Goal: Contribute content: Contribute content

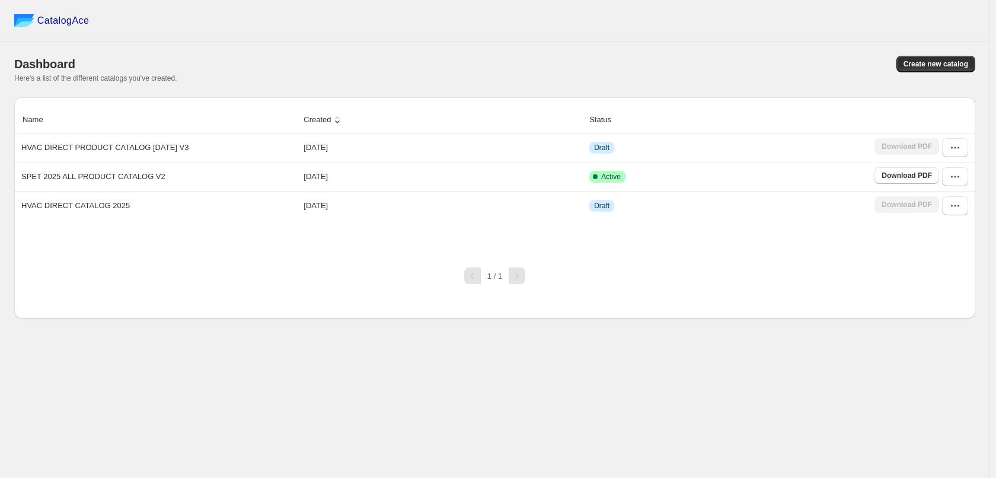
click at [822, 459] on div "CatalogAce Dashboard Create new catalog Here's a list of the different catalogs…" at bounding box center [494, 239] width 989 height 478
click at [676, 29] on div "CatalogAce" at bounding box center [494, 20] width 989 height 41
click at [822, 147] on button "button" at bounding box center [955, 147] width 26 height 19
click at [822, 232] on span "Edit" at bounding box center [948, 235] width 61 height 12
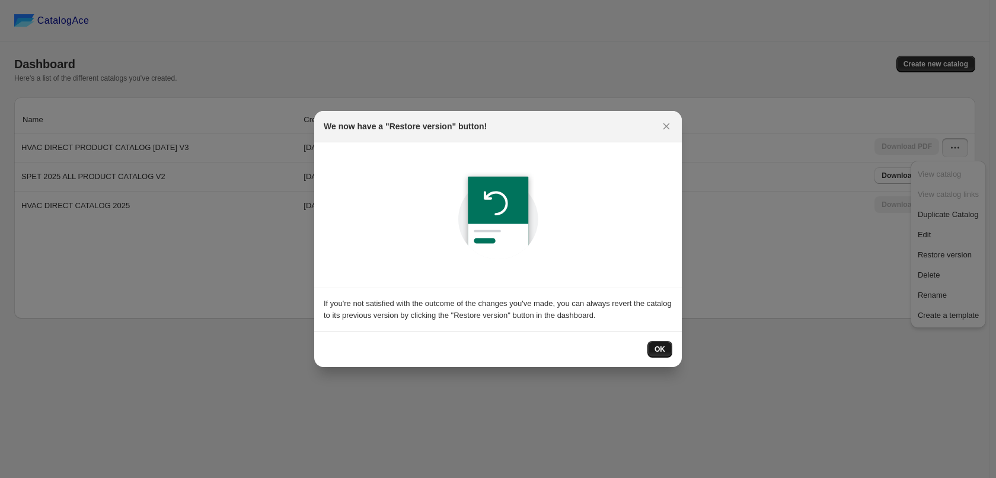
click at [654, 348] on span "OK" at bounding box center [659, 348] width 11 height 9
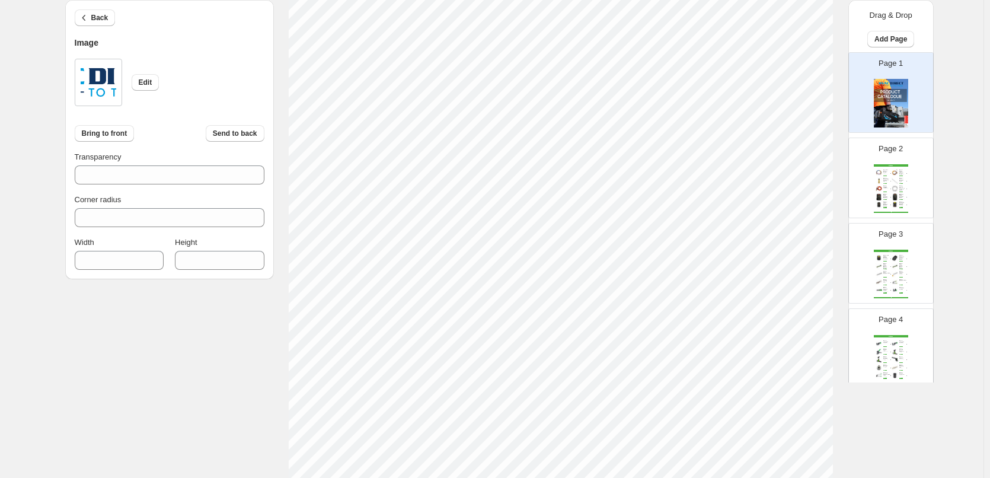
scroll to position [382, 0]
click at [822, 155] on div "Page 2 WIPCOOL Wipcool Ball Valves Hose Set 3*1.5m SKU: MRH1CV60 $ 143.37 VIEW …" at bounding box center [886, 172] width 75 height 79
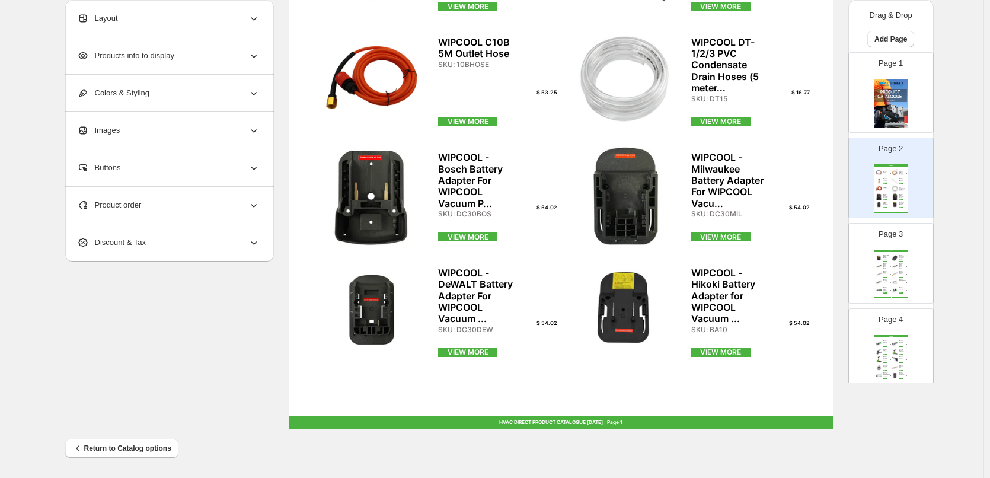
click at [822, 247] on div "Page 3 WIPCOOL WIPCOOL - Hilti Battery Adapter for WIPCOOL Vacuum P... SKU: BA9…" at bounding box center [886, 258] width 75 height 79
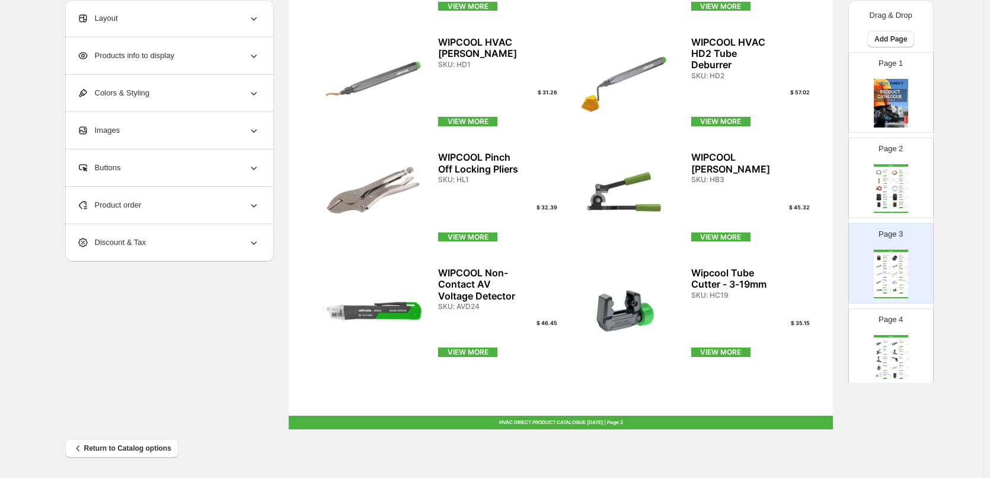
click at [822, 347] on div "Page 4 WIPCOOL Wipcool Tube Cutter - 4-32mm SKU: HC32 $ 50.70 VIEW MORE Wipcool…" at bounding box center [886, 343] width 75 height 79
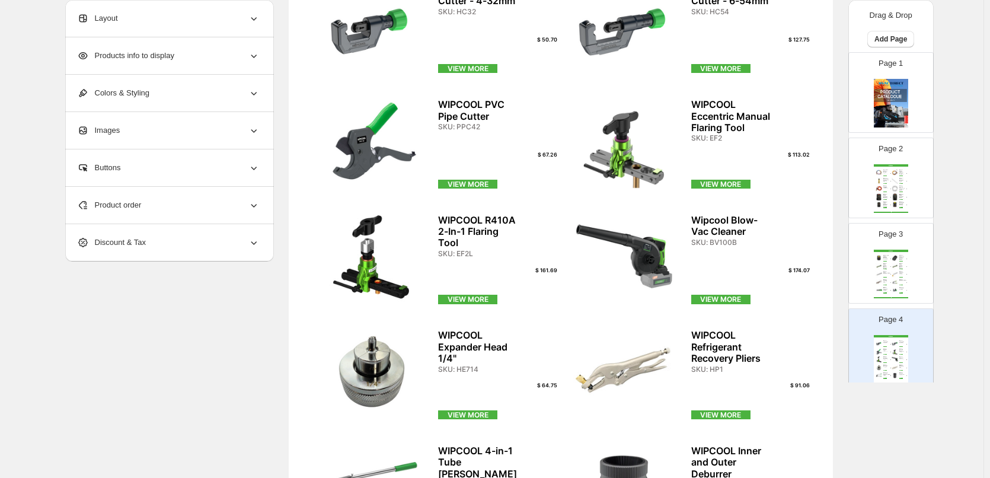
scroll to position [0, 0]
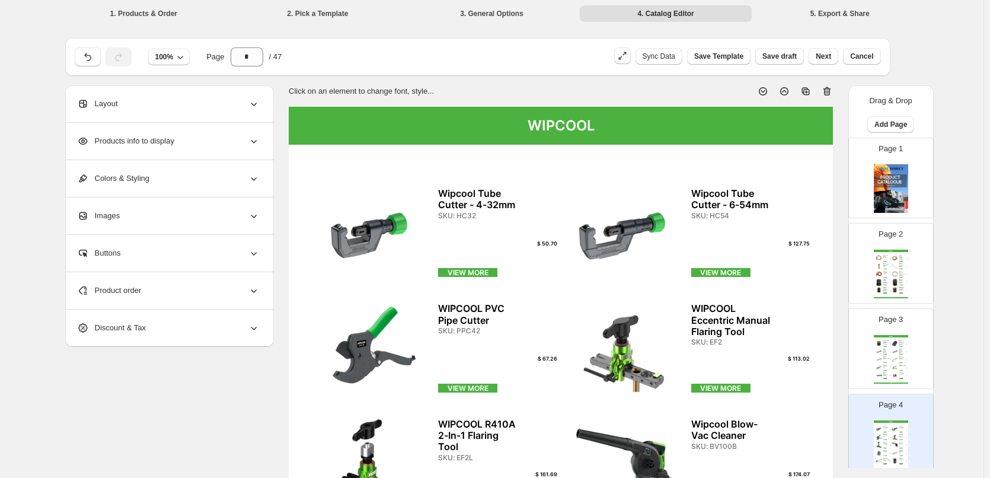
click at [822, 274] on img at bounding box center [895, 273] width 8 height 7
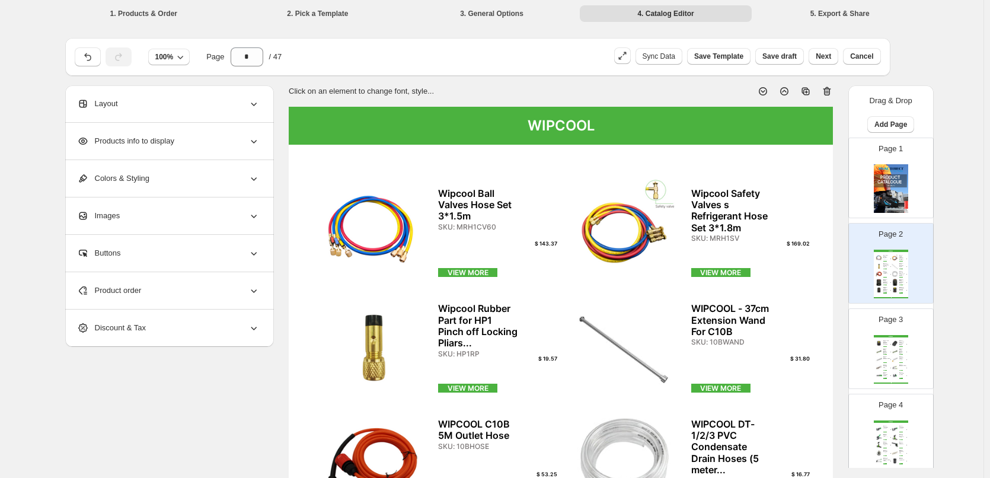
click at [822, 351] on div "WIPCOOL HVAC Service Ratchet Wrench (Square Drives) SKU: HW1" at bounding box center [903, 352] width 8 height 6
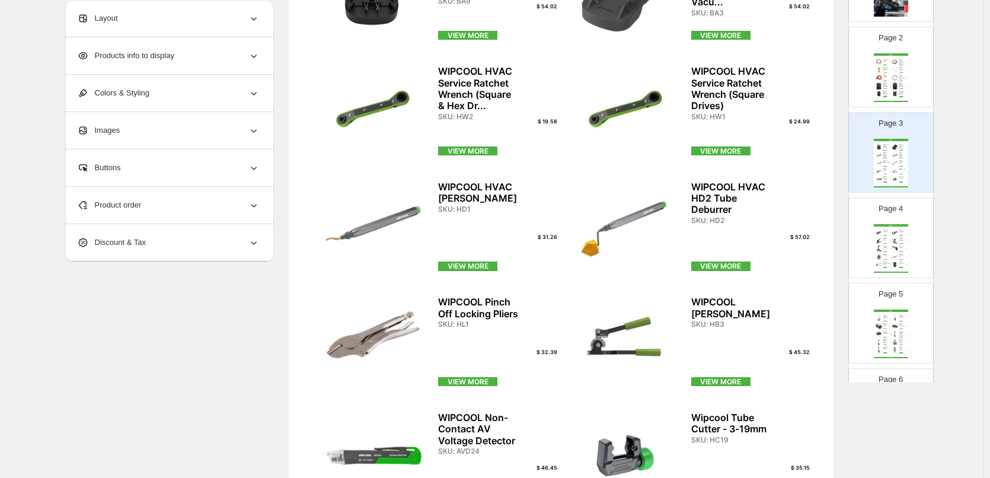
scroll to position [119, 0]
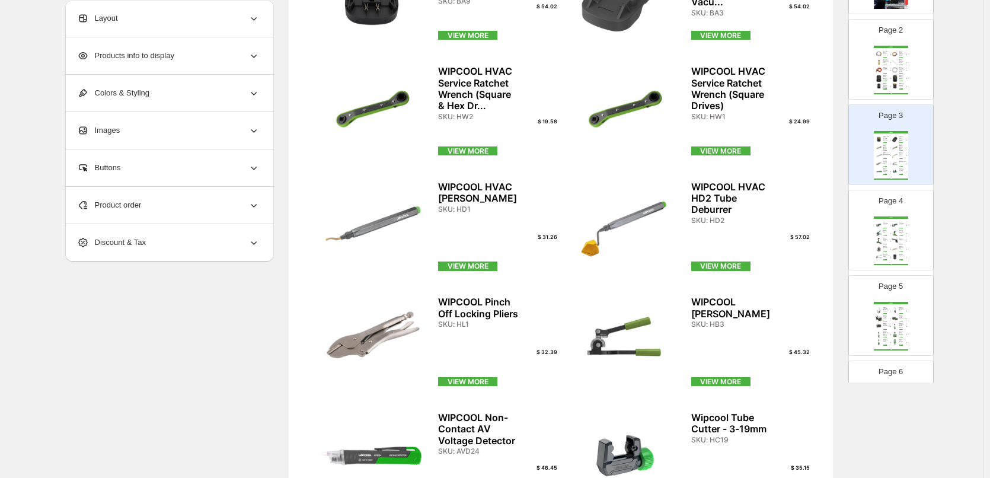
click at [822, 212] on div "Page 4 WIPCOOL Wipcool Tube Cutter - 4-32mm SKU: HC32 $ 50.70 VIEW MORE Wipcool…" at bounding box center [886, 225] width 75 height 79
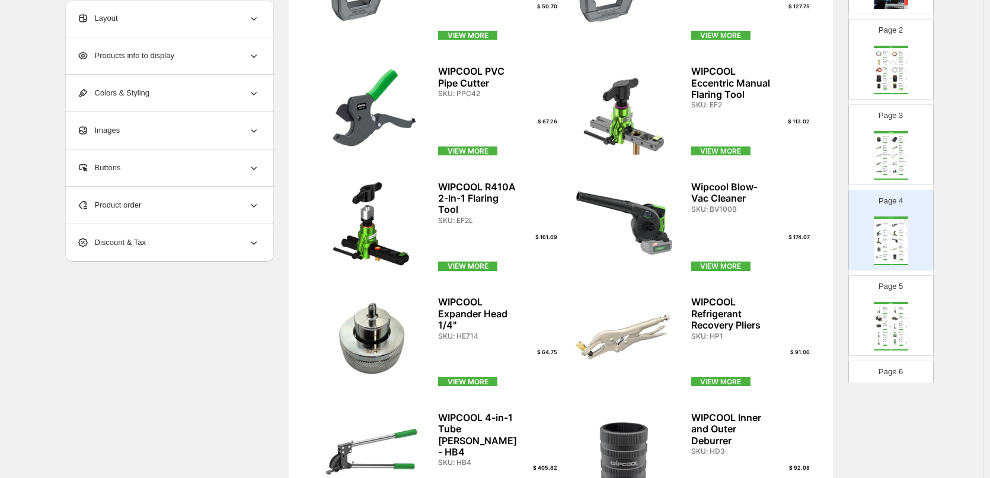
click at [822, 302] on div "WIPCOOL" at bounding box center [891, 303] width 34 height 2
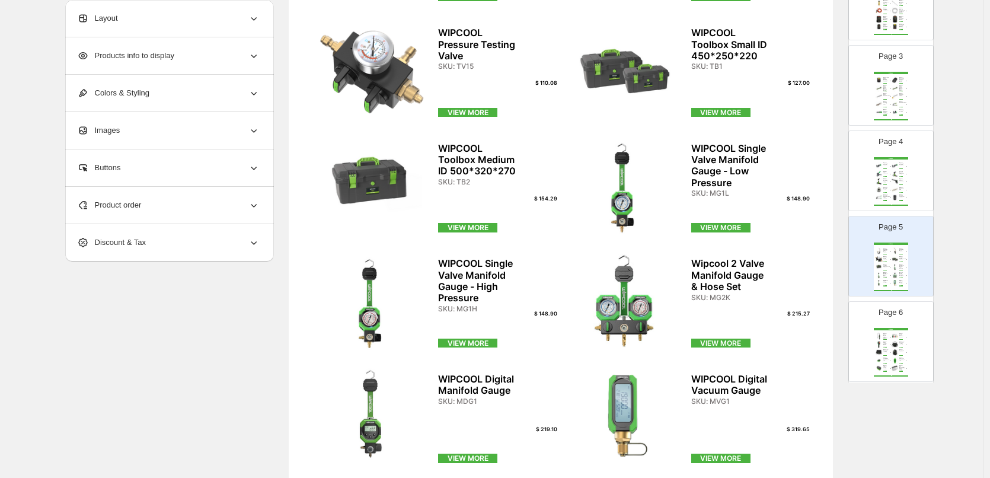
scroll to position [296, 0]
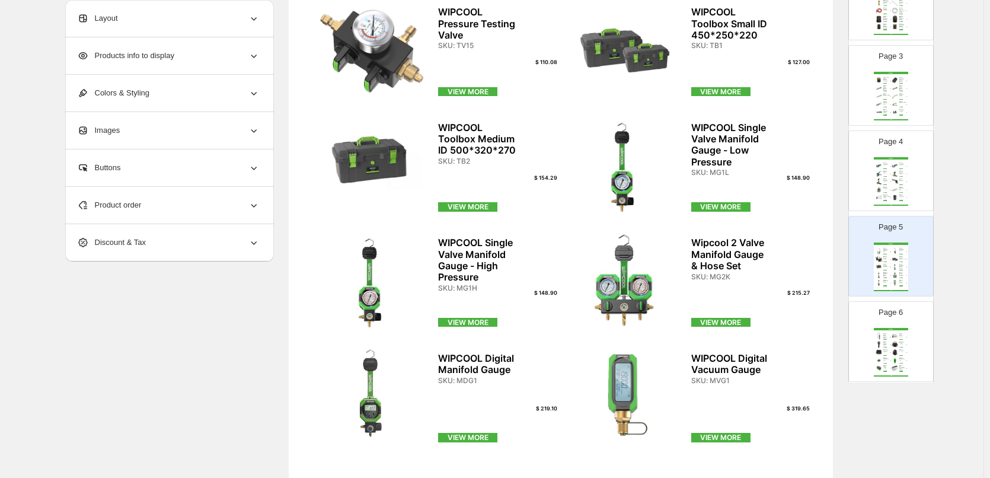
click at [822, 248] on div "WIPCOOL Self-Ignition Hand Torch HT-1 SKU: HT1" at bounding box center [903, 250] width 8 height 4
click at [822, 263] on div "WIPCOOL WIPCOOL Self-Ignition Hose Torch with Valve HT-2 SKU: HT2 $ 107.22 VIEW…" at bounding box center [891, 266] width 34 height 49
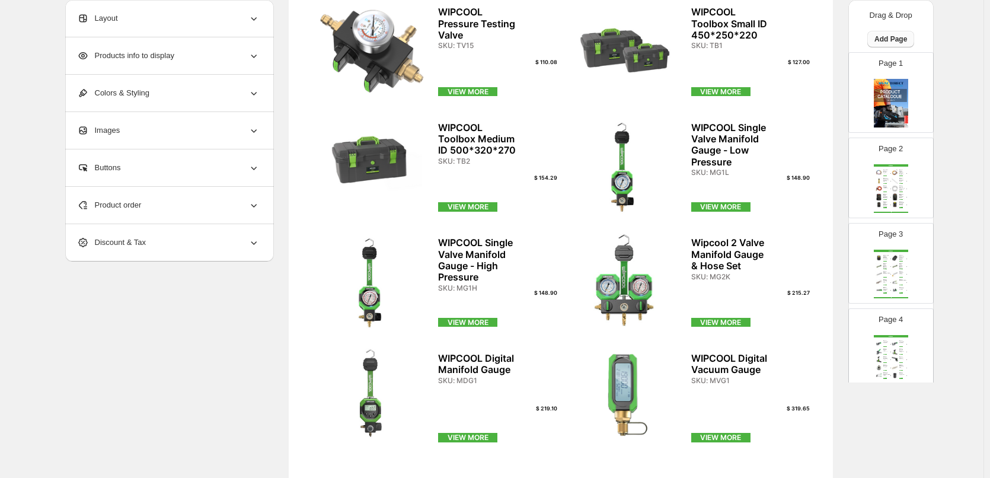
scroll to position [0, 0]
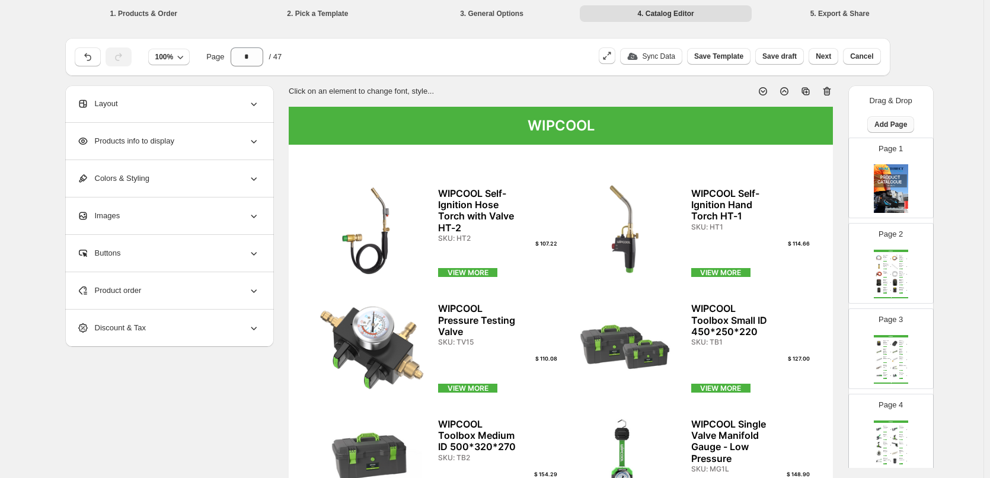
click at [822, 127] on span "Add Page" at bounding box center [890, 124] width 33 height 9
click at [822, 147] on span "Cover / Blank Page" at bounding box center [887, 149] width 66 height 9
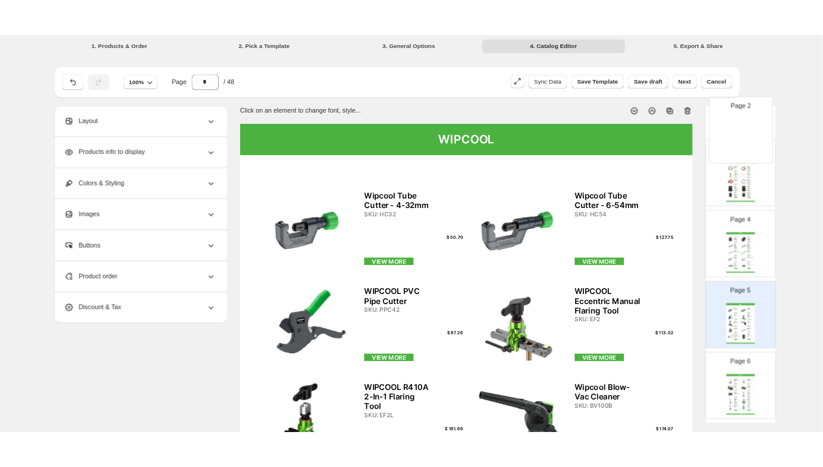
scroll to position [170, 0]
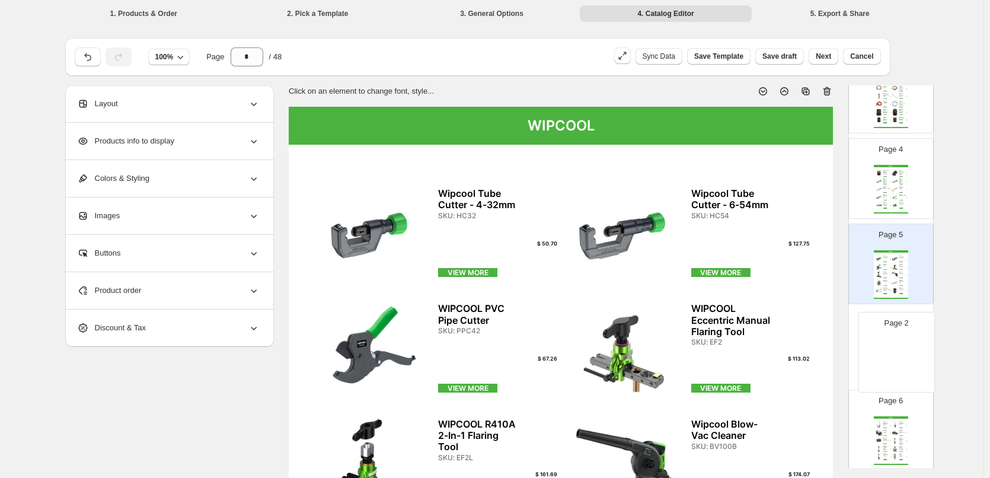
drag, startPoint x: 891, startPoint y: 104, endPoint x: 898, endPoint y: 375, distance: 271.0
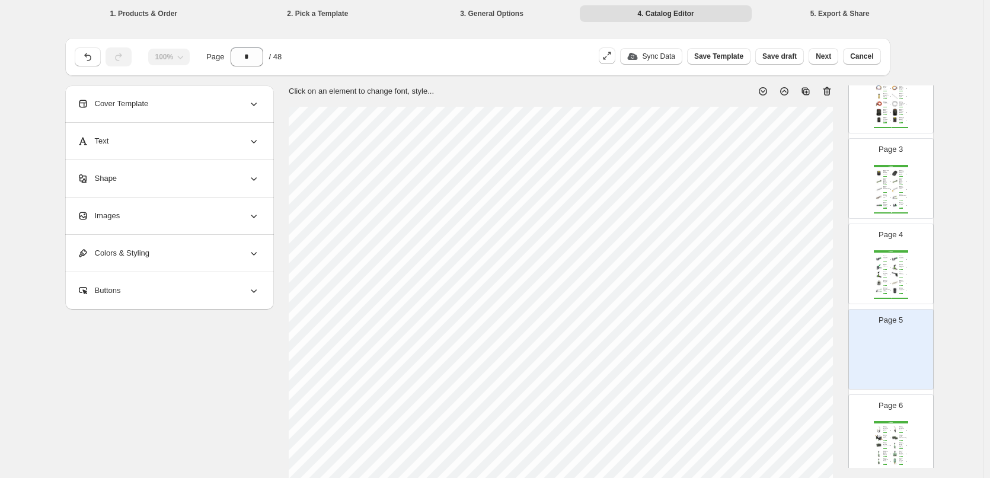
click at [822, 284] on img at bounding box center [879, 282] width 8 height 7
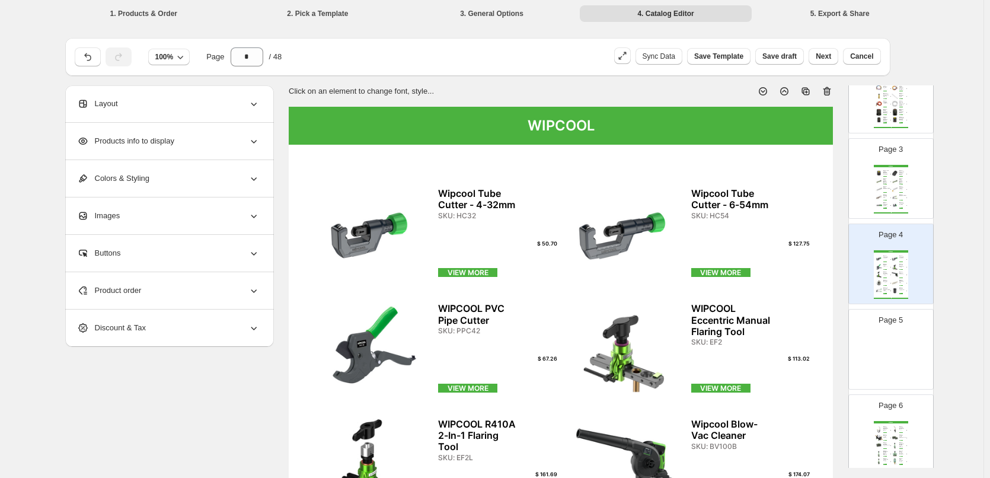
click at [822, 349] on img at bounding box center [891, 359] width 34 height 49
type input "*"
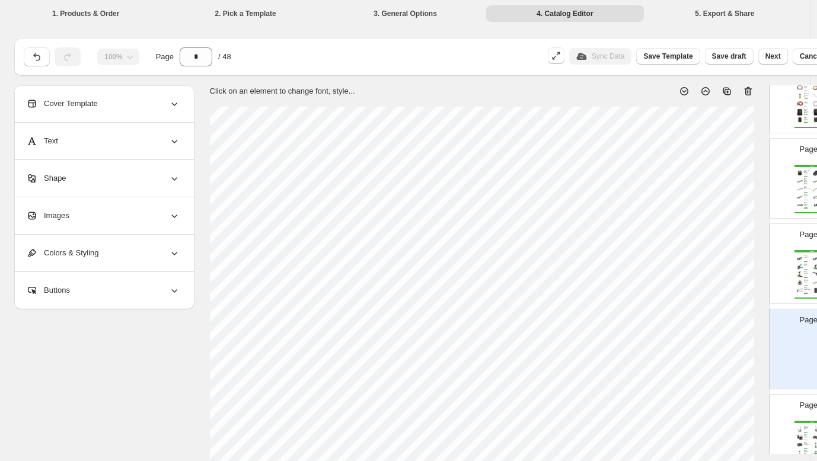
click at [144, 227] on div "Images" at bounding box center [103, 215] width 154 height 37
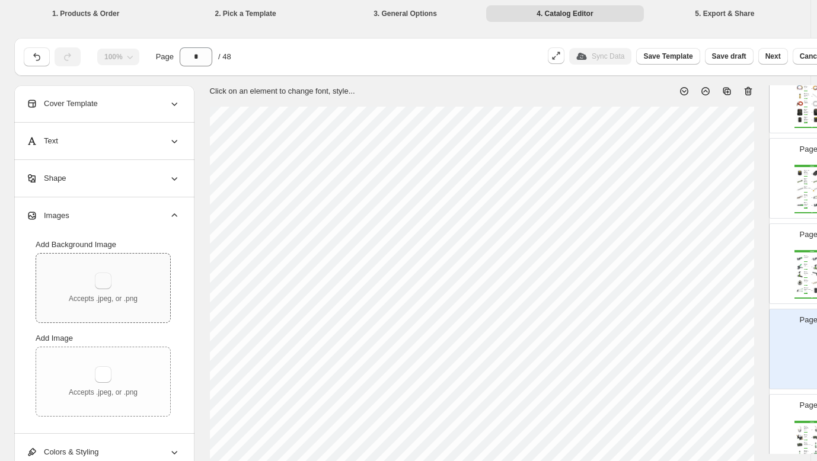
click at [108, 285] on button "button" at bounding box center [103, 281] width 17 height 17
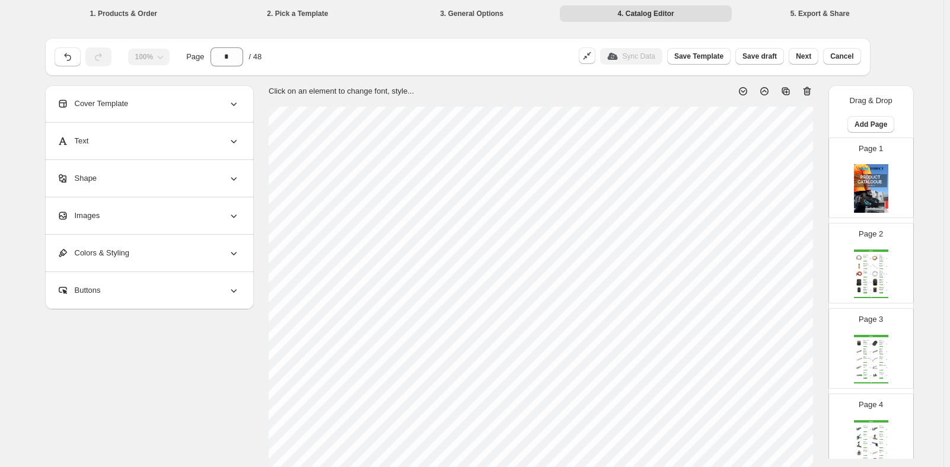
click at [199, 218] on div "Images" at bounding box center [148, 215] width 183 height 37
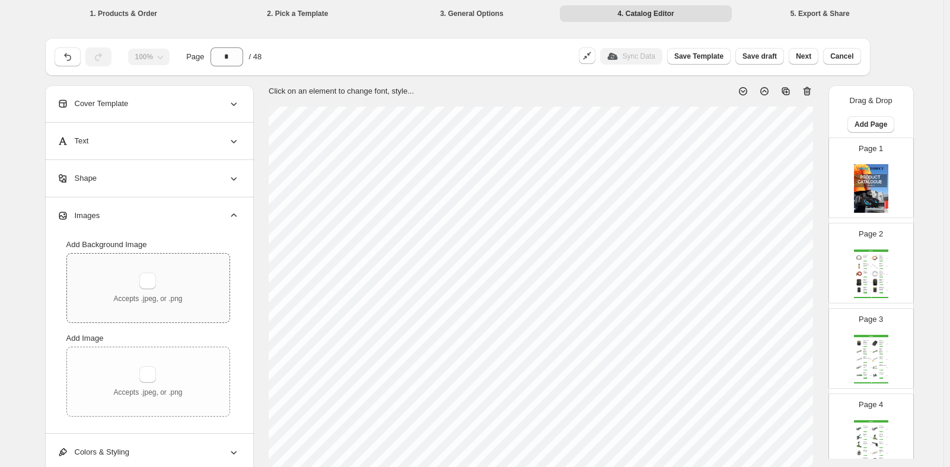
click at [163, 279] on div "Accepts .jpeg, or .png" at bounding box center [147, 288] width 69 height 31
type input "**********"
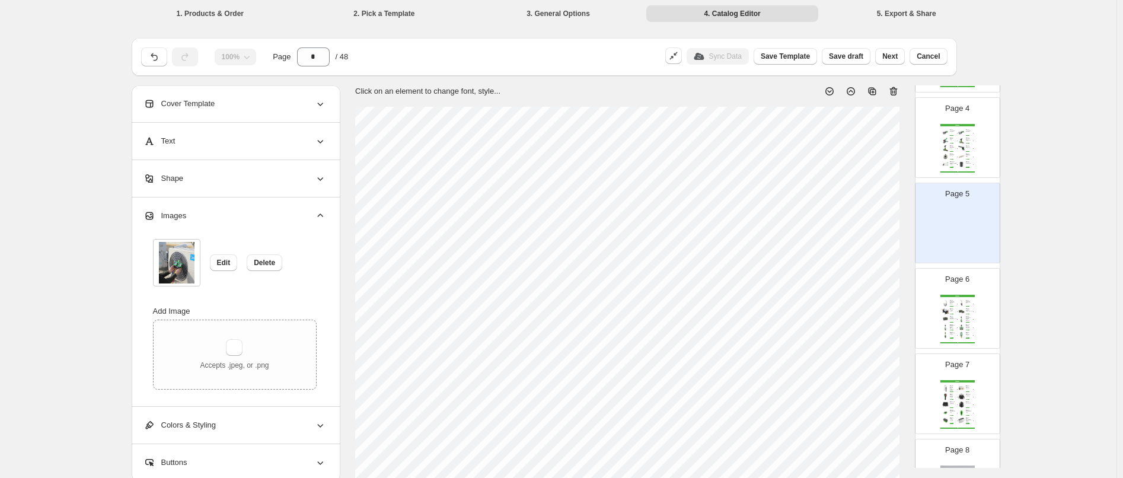
click at [949, 156] on div "WIPCOOL Wipcool Tube Cutter - 4-32mm SKU: HC32 $ 50.70 VIEW MORE Wipcool Tube C…" at bounding box center [957, 148] width 34 height 49
type input "*"
select select "**********"
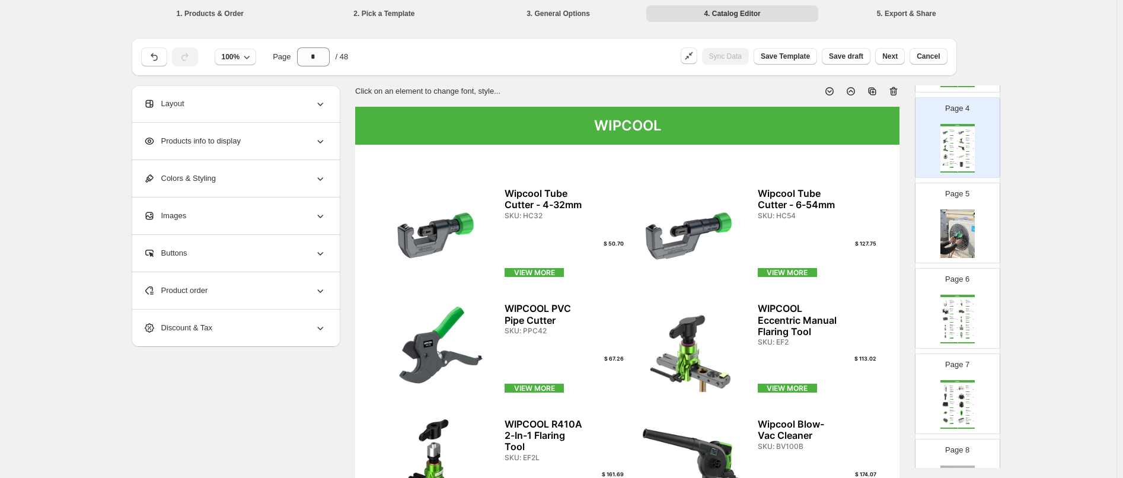
click at [949, 232] on img at bounding box center [957, 233] width 34 height 49
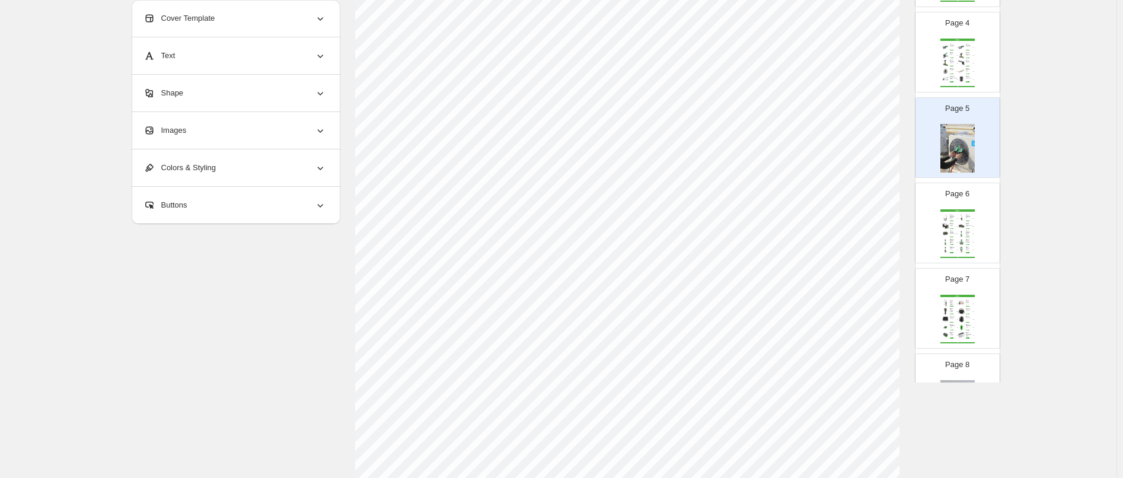
scroll to position [178, 0]
click at [949, 241] on div "WIPCOOL Single Valve Manifold Gauge - High Pressure" at bounding box center [952, 241] width 5 height 5
type input "*"
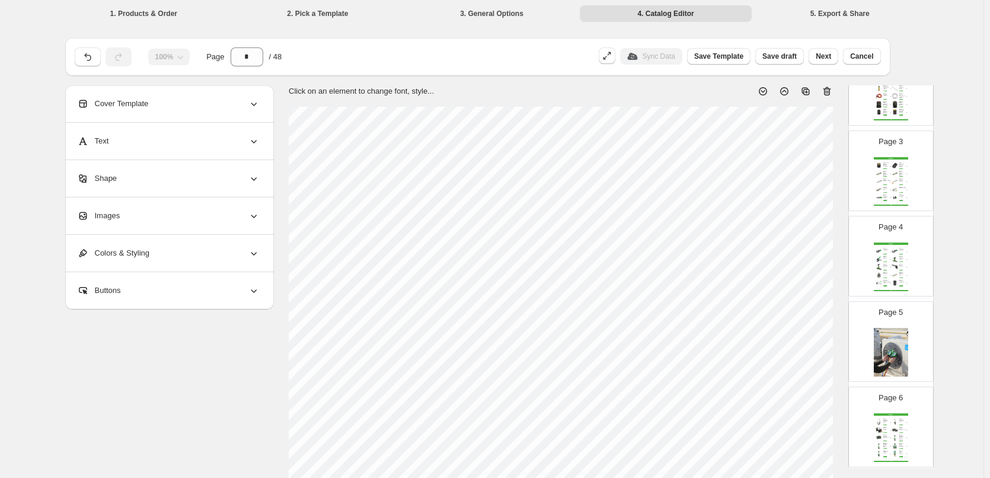
click at [883, 279] on div "WIPCOOL Wipcool Tube Cutter - 4-32mm SKU: HC32 $ 50.70 VIEW MORE Wipcool Tube C…" at bounding box center [891, 266] width 34 height 49
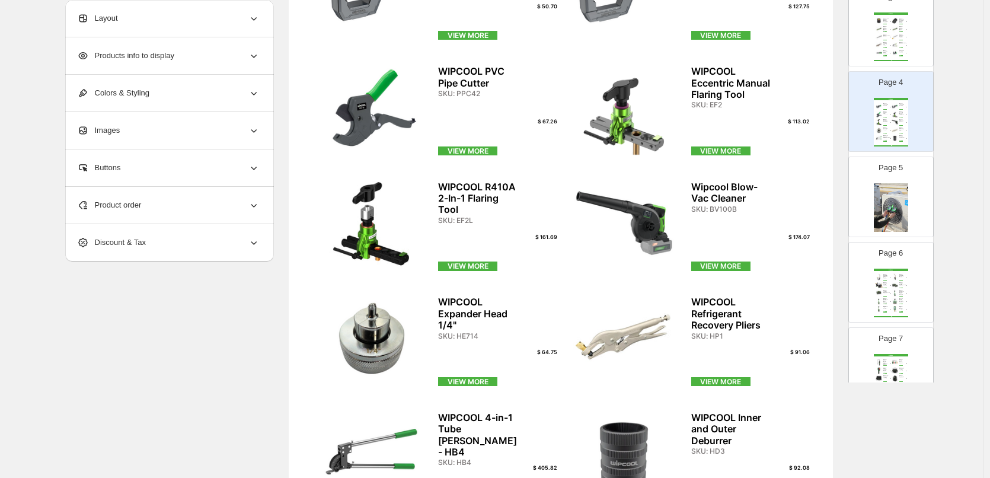
scroll to position [382, 0]
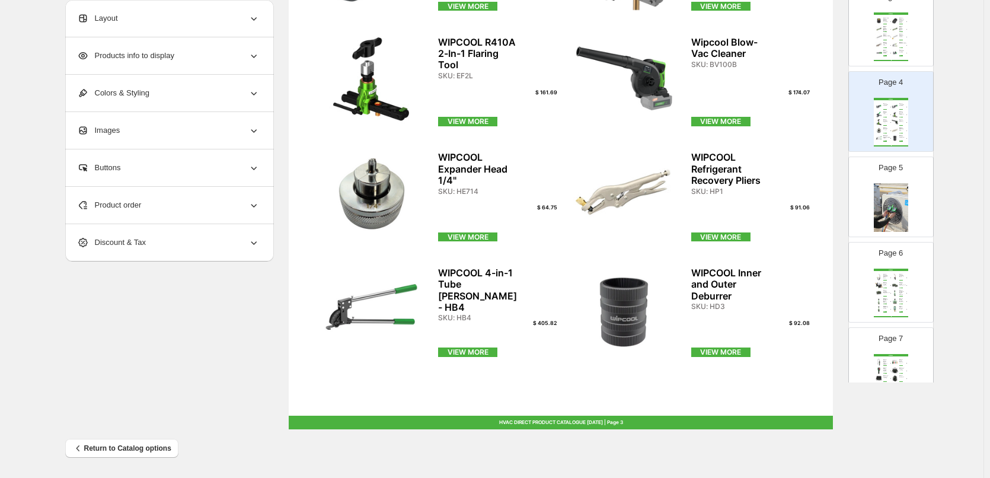
click at [899, 199] on img at bounding box center [891, 207] width 34 height 49
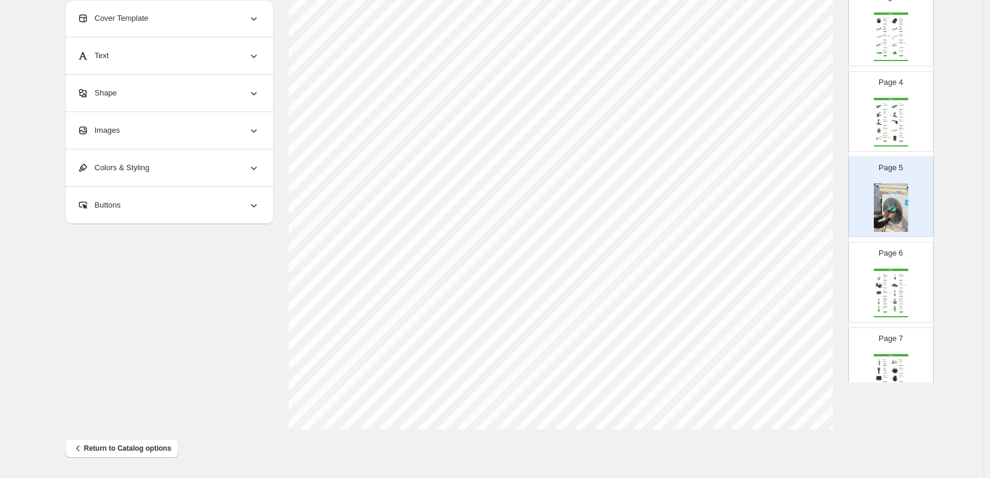
click at [899, 287] on div "VIEW MORE" at bounding box center [901, 287] width 4 height 1
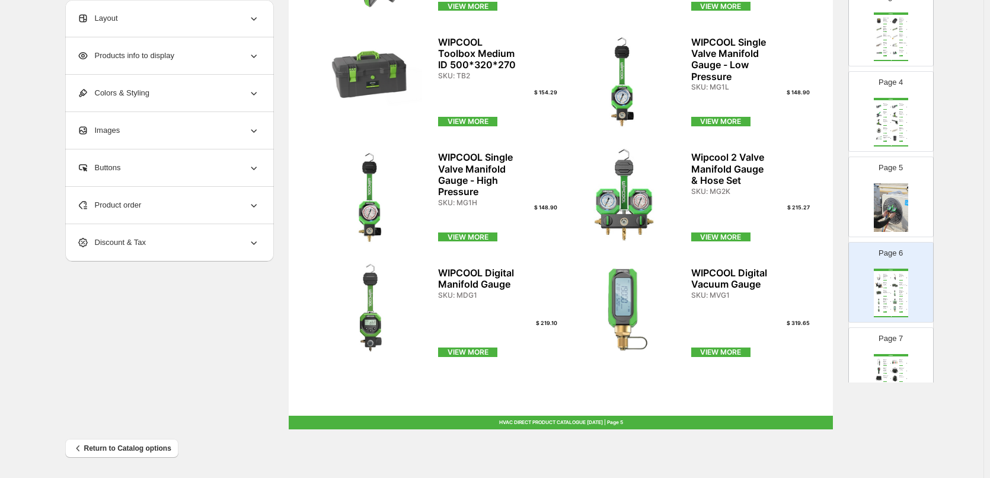
click at [897, 212] on img at bounding box center [891, 207] width 34 height 49
type input "*"
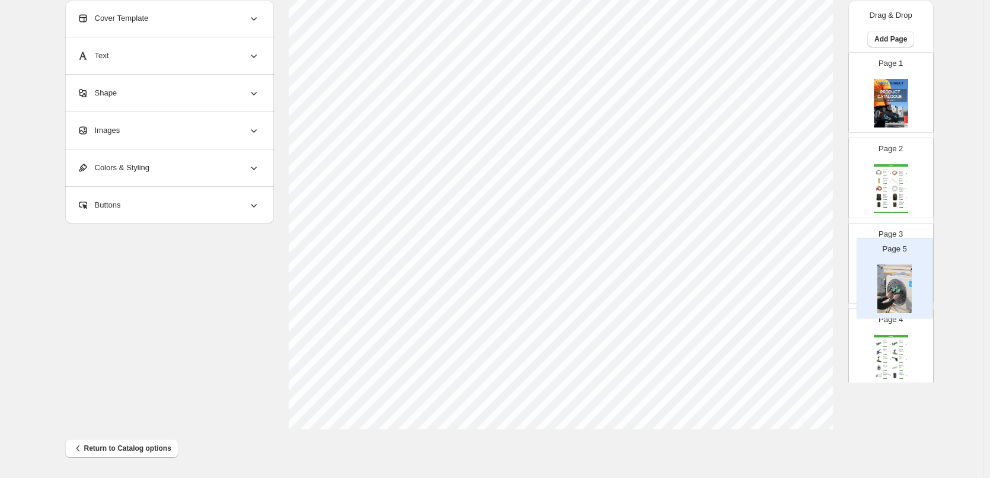
scroll to position [237, 0]
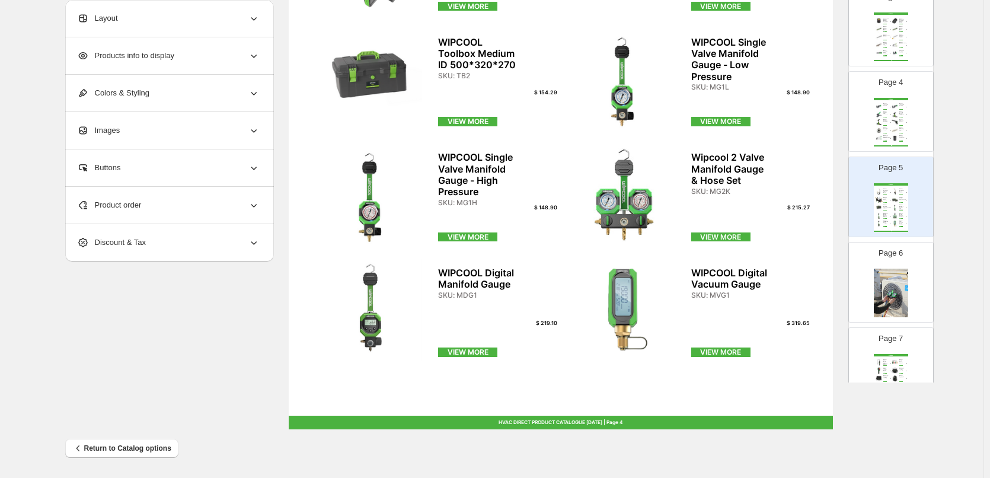
scroll to position [178, 0]
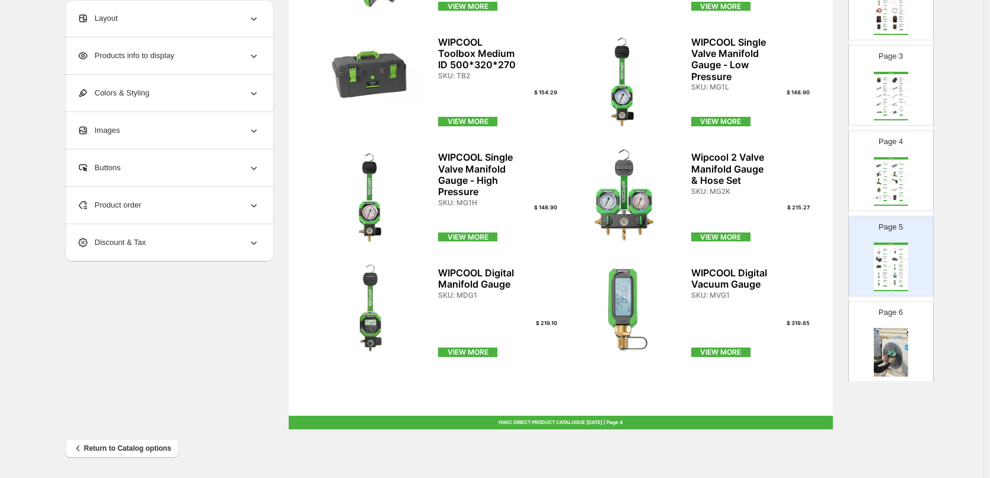
click at [904, 187] on div "WIPCOOL Refrigerant Recovery Pliers SKU: HP1" at bounding box center [903, 189] width 8 height 4
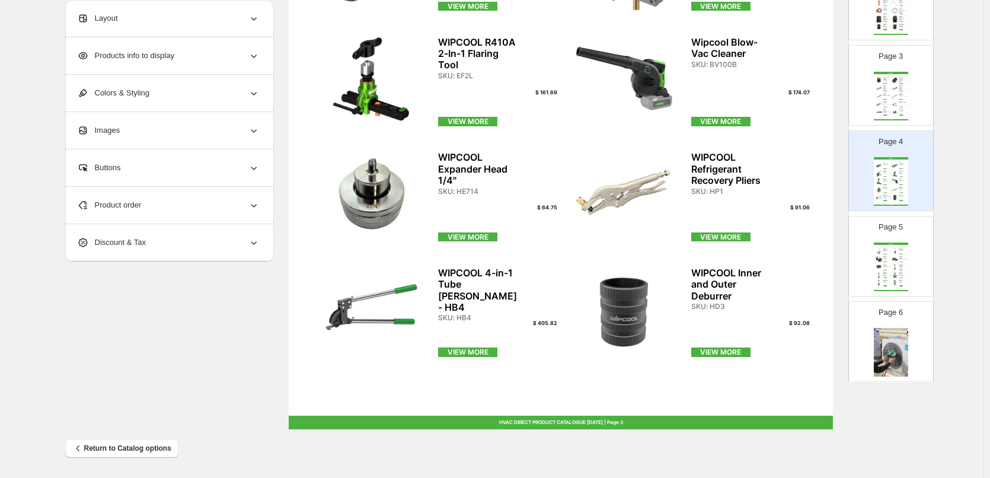
click at [900, 261] on div "VIEW MORE" at bounding box center [901, 261] width 4 height 1
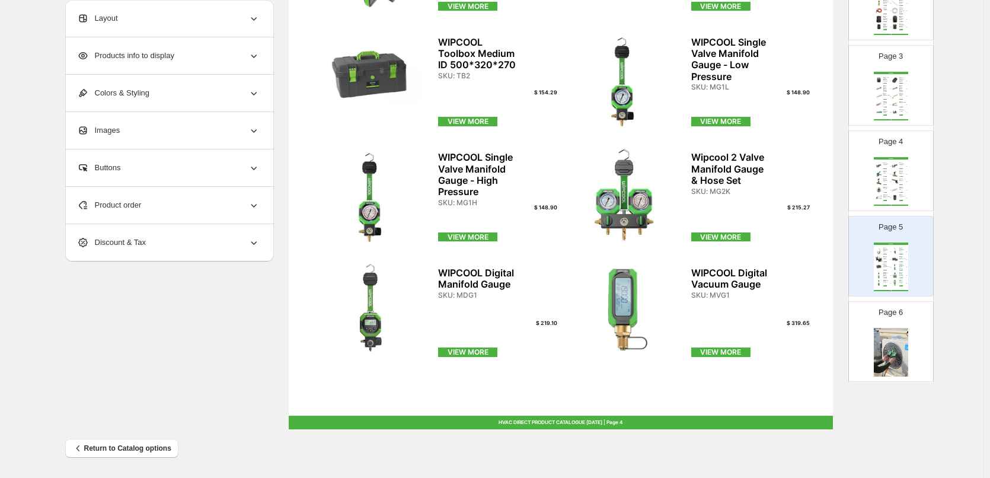
click at [890, 245] on div "WIPCOOL" at bounding box center [891, 243] width 34 height 2
click at [891, 261] on img at bounding box center [895, 258] width 8 height 7
click at [883, 177] on div "VIEW MORE" at bounding box center [885, 176] width 4 height 1
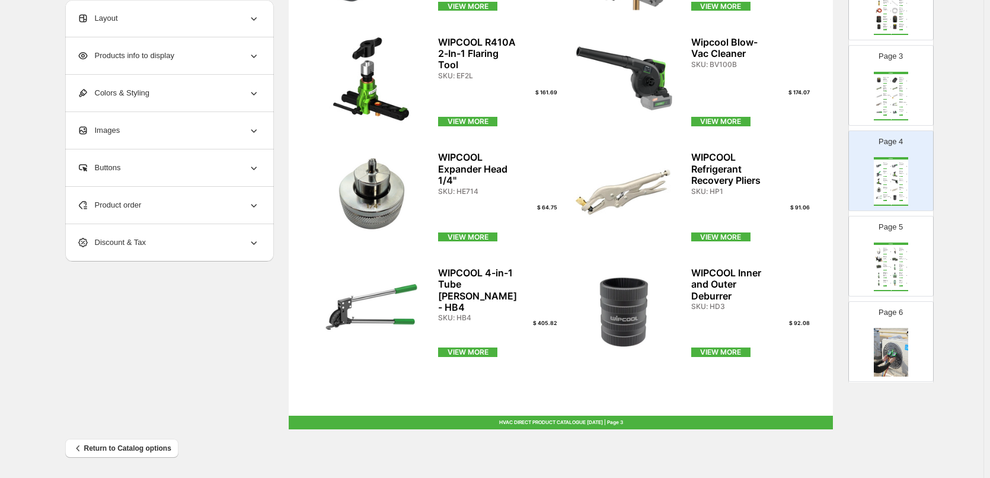
click at [890, 242] on div "WIPCOOL" at bounding box center [891, 243] width 34 height 2
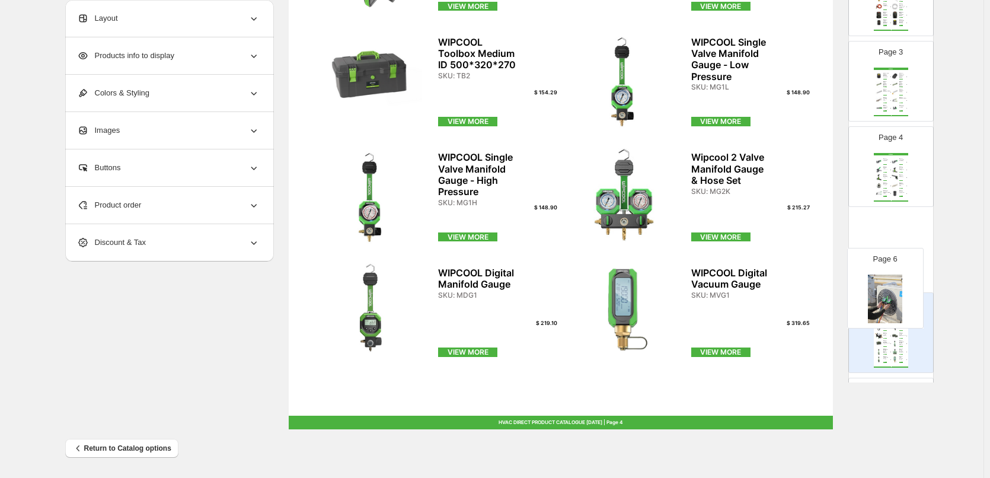
scroll to position [184, 0]
drag, startPoint x: 899, startPoint y: 325, endPoint x: 893, endPoint y: 232, distance: 93.2
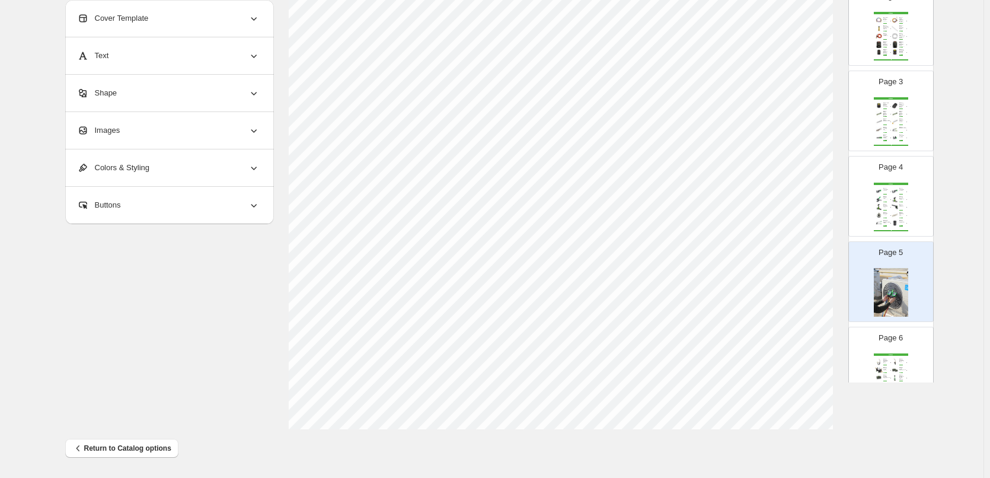
scroll to position [125, 0]
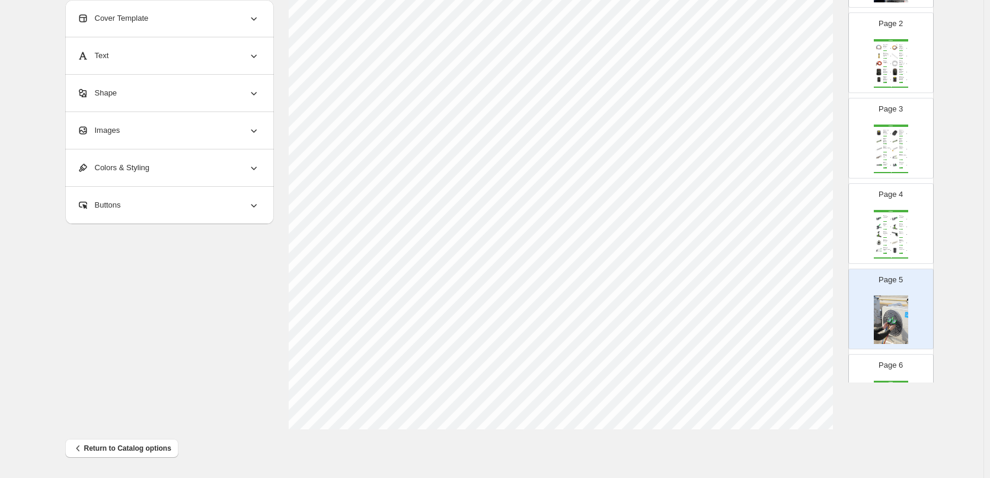
click at [899, 232] on div "Wipcool Blow-Vac Cleaner" at bounding box center [901, 232] width 5 height 2
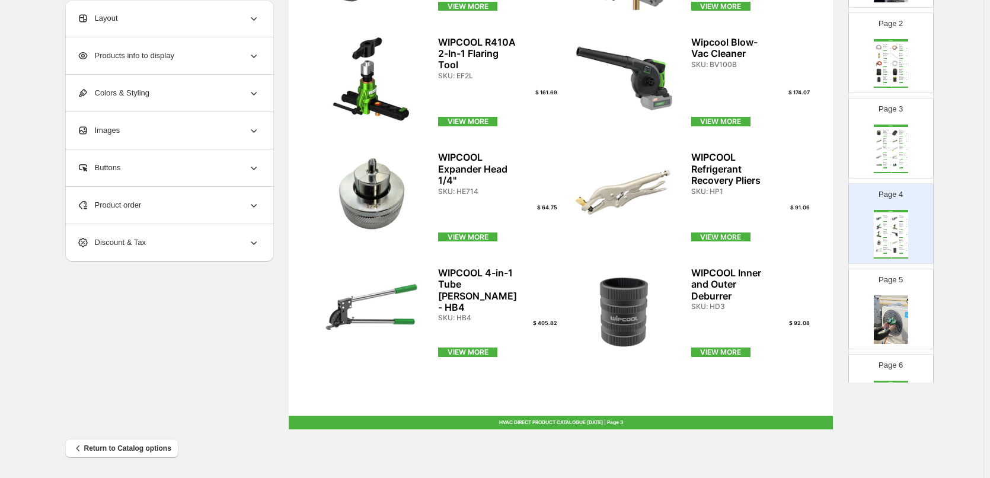
click at [891, 311] on img at bounding box center [891, 319] width 34 height 49
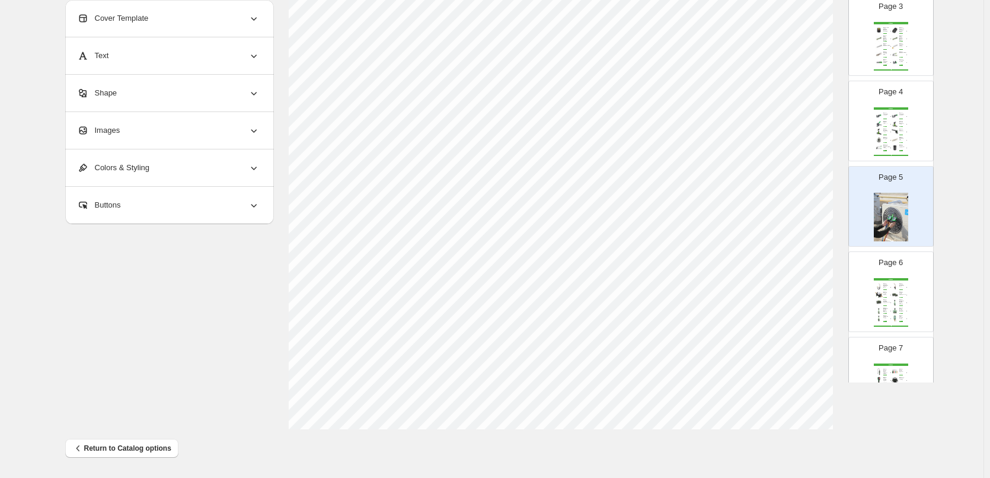
scroll to position [244, 0]
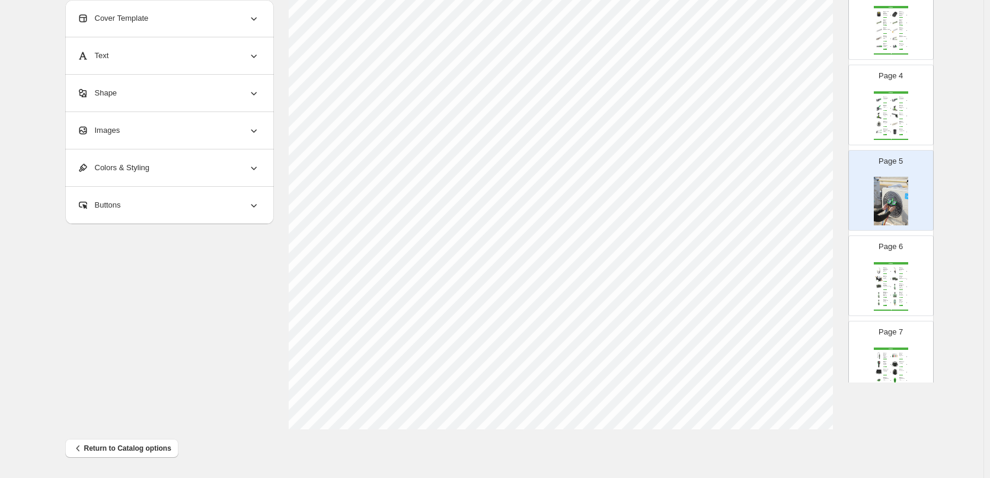
click at [897, 290] on img at bounding box center [895, 286] width 8 height 7
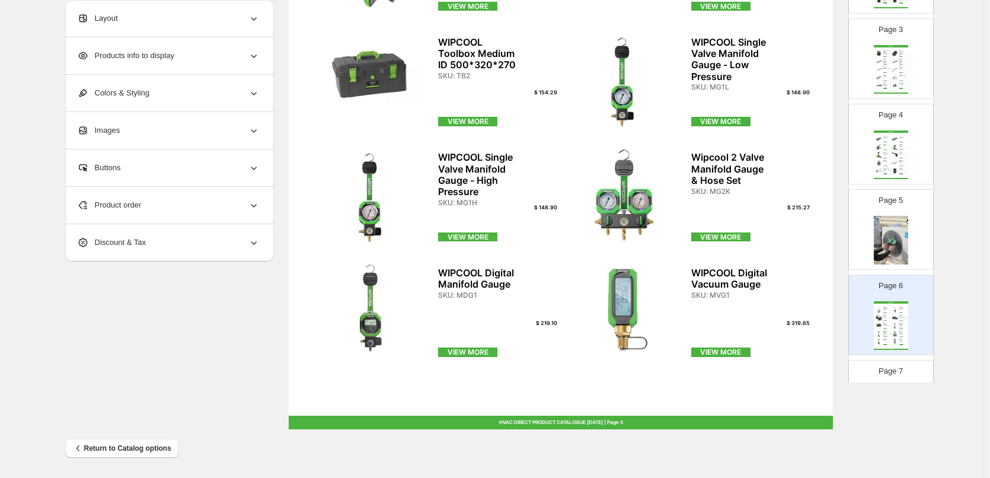
scroll to position [184, 0]
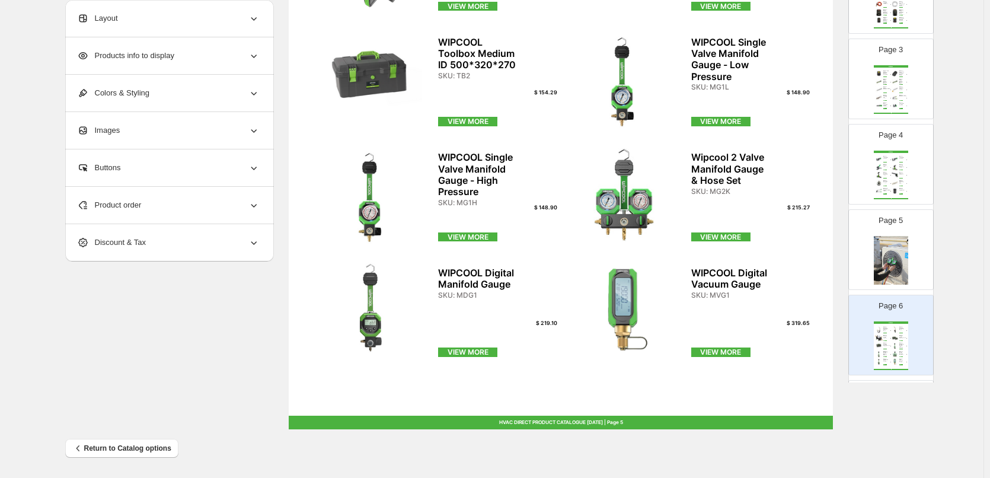
click at [904, 168] on div "$ 113.02" at bounding box center [905, 168] width 2 height 1
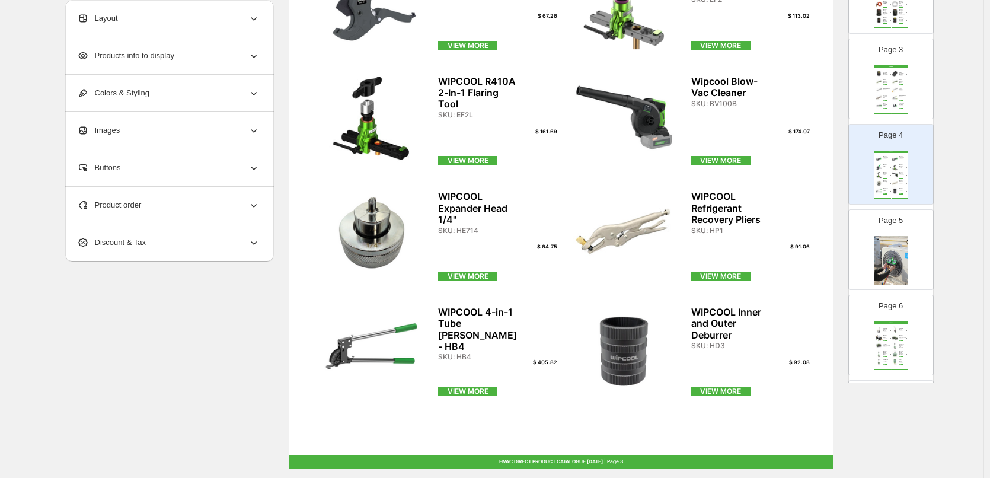
scroll to position [322, 0]
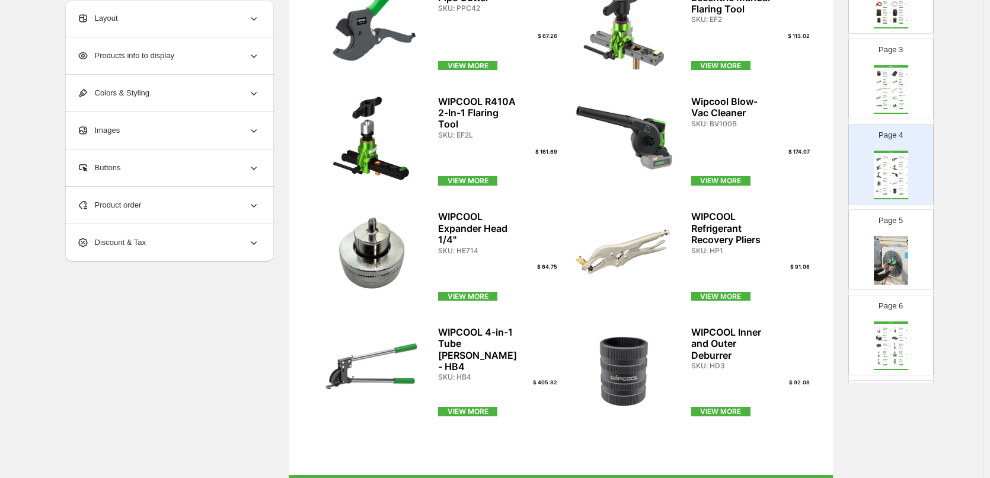
click at [892, 91] on img at bounding box center [895, 89] width 8 height 7
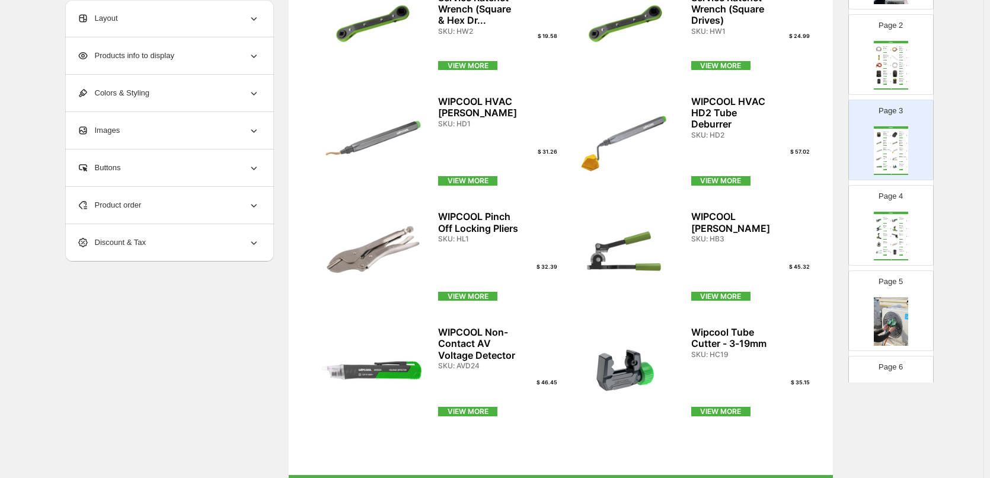
scroll to position [66, 0]
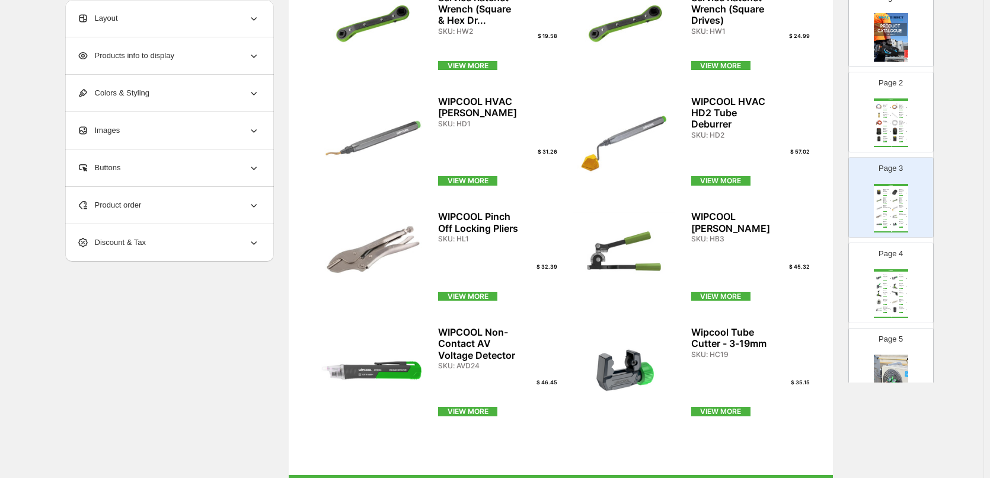
click at [902, 136] on div "WIPCOOL - Hikoki Battery Adapter for WIPCOOL Vacuum ..." at bounding box center [901, 138] width 5 height 4
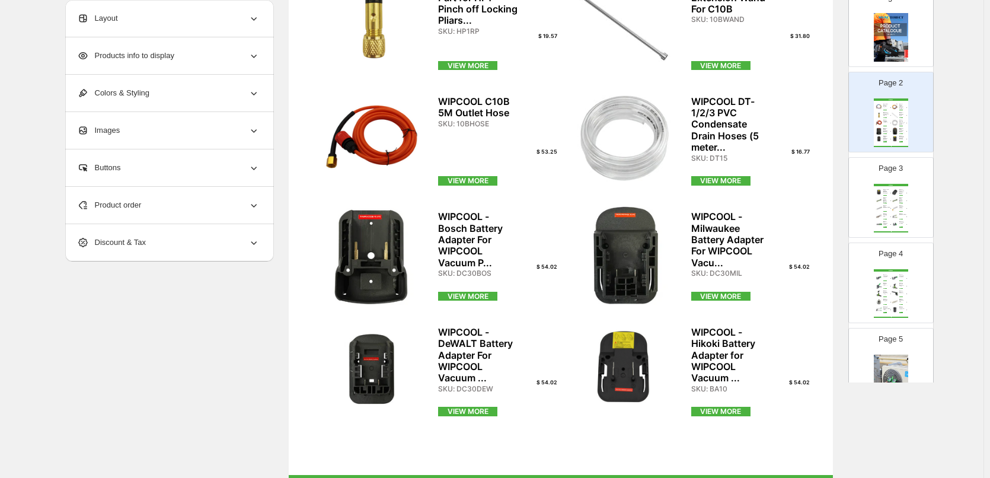
click at [896, 202] on img at bounding box center [895, 200] width 8 height 7
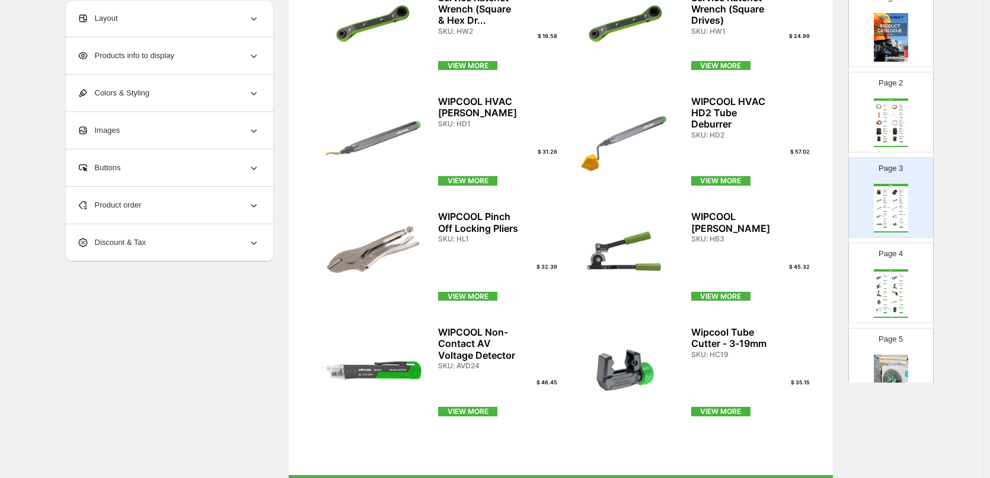
click at [899, 277] on div "SKU: HC54" at bounding box center [901, 277] width 5 height 1
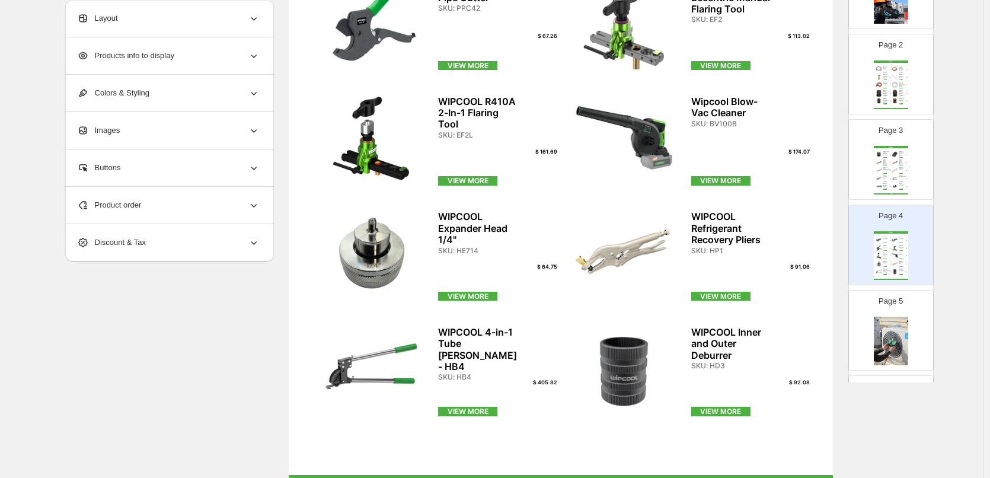
scroll to position [125, 0]
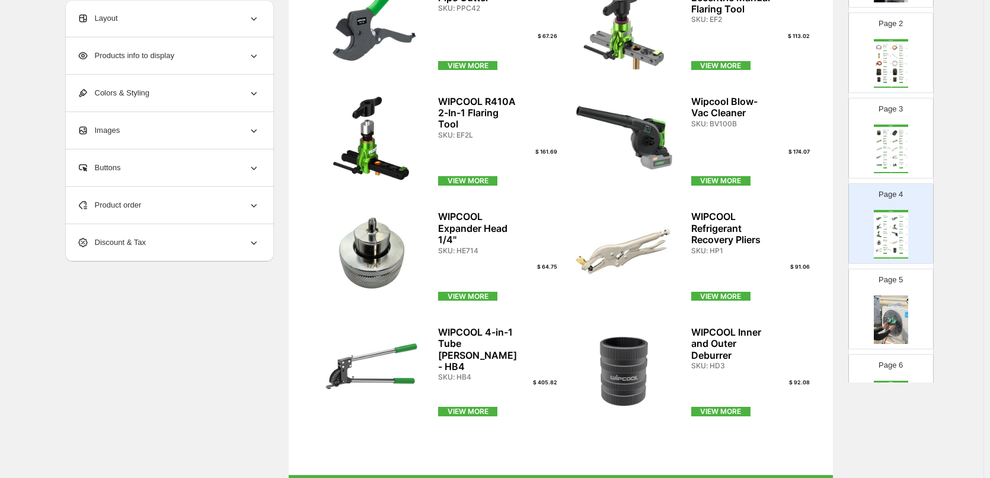
click at [896, 305] on img at bounding box center [891, 319] width 34 height 49
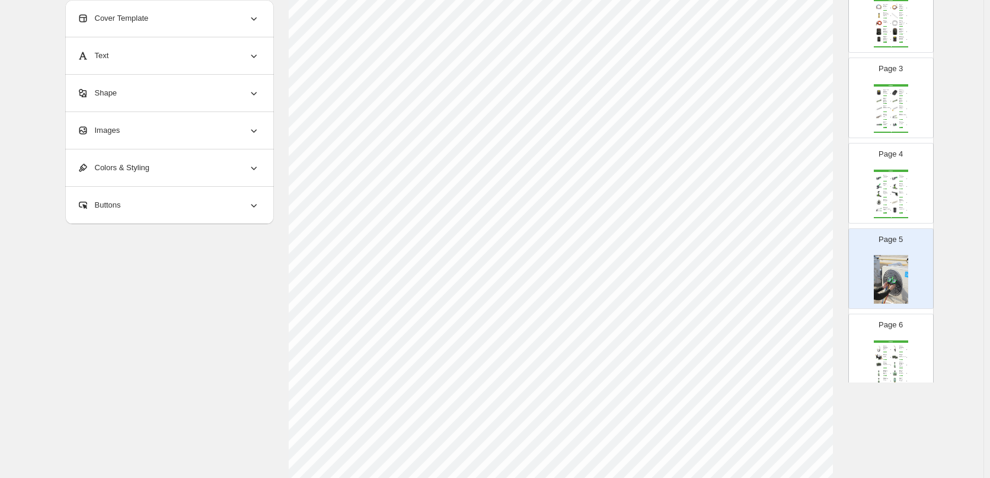
scroll to position [184, 0]
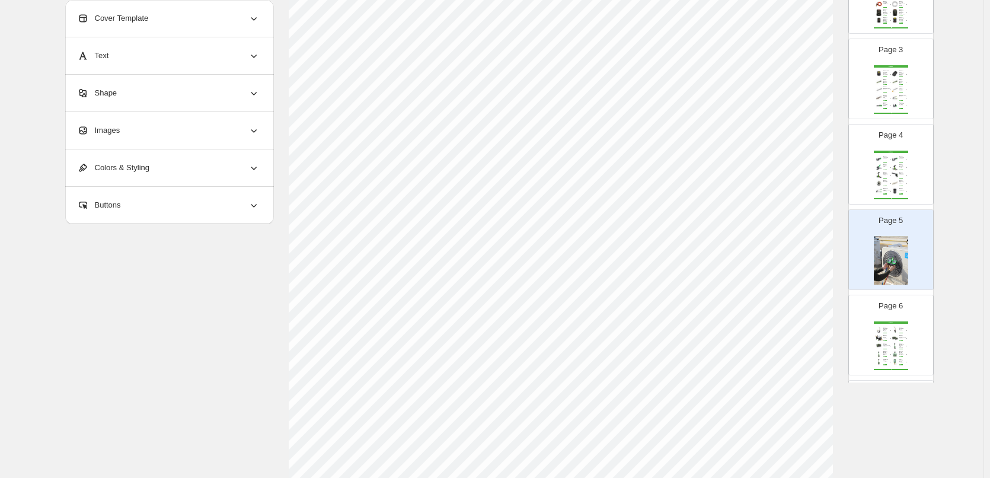
click at [893, 327] on img at bounding box center [895, 329] width 8 height 7
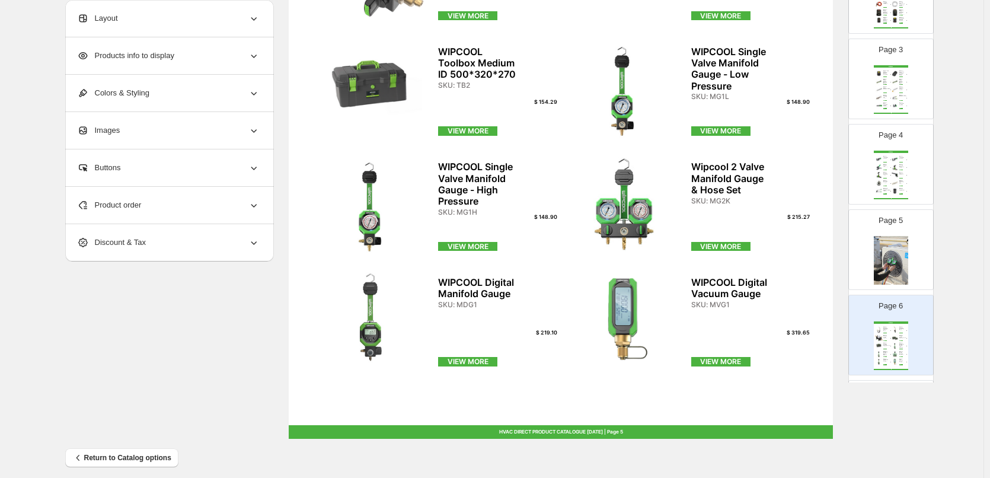
scroll to position [382, 0]
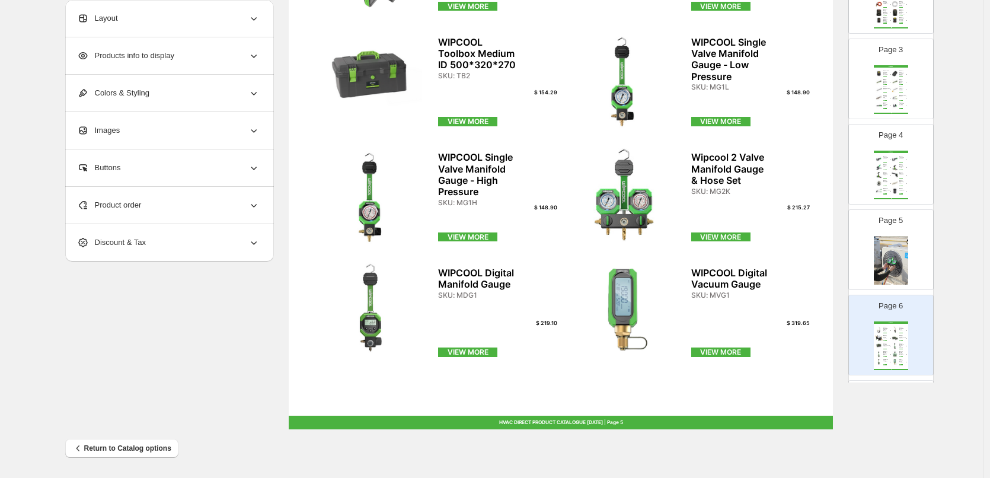
click at [888, 255] on img at bounding box center [891, 260] width 34 height 49
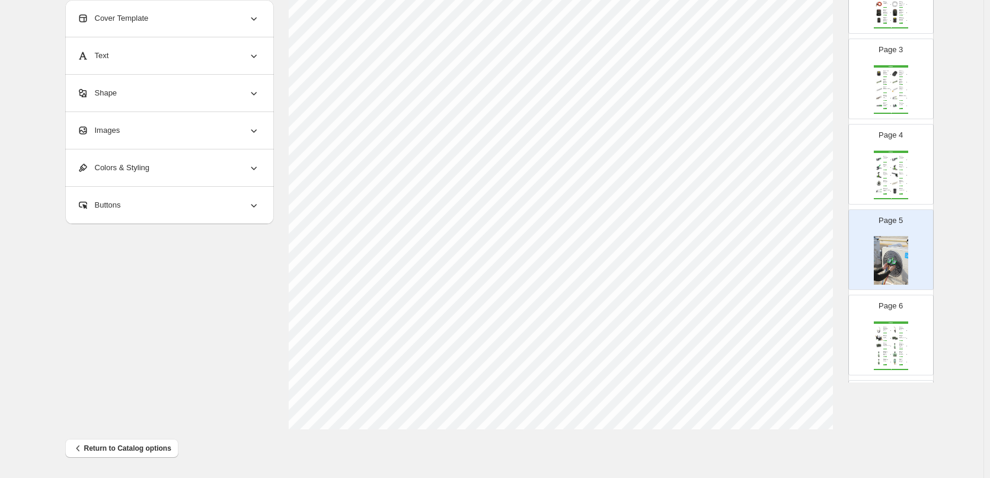
scroll to position [244, 0]
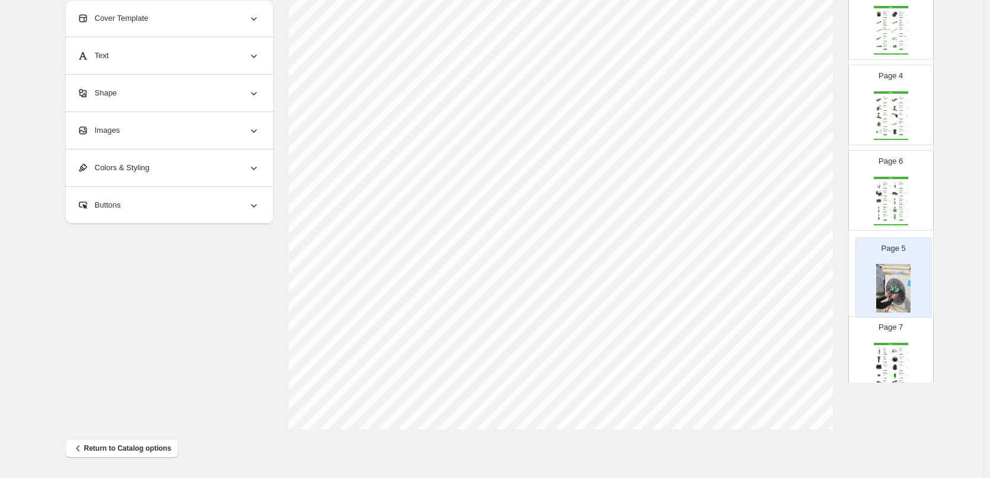
drag, startPoint x: 894, startPoint y: 200, endPoint x: 899, endPoint y: 291, distance: 91.4
click at [891, 209] on img at bounding box center [895, 209] width 8 height 7
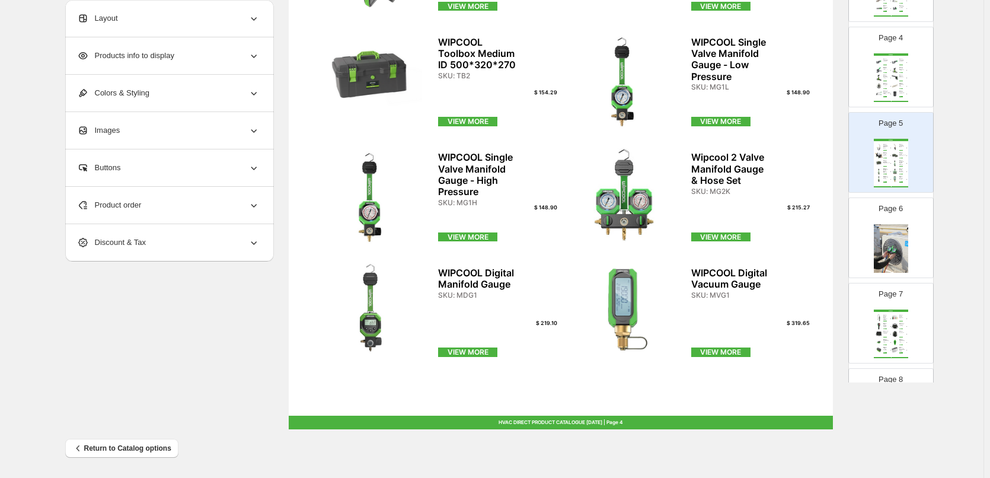
scroll to position [303, 0]
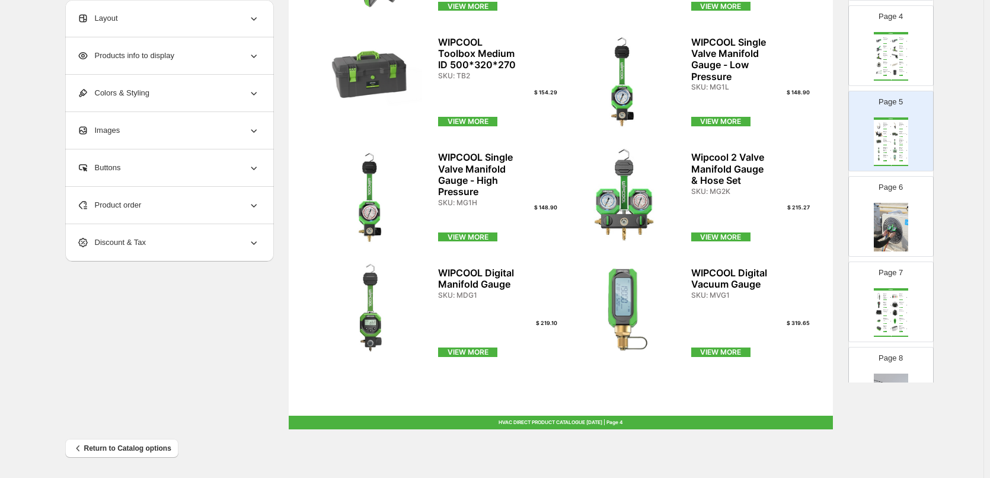
click at [895, 310] on img at bounding box center [895, 312] width 8 height 7
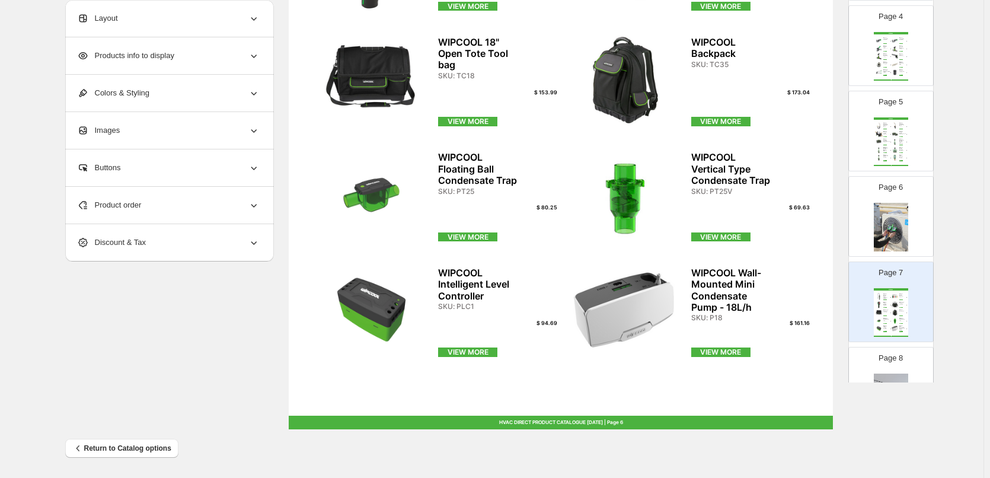
scroll to position [362, 0]
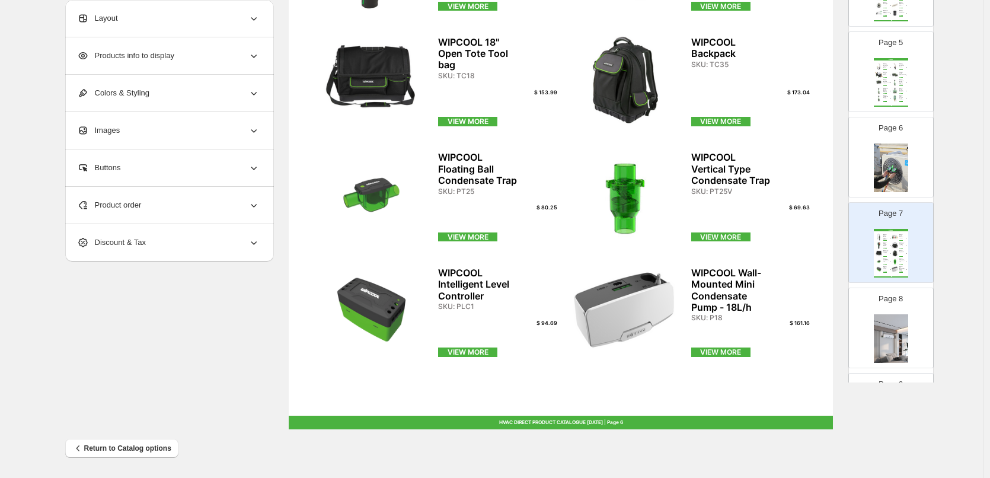
click at [902, 318] on img at bounding box center [891, 338] width 34 height 49
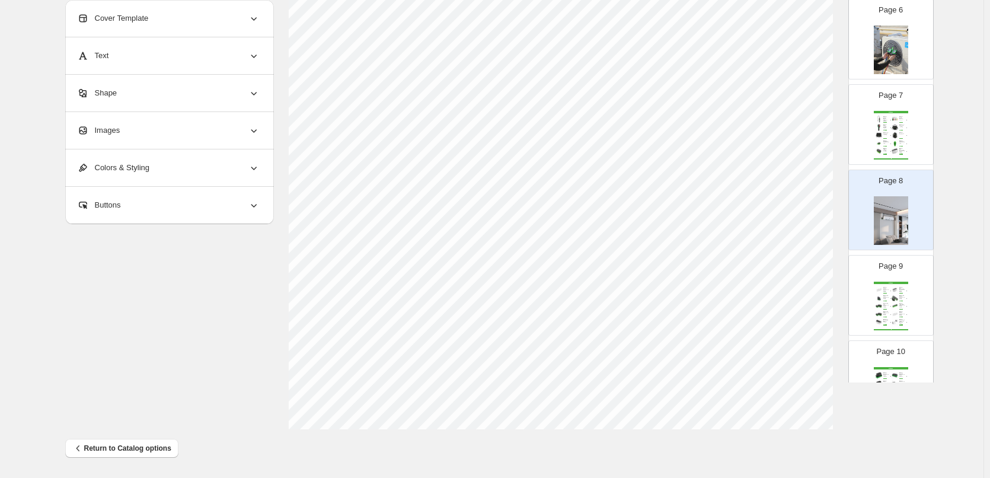
scroll to position [481, 0]
click at [908, 302] on div "Page 9 WIPCOOL WIPCOOL Under-mount Condensate Pump - 20L/h SKU: P20 $ 169.82 VI…" at bounding box center [886, 289] width 75 height 79
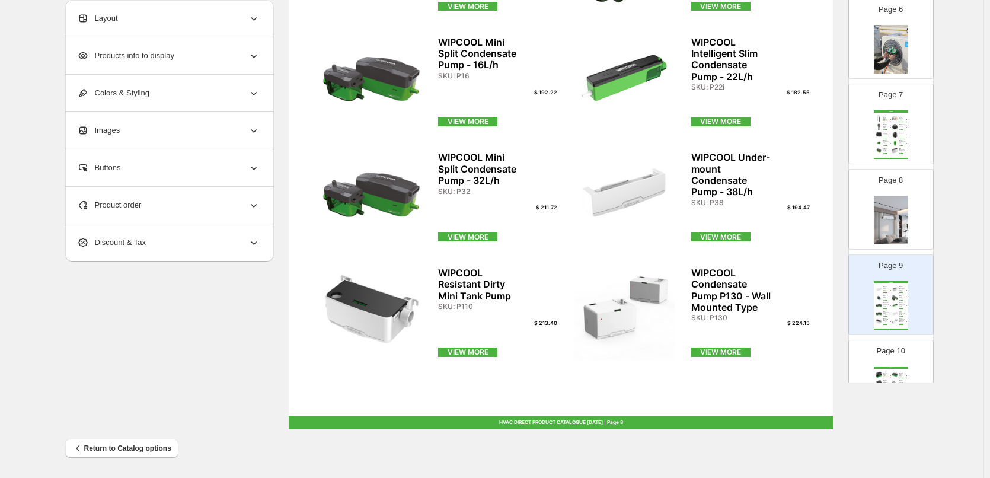
scroll to position [540, 0]
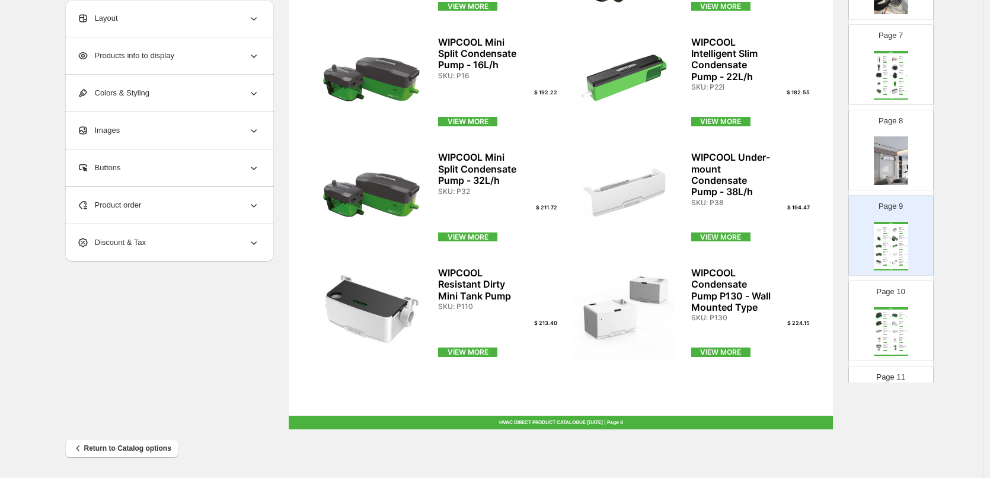
click at [883, 71] on div "WIPCOOL WIPCOOL ALD-2 Heated Diode Refrigerant Leak Detector SKU: ALD2 $ 251.45…" at bounding box center [891, 75] width 34 height 49
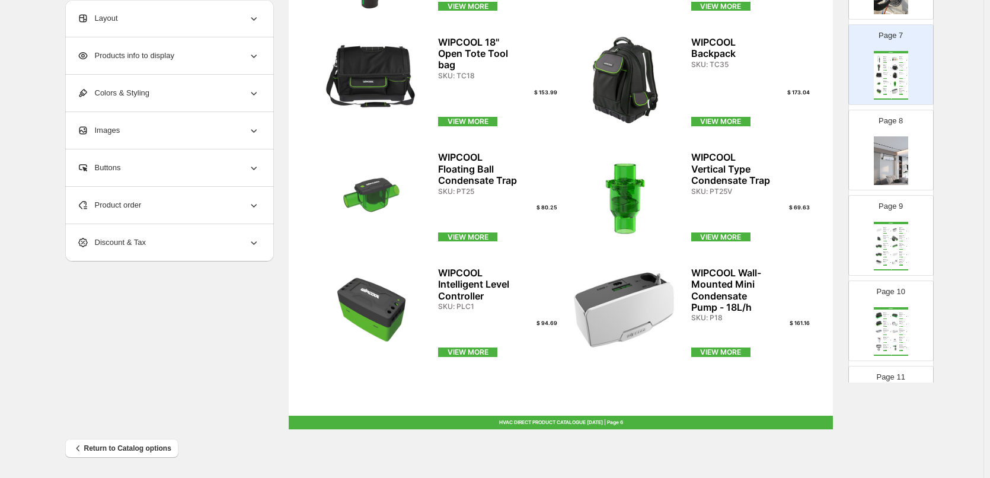
click at [903, 167] on img at bounding box center [891, 160] width 34 height 49
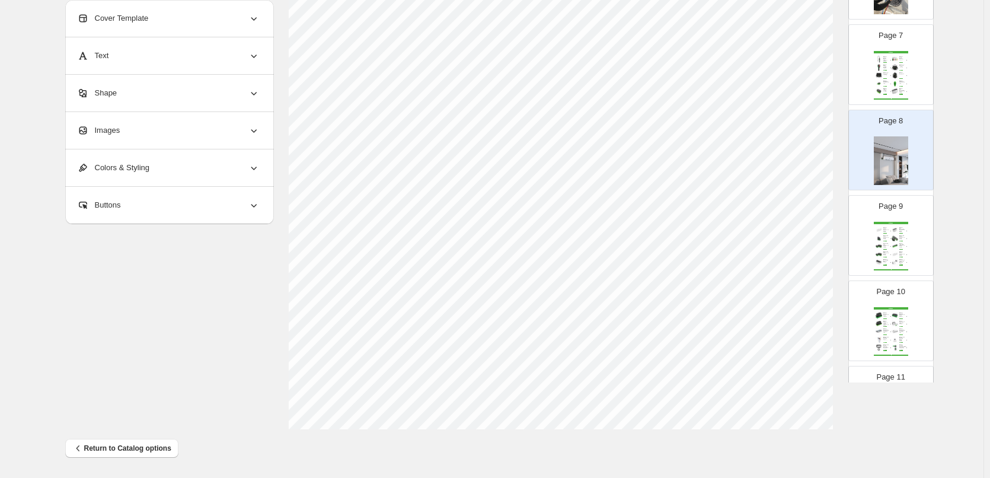
click at [880, 280] on div "Page 10 WIPCOOL WIPCOOL General Condensate Pump - 180L/h SKU: P180 $ 177.27 VIE…" at bounding box center [886, 315] width 75 height 79
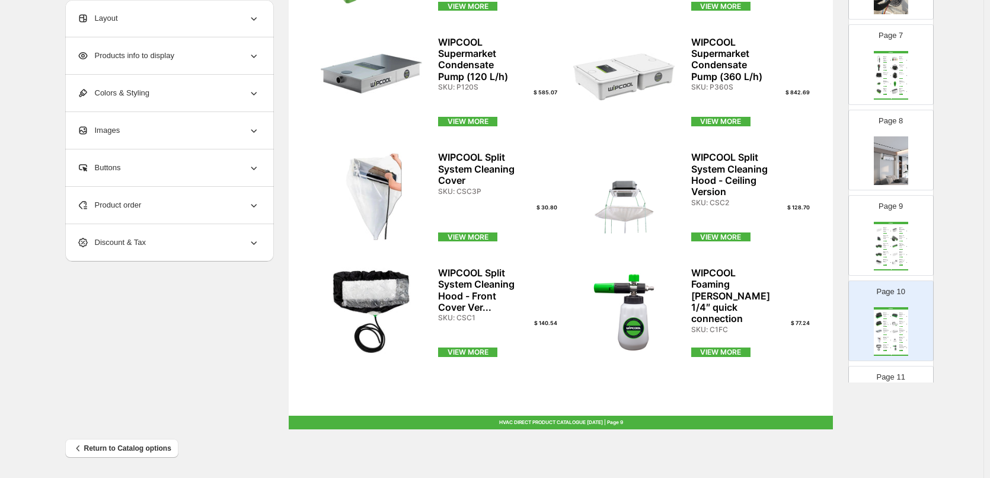
click at [879, 257] on img at bounding box center [879, 254] width 8 height 7
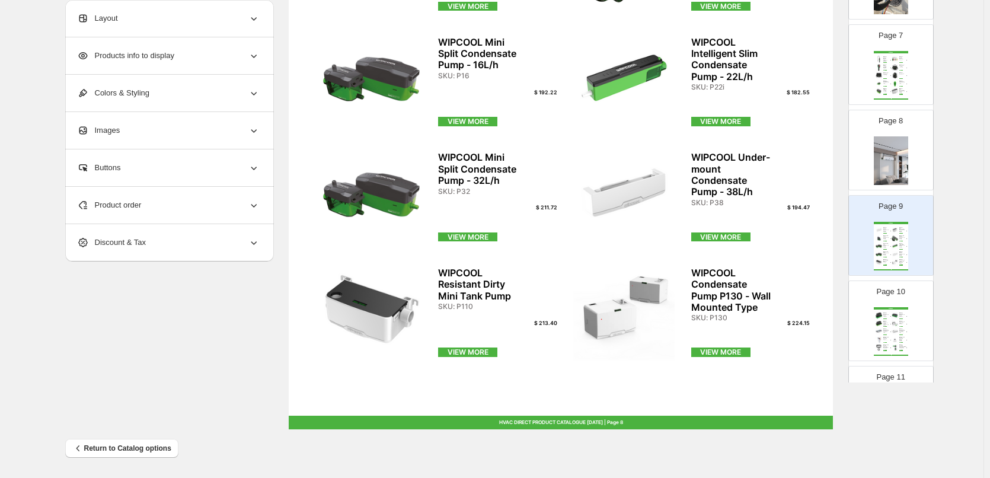
click at [891, 167] on img at bounding box center [891, 160] width 34 height 49
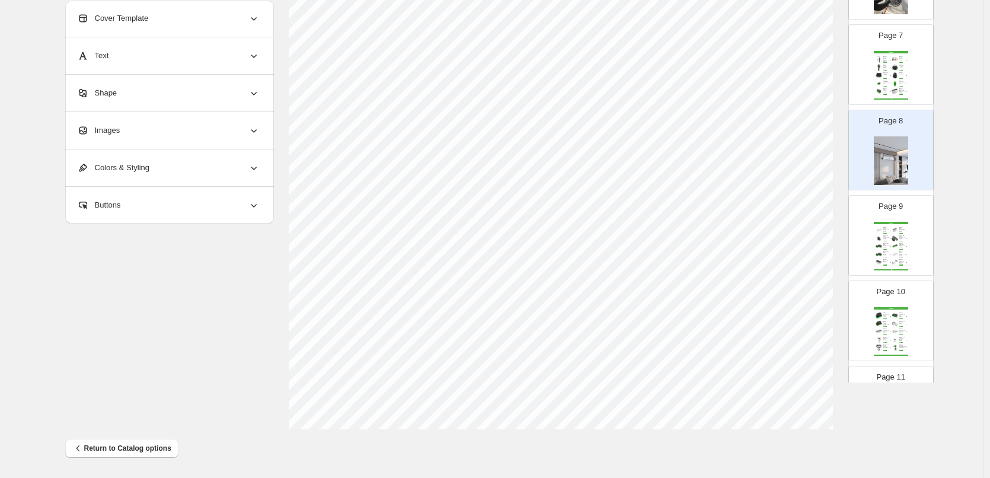
click at [902, 93] on div "SKU: P18" at bounding box center [901, 93] width 5 height 1
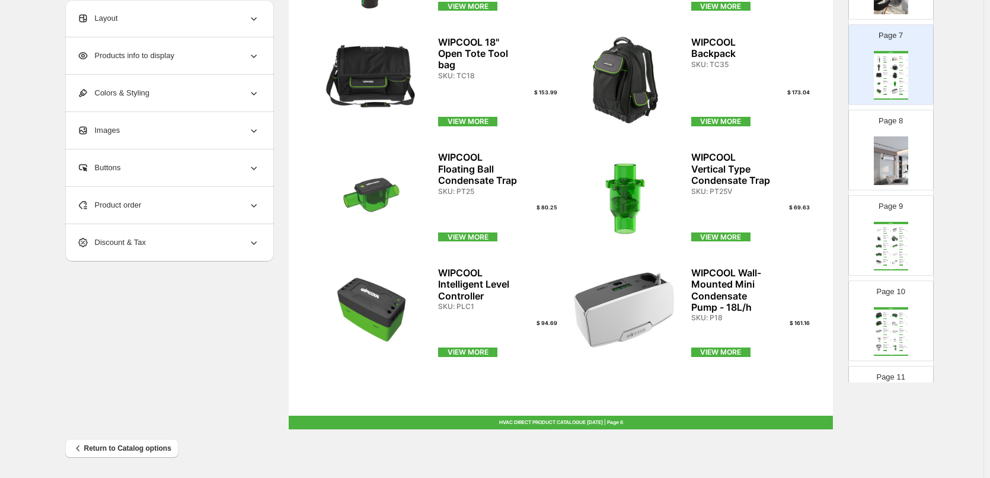
click at [901, 150] on img at bounding box center [891, 160] width 34 height 49
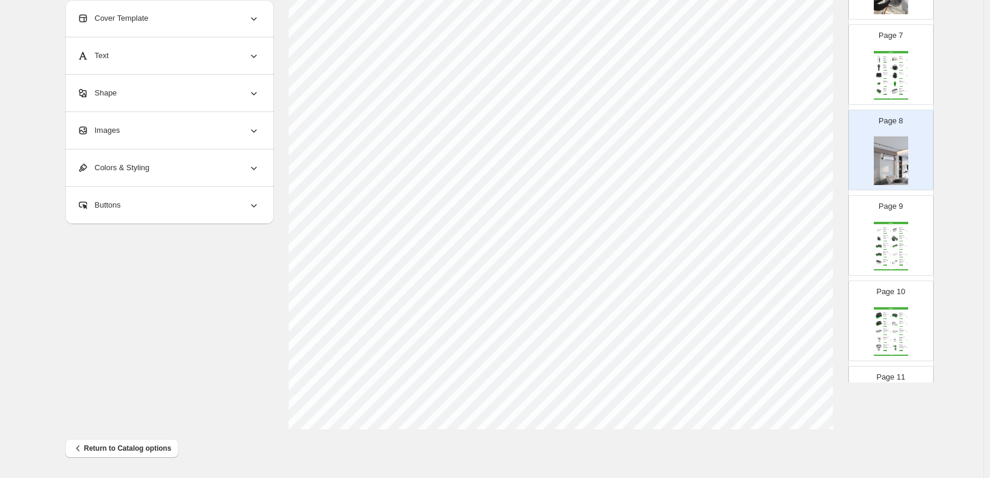
click at [896, 242] on div "WIPCOOL WIPCOOL Under-mount Condensate Pump - 20L/h SKU: P20 $ 169.82 VIEW MORE…" at bounding box center [891, 246] width 34 height 49
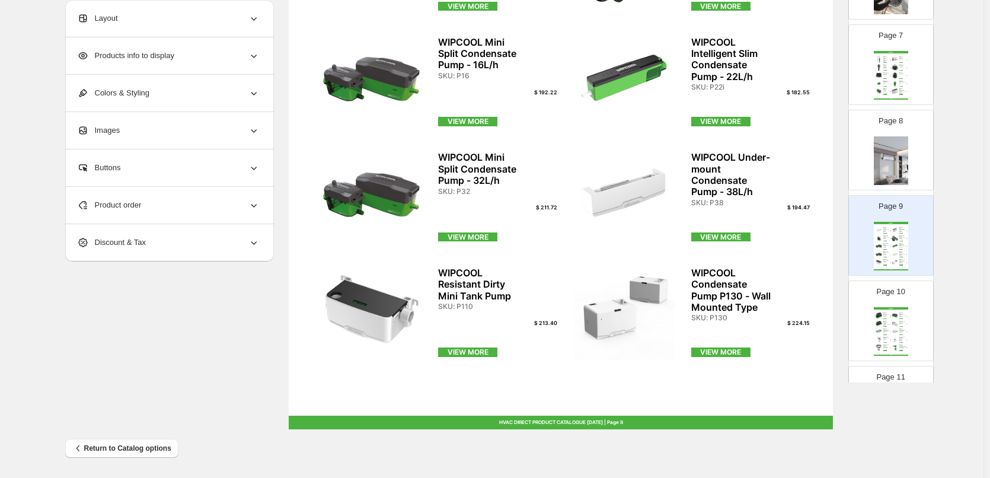
click at [894, 307] on div "WIPCOOL" at bounding box center [891, 308] width 34 height 2
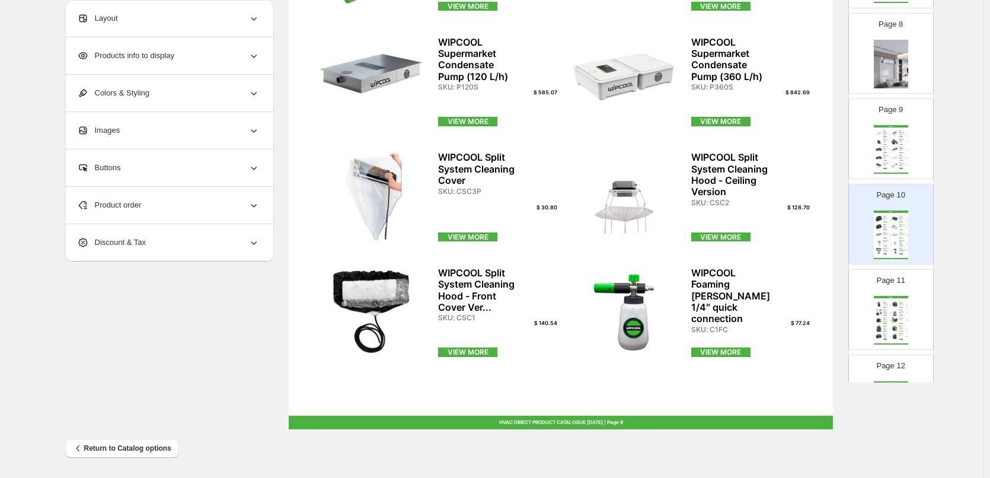
scroll to position [659, 0]
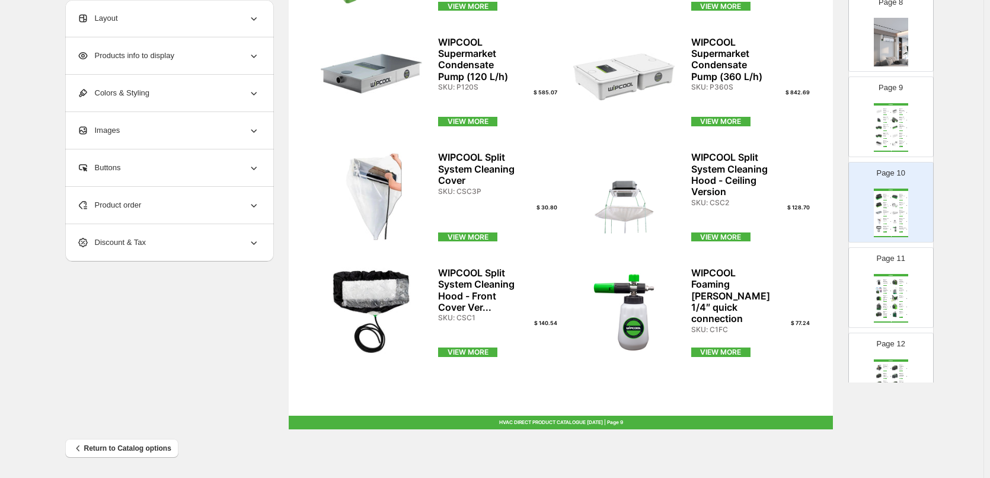
click at [894, 290] on img at bounding box center [895, 290] width 8 height 7
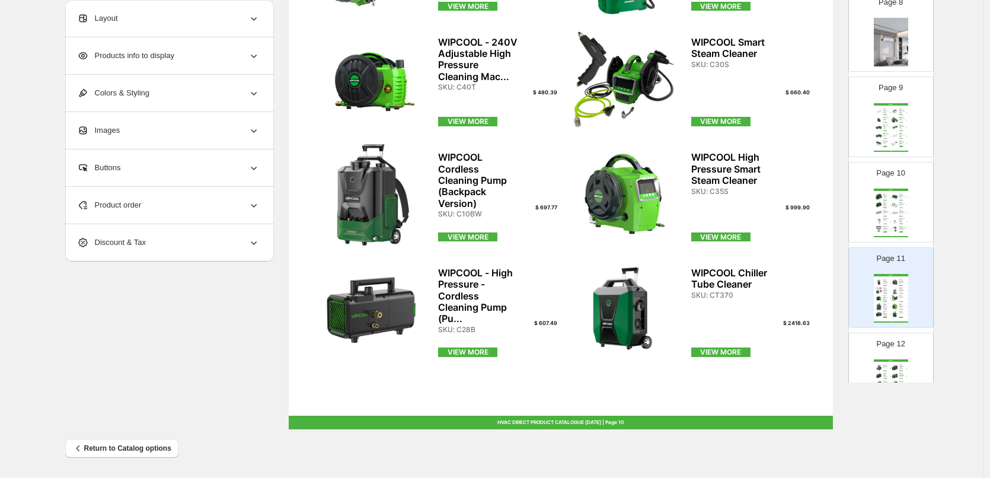
scroll to position [718, 0]
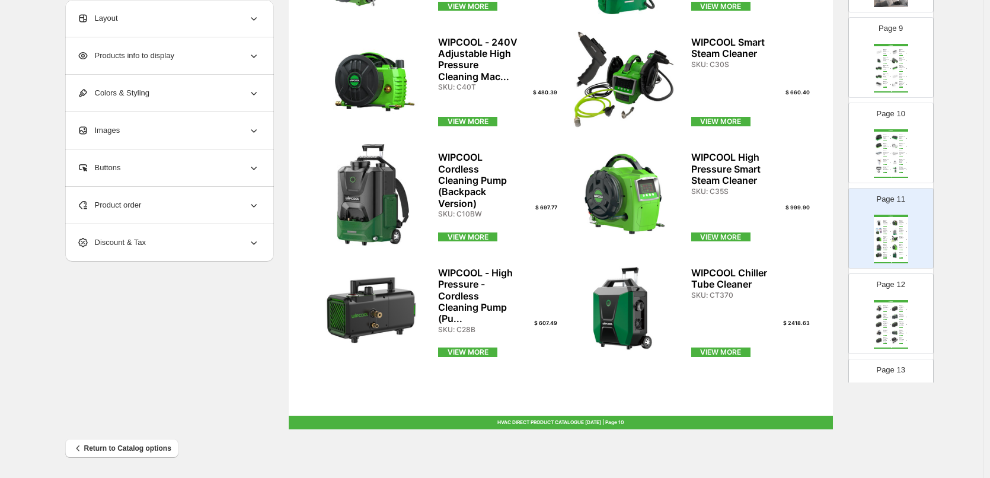
click at [895, 304] on div "WIPCOOL WIPCOOL Oil Charging Pump 16bar R4 SKU: PCR04 $ 602.65 VIEW MORE WIPCOO…" at bounding box center [891, 324] width 34 height 49
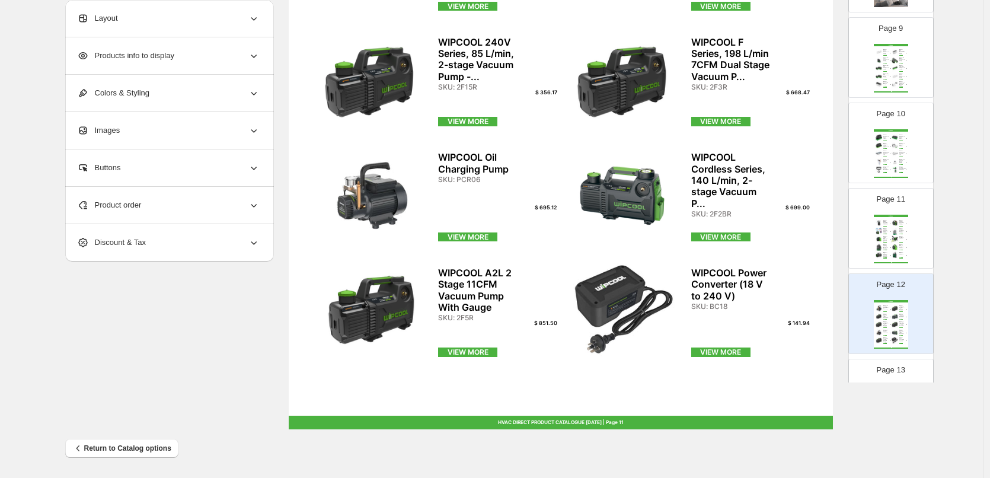
click at [884, 253] on div "WIPCOOL - High Pressure - Cordless Cleaning Pump (Pu..." at bounding box center [885, 254] width 5 height 5
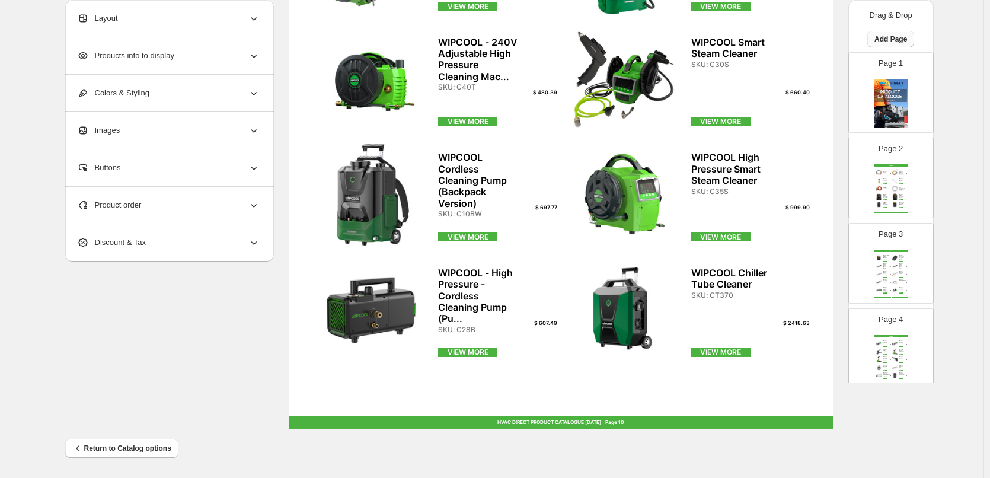
scroll to position [322, 0]
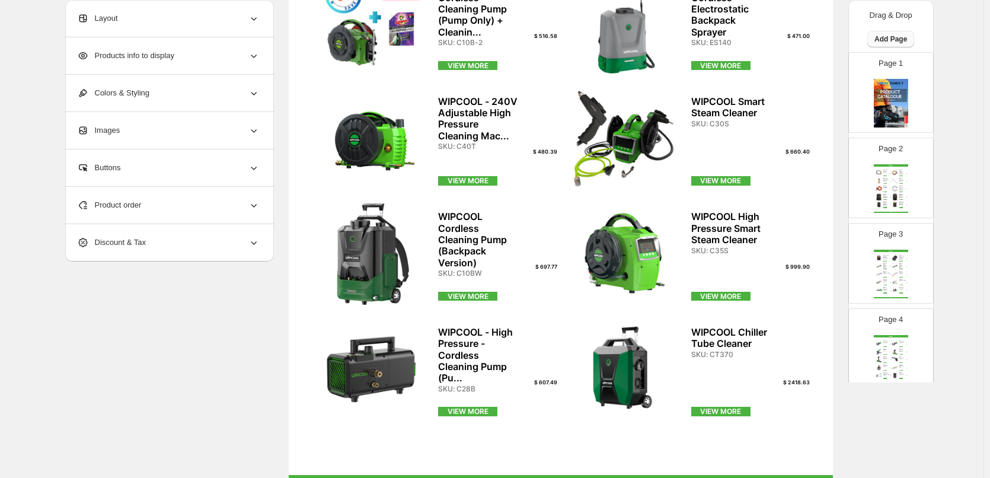
click at [884, 43] on span "Add Page" at bounding box center [890, 38] width 33 height 9
click at [910, 62] on span "Cover / Blank Page" at bounding box center [887, 63] width 66 height 9
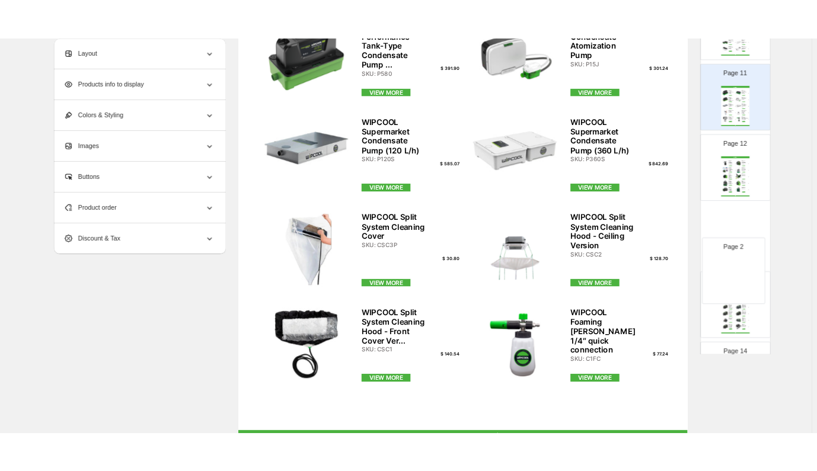
scroll to position [791, 0]
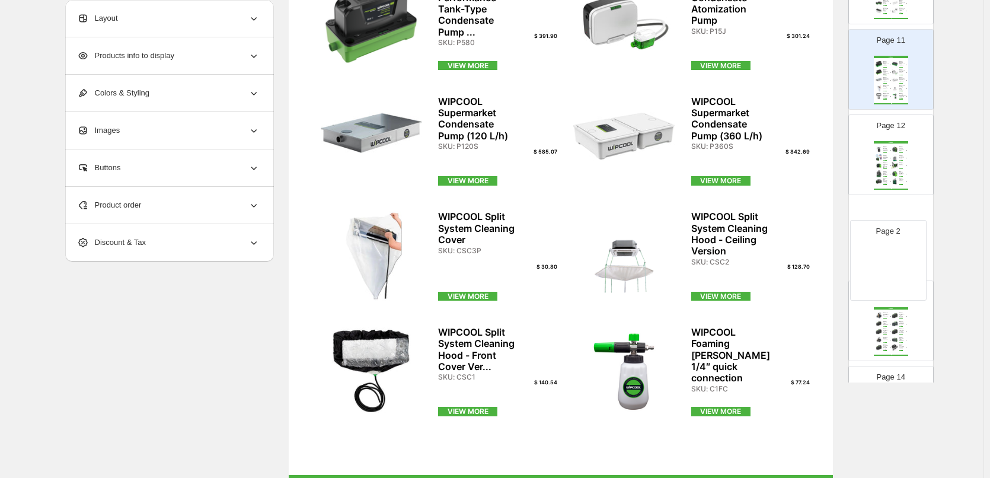
drag, startPoint x: 903, startPoint y: 164, endPoint x: 899, endPoint y: 267, distance: 103.2
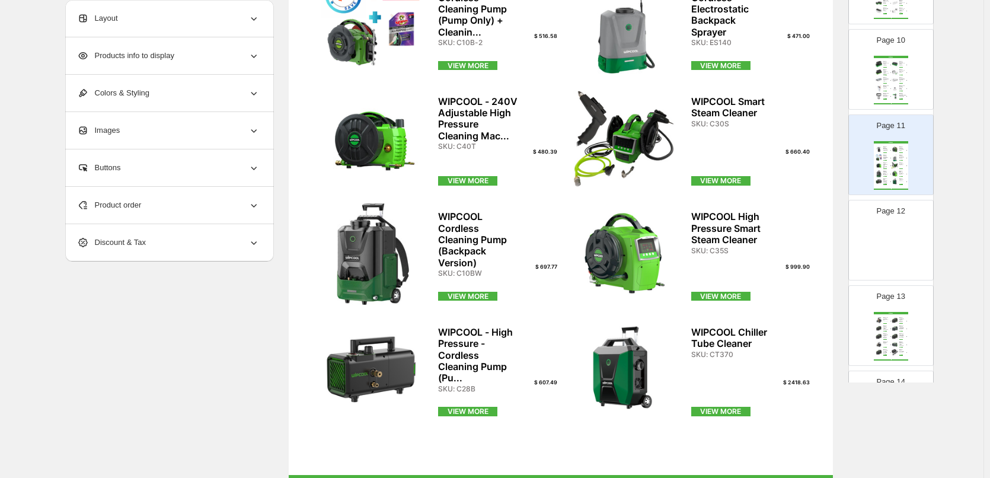
click at [896, 167] on img at bounding box center [895, 165] width 8 height 7
click at [897, 238] on img at bounding box center [891, 250] width 34 height 49
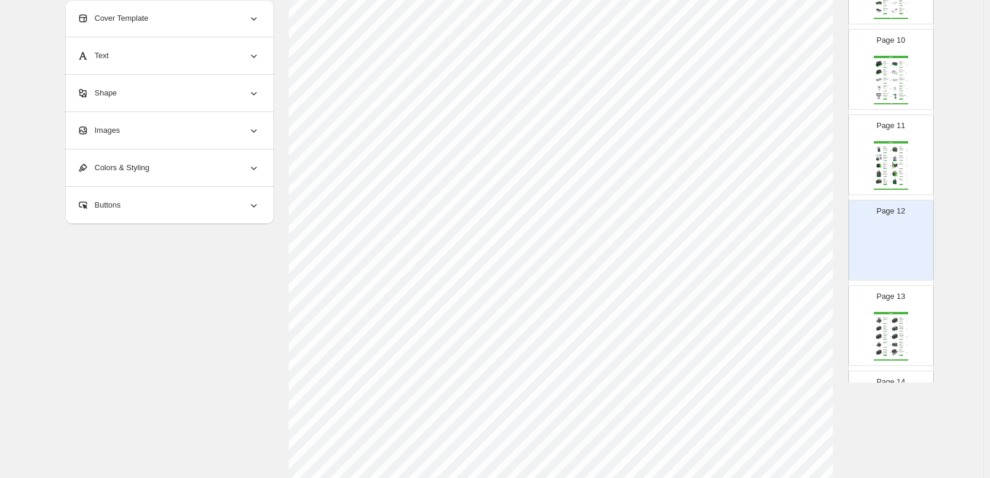
click at [891, 169] on img at bounding box center [895, 165] width 8 height 7
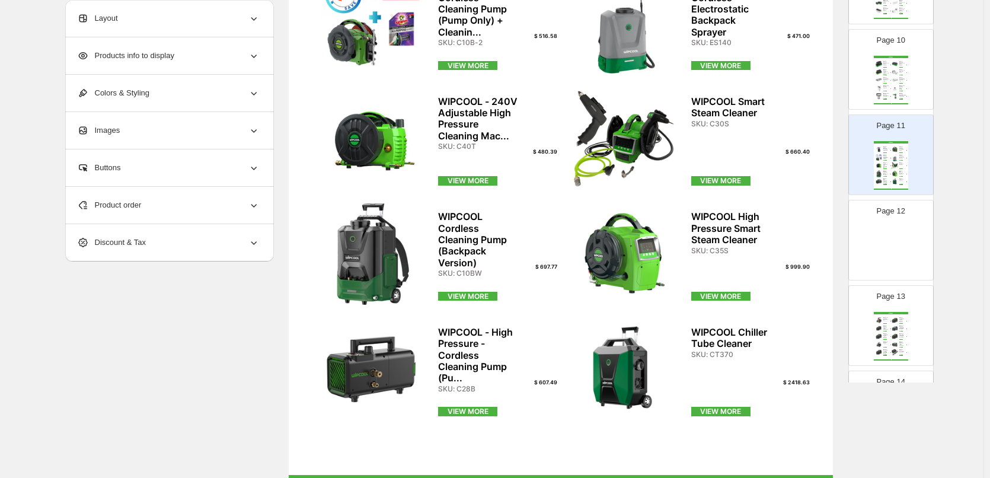
click at [893, 238] on img at bounding box center [891, 250] width 34 height 49
type input "**"
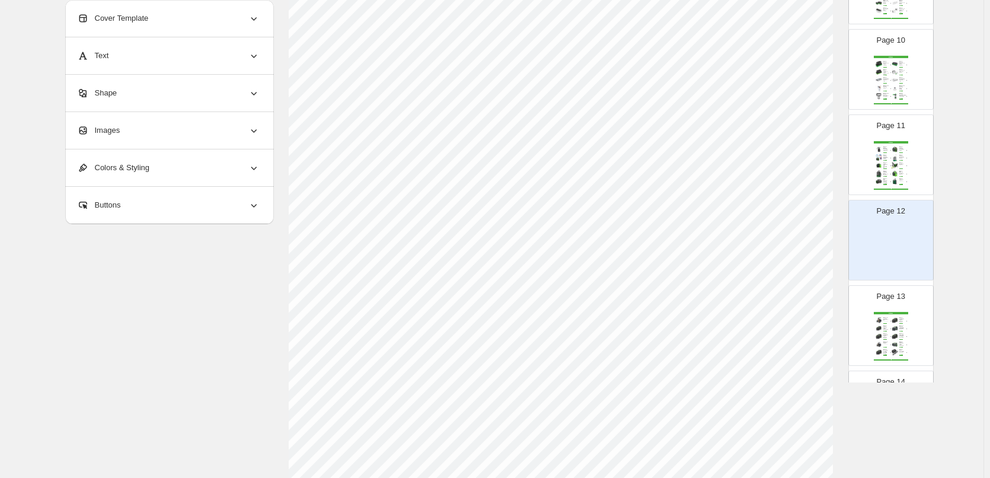
click at [228, 120] on div "Images" at bounding box center [168, 130] width 183 height 37
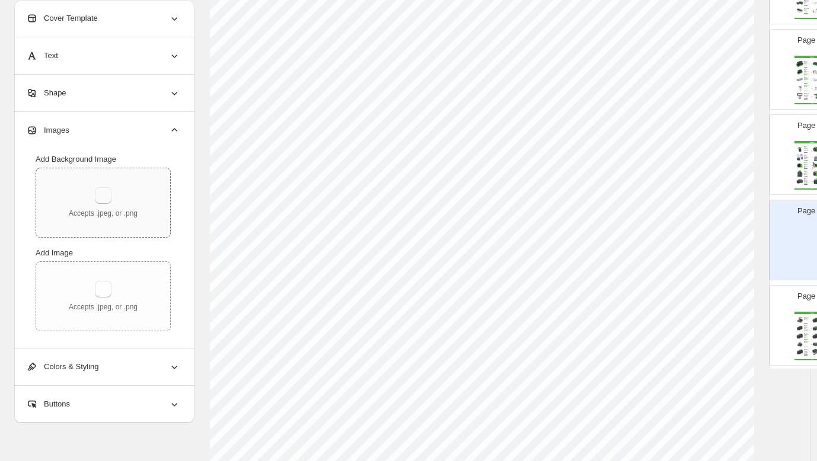
click at [106, 193] on button "button" at bounding box center [103, 195] width 17 height 17
type input "**********"
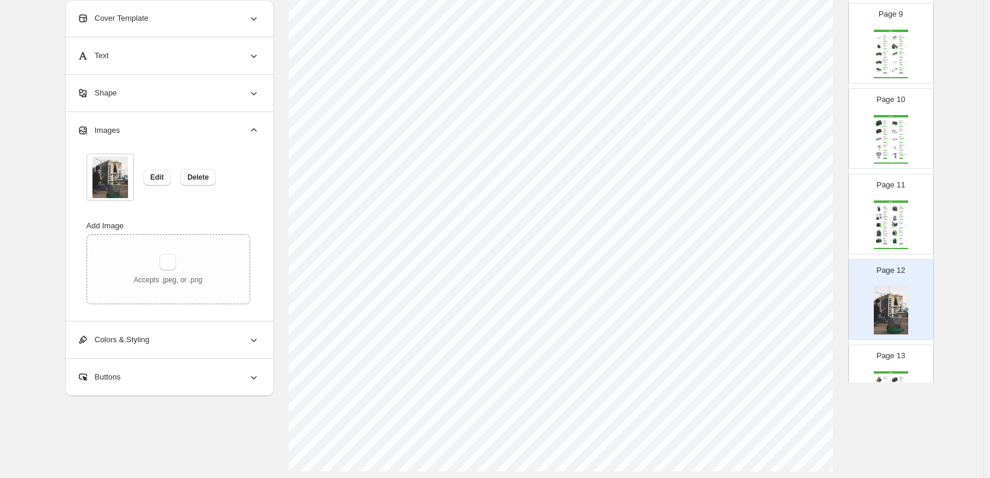
scroll to position [382, 0]
click at [871, 230] on div "Page 11 WIPCOOL WIPCOOL HAND-HELDER ELECTRIC SPRAYER SKU: C2BW $ 123.60 VIEW MO…" at bounding box center [886, 209] width 75 height 79
type input "**"
select select "**********"
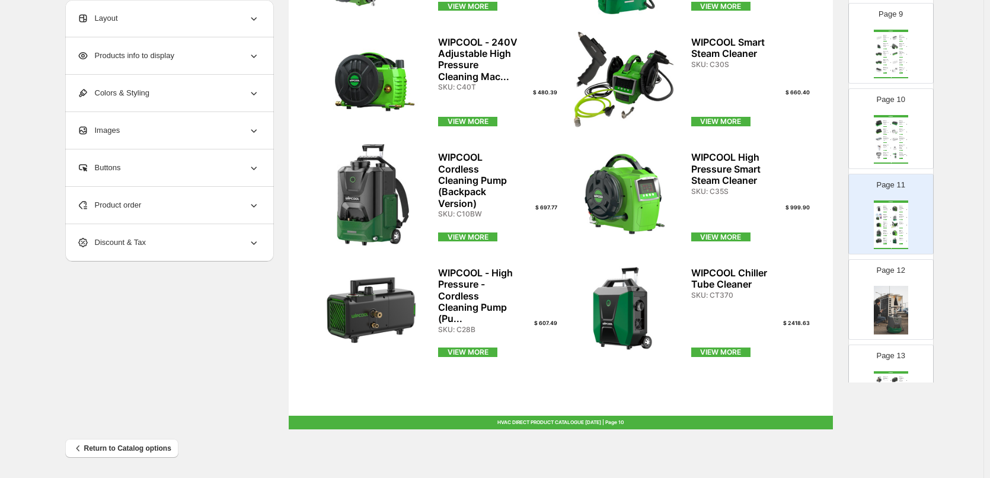
click at [906, 292] on img at bounding box center [891, 310] width 34 height 49
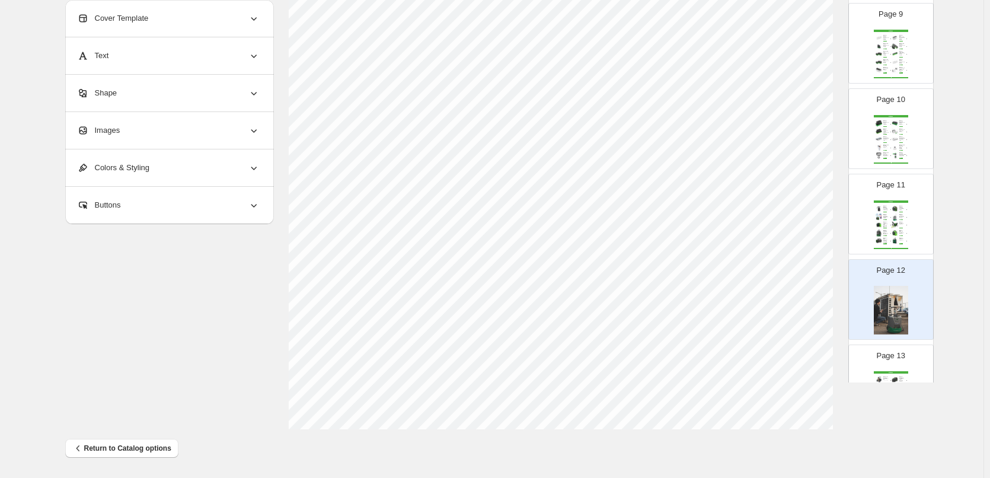
click at [906, 359] on div "Page 13 WIPCOOL WIPCOOL Oil Charging Pump 16bar R4 SKU: PCR04 $ 602.65 VIEW MOR…" at bounding box center [886, 379] width 75 height 79
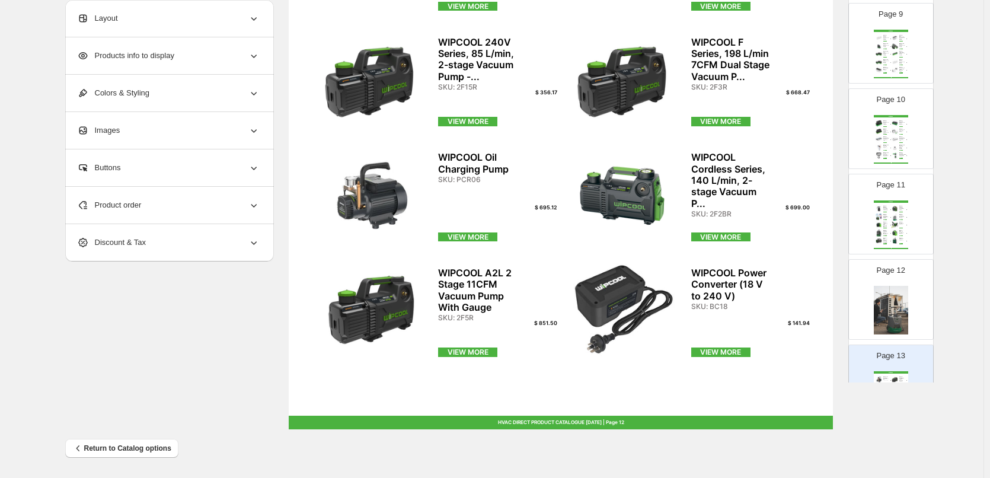
click at [891, 307] on img at bounding box center [891, 310] width 34 height 49
type input "**"
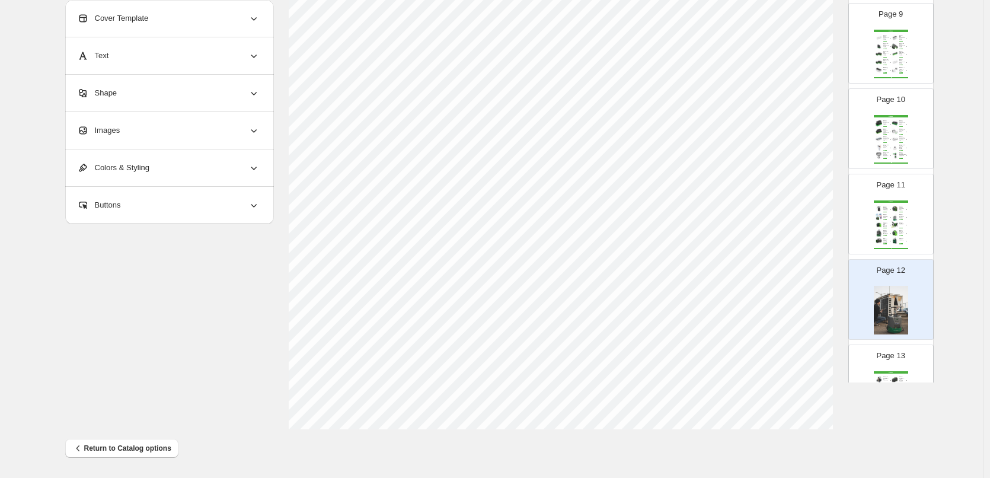
click at [225, 15] on div "Cover Template" at bounding box center [168, 18] width 183 height 37
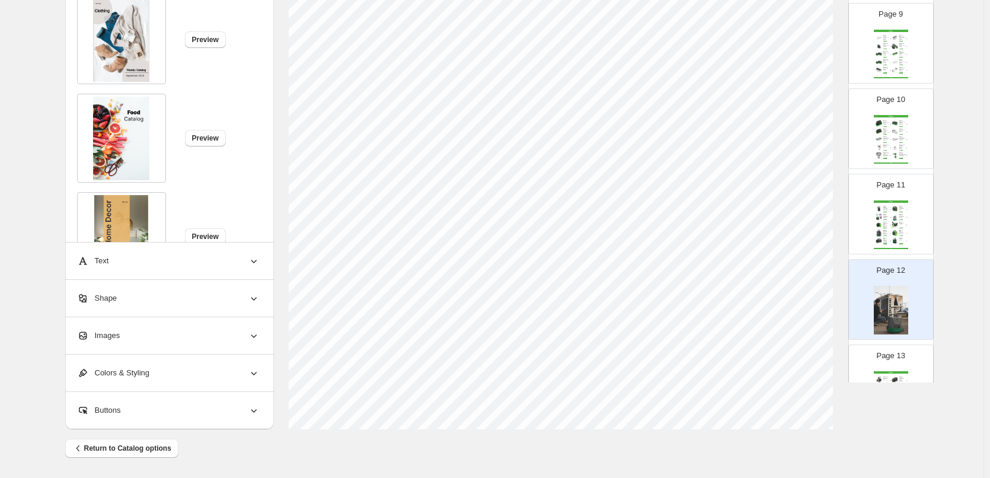
click at [221, 329] on div "Images" at bounding box center [168, 335] width 183 height 37
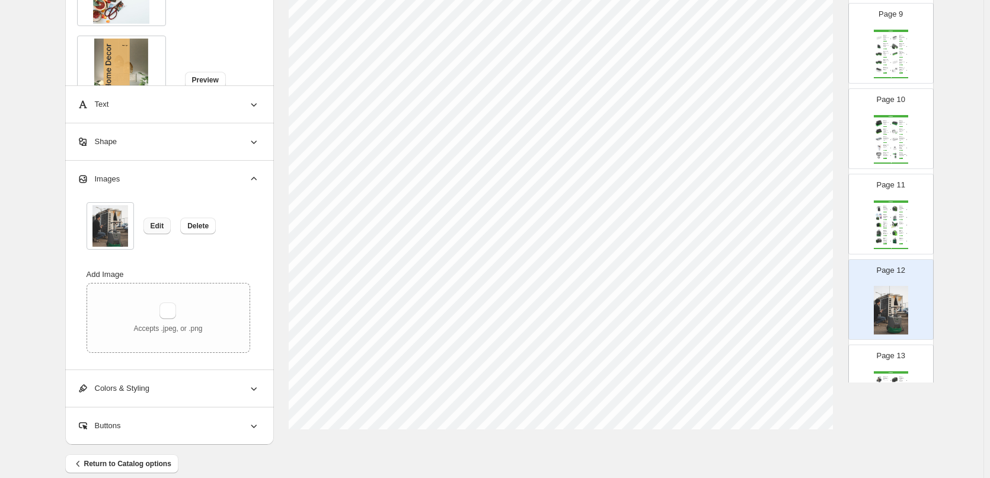
click at [156, 222] on span "Edit" at bounding box center [158, 225] width 14 height 9
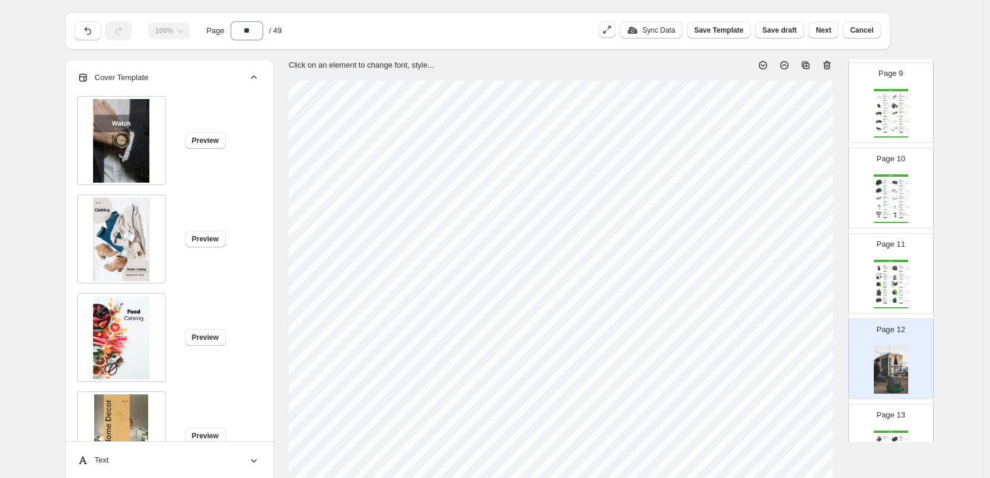
scroll to position [204, 0]
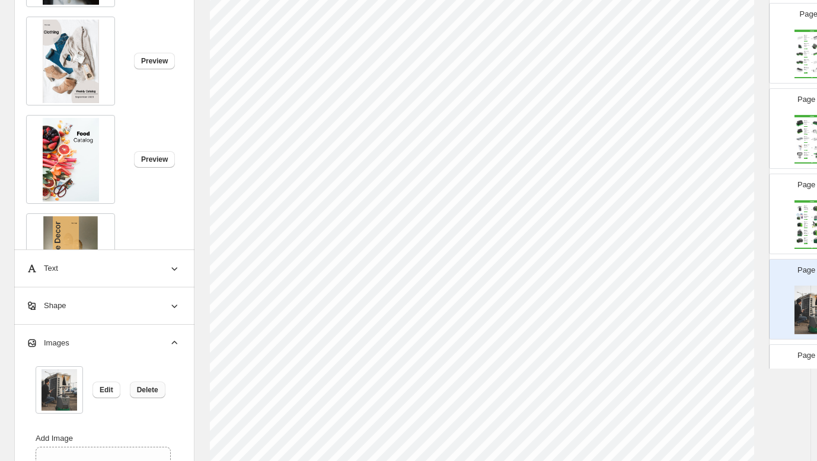
click at [146, 395] on span "Delete" at bounding box center [147, 389] width 21 height 9
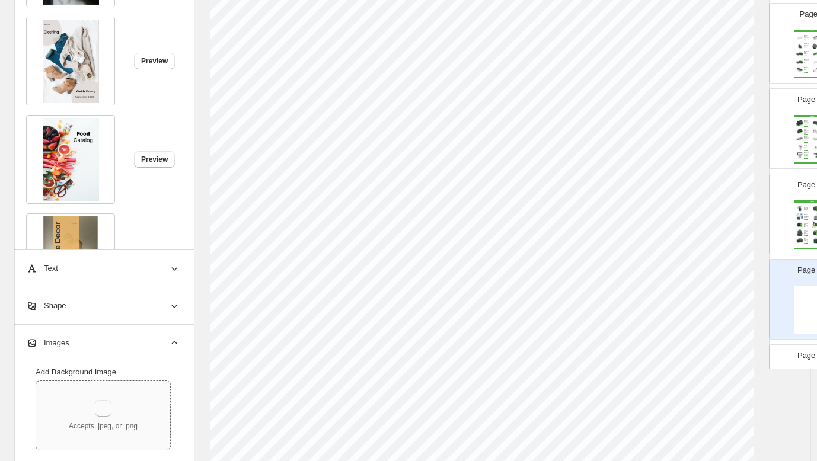
click at [108, 414] on button "button" at bounding box center [103, 408] width 17 height 17
type input "**********"
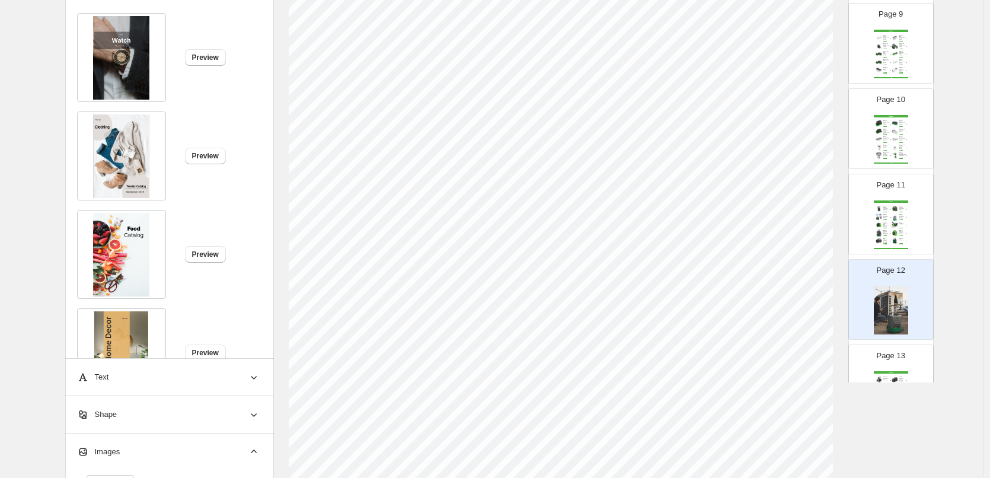
scroll to position [100, 0]
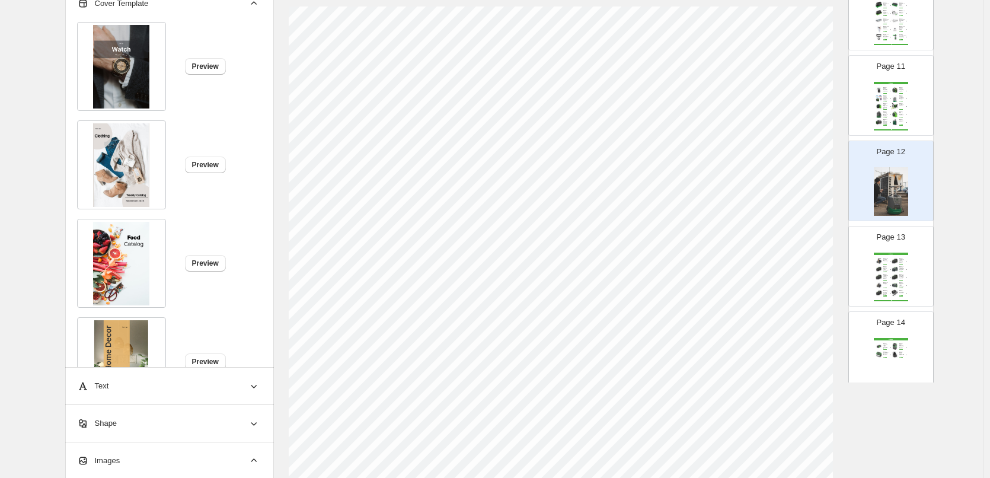
click at [891, 272] on img at bounding box center [895, 269] width 8 height 7
type input "**"
select select "**********"
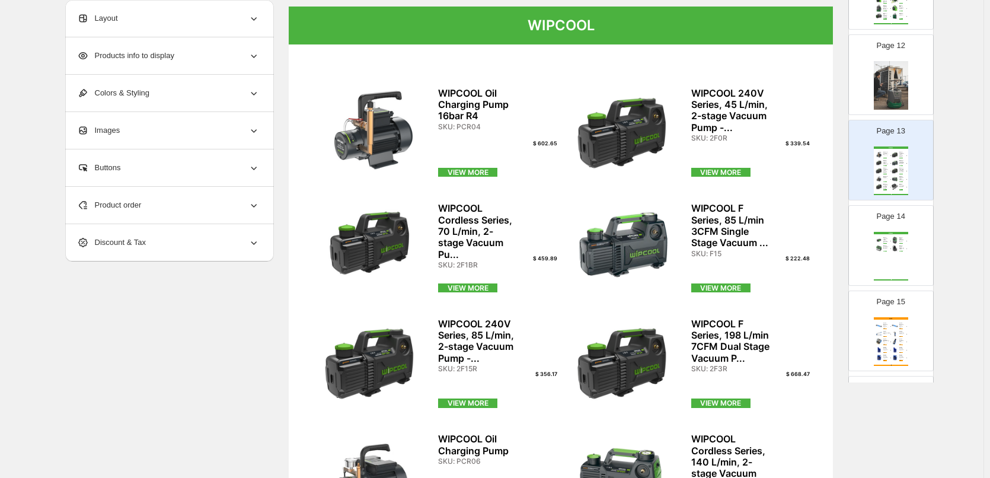
scroll to position [969, 0]
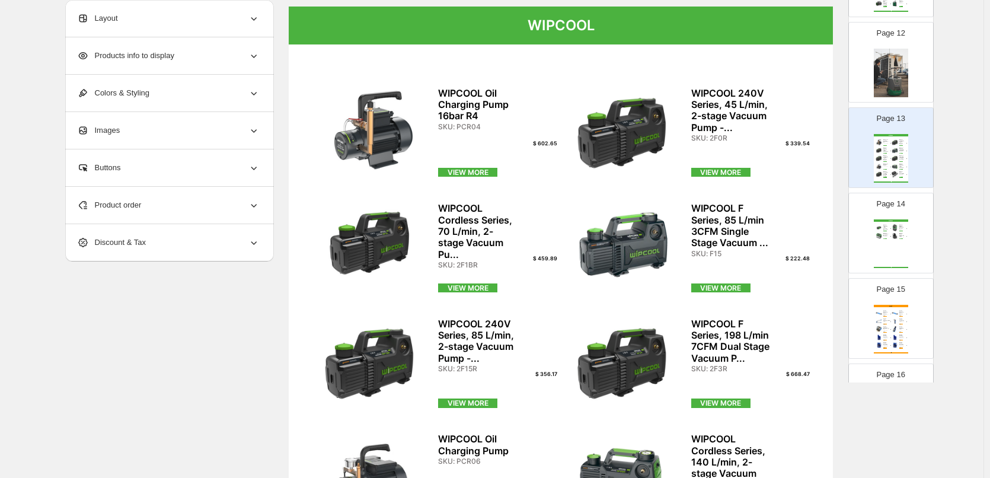
click at [890, 250] on div "WIPCOOL WIPCOOL 240v, 566 L/min, 2-stage Vacuum Pump - R32 C... SKU: 2F10 $ 318…" at bounding box center [891, 243] width 34 height 49
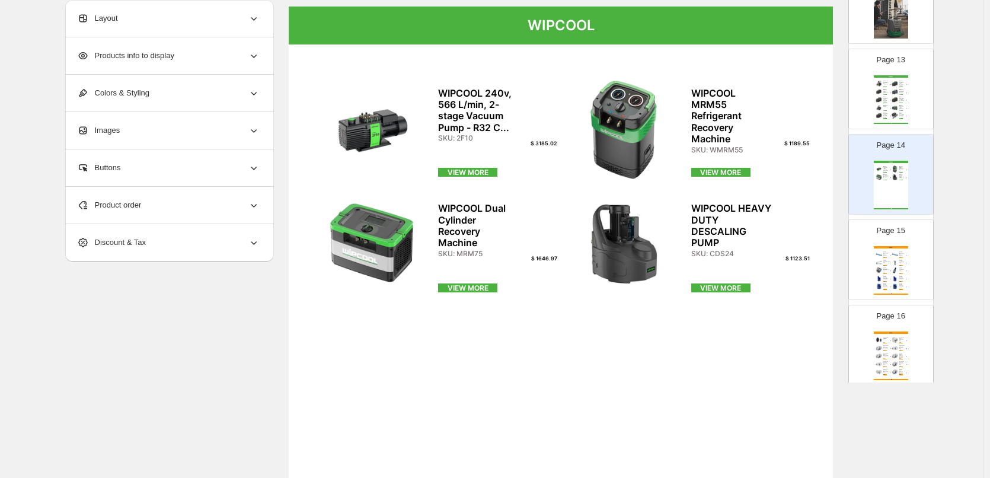
scroll to position [1028, 0]
click at [884, 197] on div "WIPCOOL WIPCOOL 240v, 566 L/min, 2-stage Vacuum Pump - R32 C... SKU: 2F10 $ 318…" at bounding box center [891, 184] width 34 height 49
click at [897, 262] on img at bounding box center [895, 261] width 8 height 7
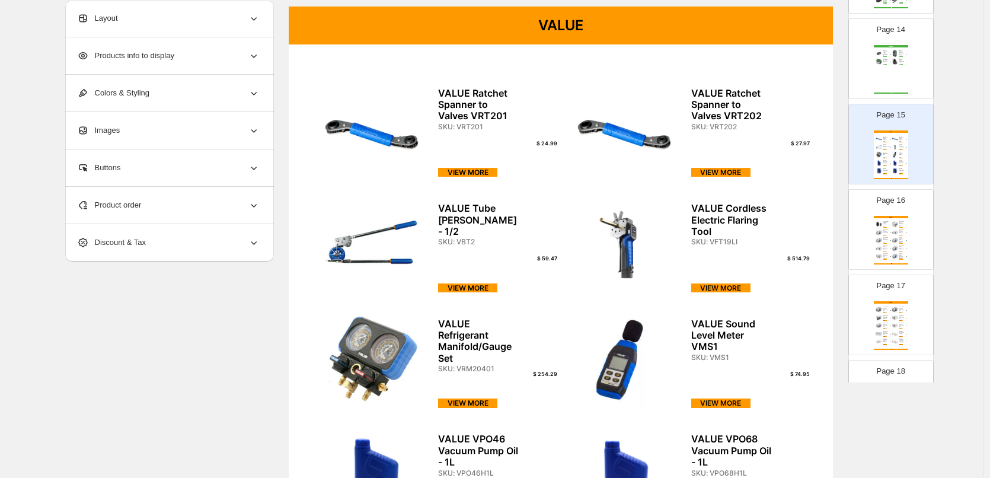
scroll to position [1147, 0]
click at [891, 244] on img at bounding box center [895, 244] width 8 height 7
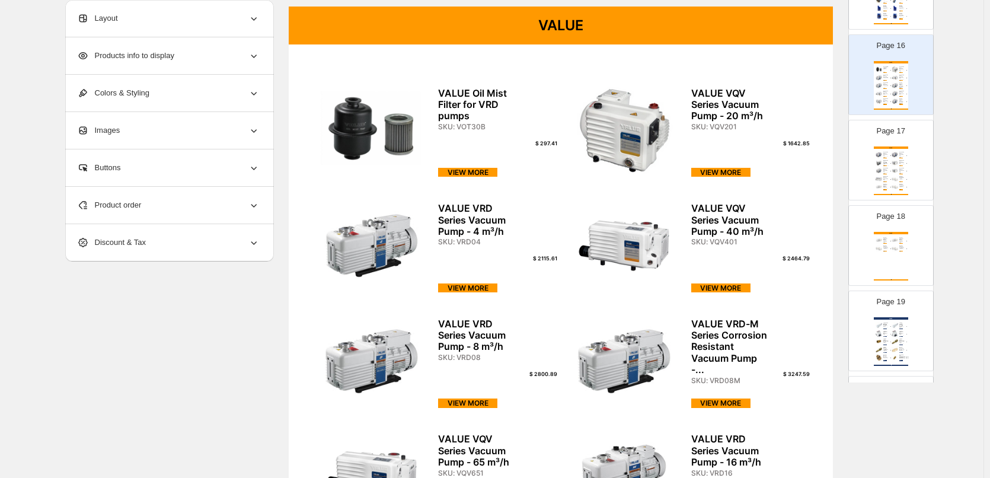
scroll to position [1325, 0]
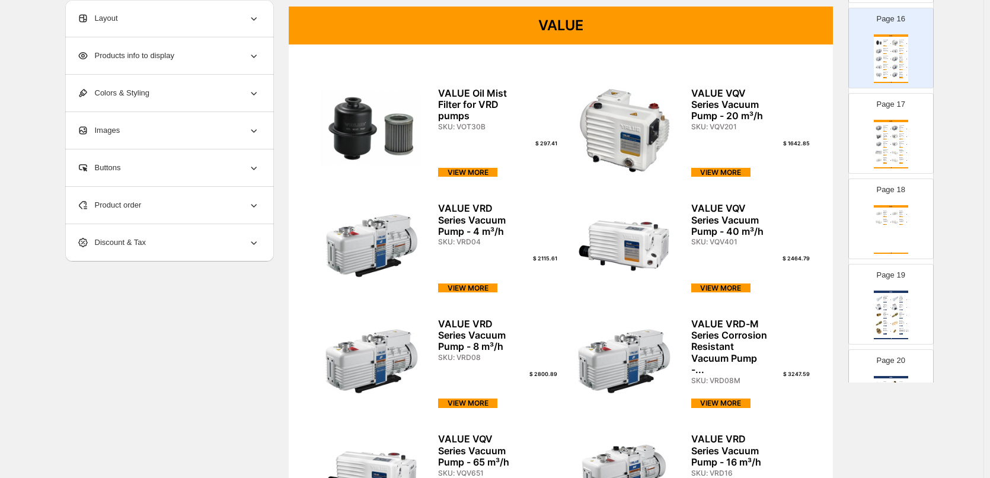
click at [890, 168] on div "HVAC DIRECT PRODUCT CATALOGUE [DATE] | Page undefined" at bounding box center [891, 167] width 34 height 1
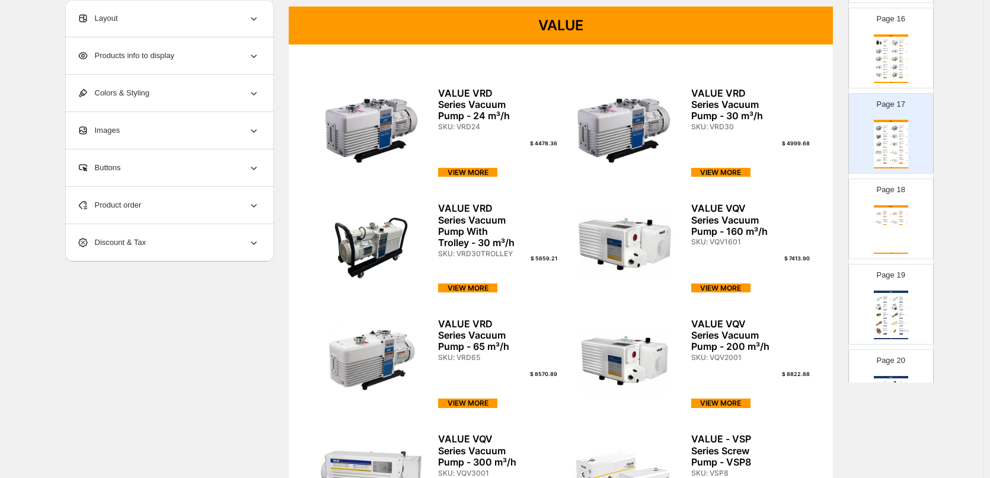
click at [902, 214] on div "VALUE VALUE - VBP Series ROOTS Pump - VBP300 SKU: VBP300 $ 12968.16 VIEW MORE V…" at bounding box center [891, 229] width 34 height 49
type input "**"
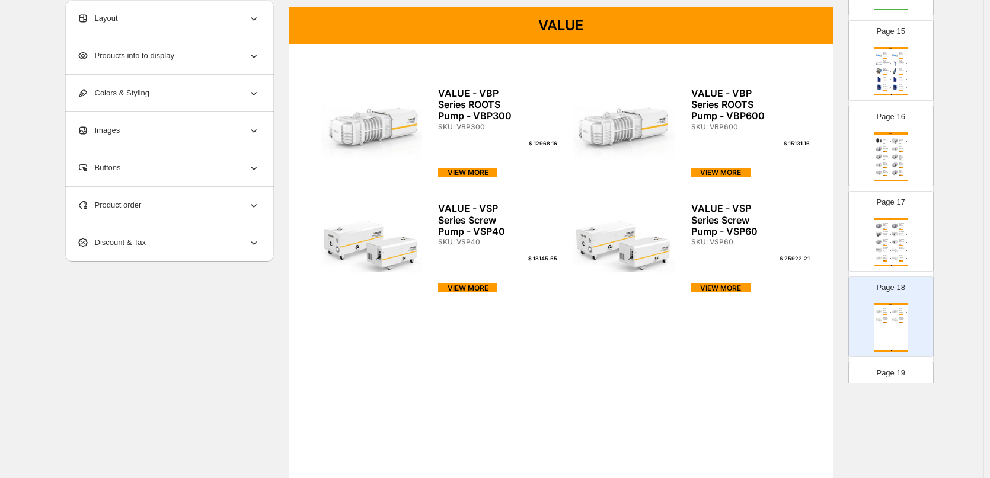
scroll to position [1206, 0]
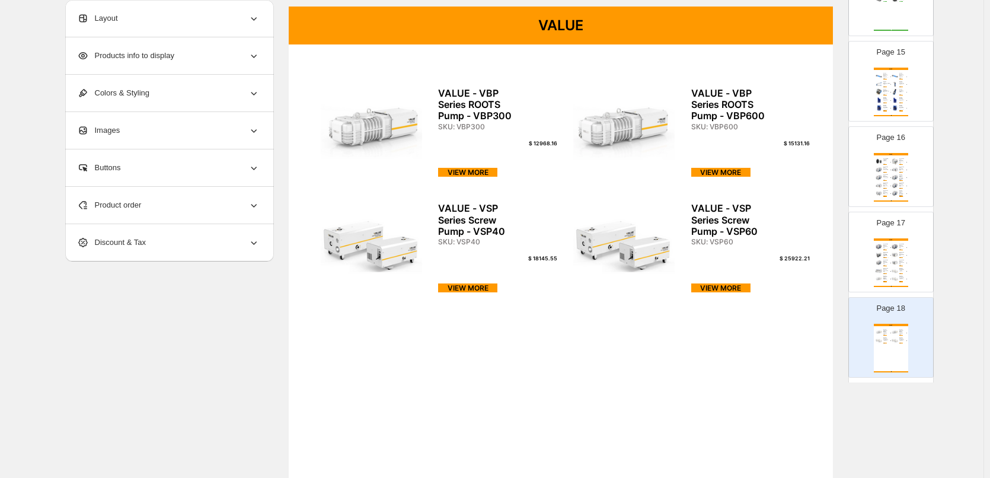
drag, startPoint x: 891, startPoint y: 90, endPoint x: 895, endPoint y: 96, distance: 7.2
click at [891, 90] on img at bounding box center [895, 91] width 8 height 7
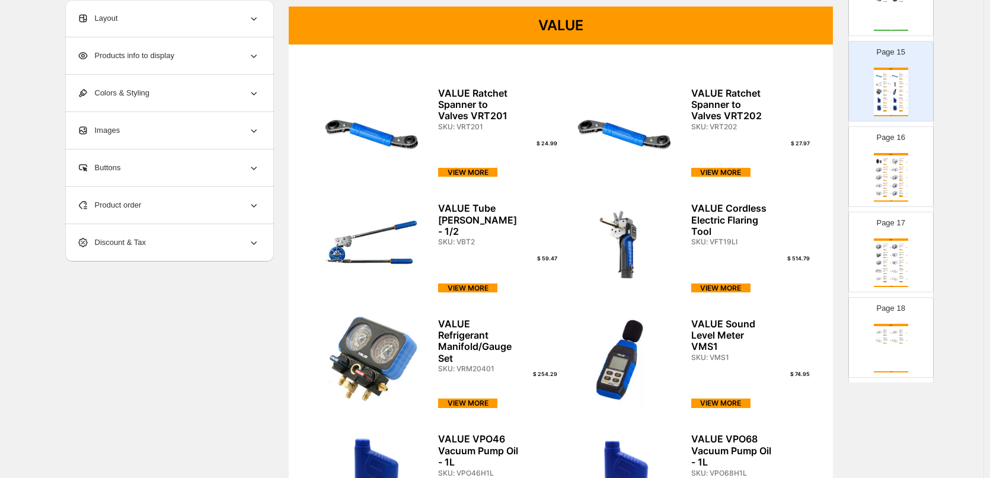
click at [887, 162] on div "VALUE VALUE Oil Mist Filter for VRD pumps SKU: VOT30B $ 297.41 VIEW MORE VALUE …" at bounding box center [891, 177] width 34 height 49
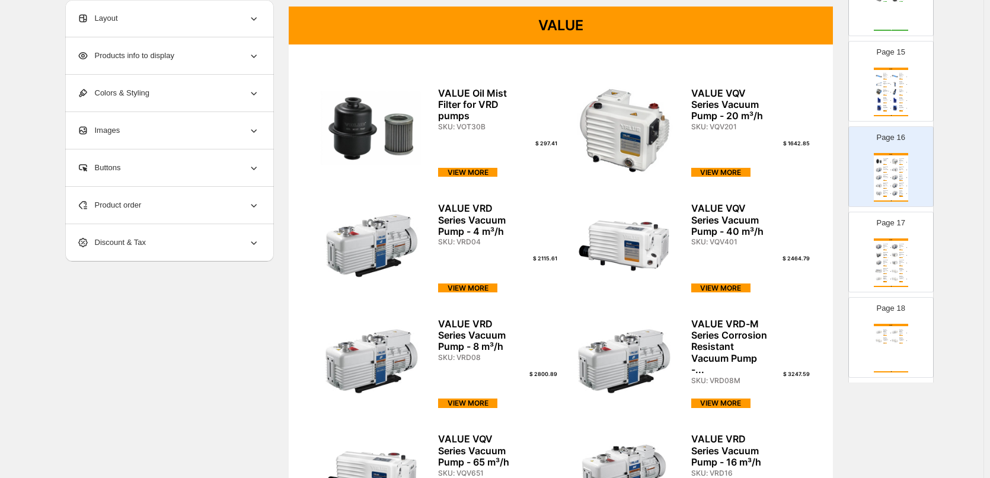
click at [889, 122] on div "Page 16 VALUE VALUE Oil Mist Filter for VRD pumps SKU: VOT30B $ 297.41 VIEW MOR…" at bounding box center [886, 161] width 75 height 79
click at [896, 102] on img at bounding box center [895, 100] width 8 height 7
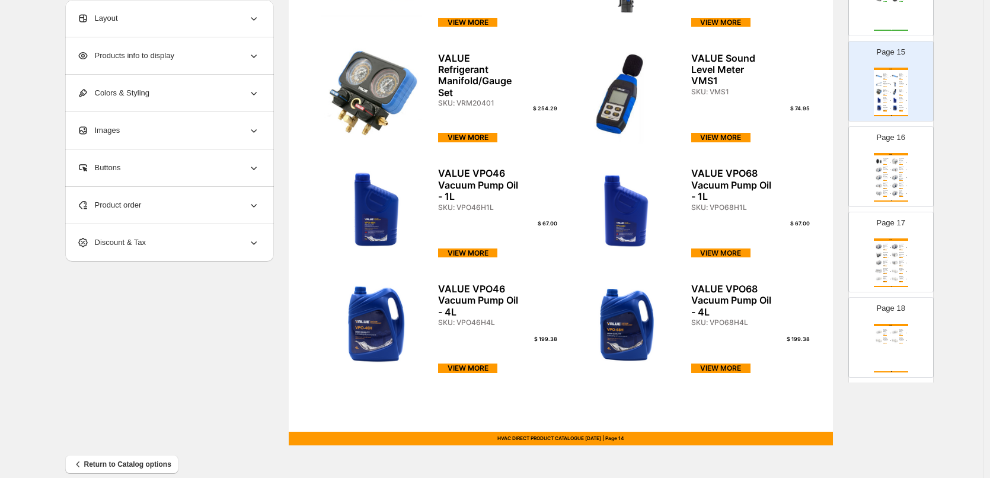
scroll to position [382, 0]
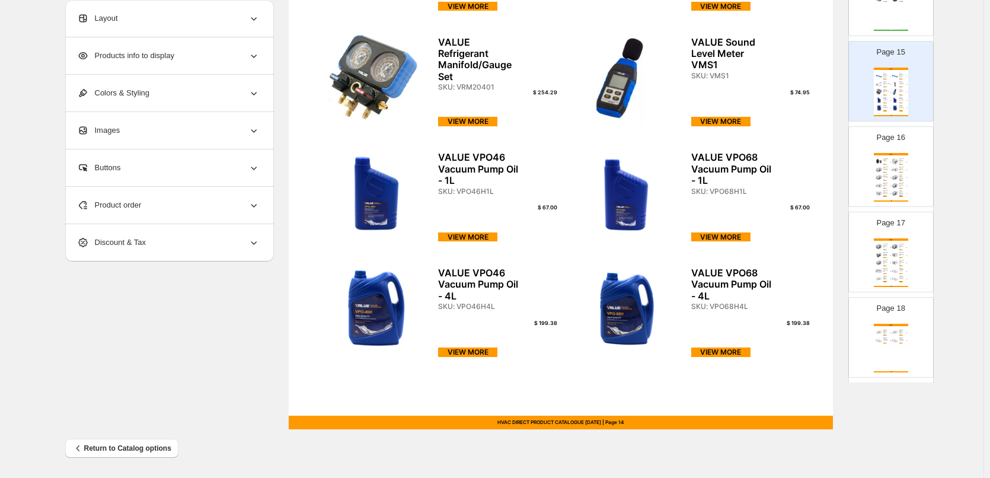
click at [894, 165] on img at bounding box center [895, 161] width 8 height 7
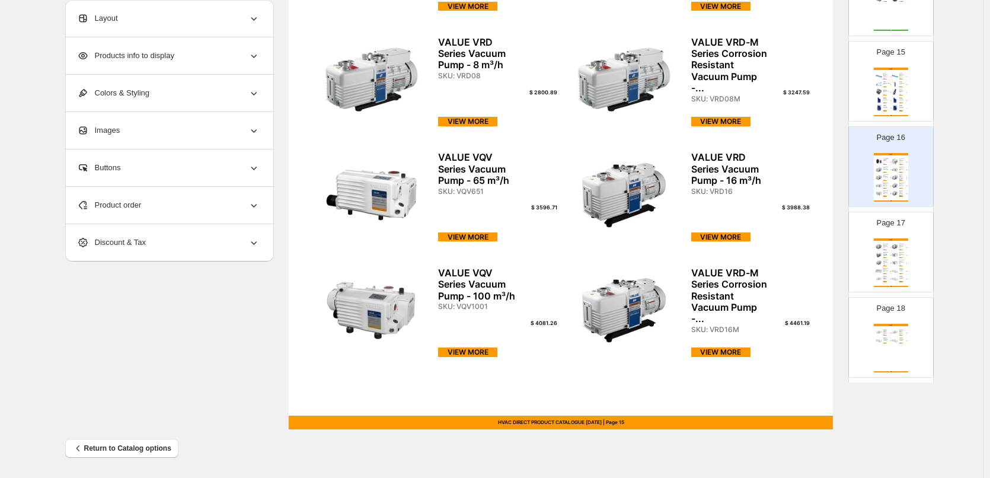
click at [878, 255] on img at bounding box center [879, 254] width 8 height 7
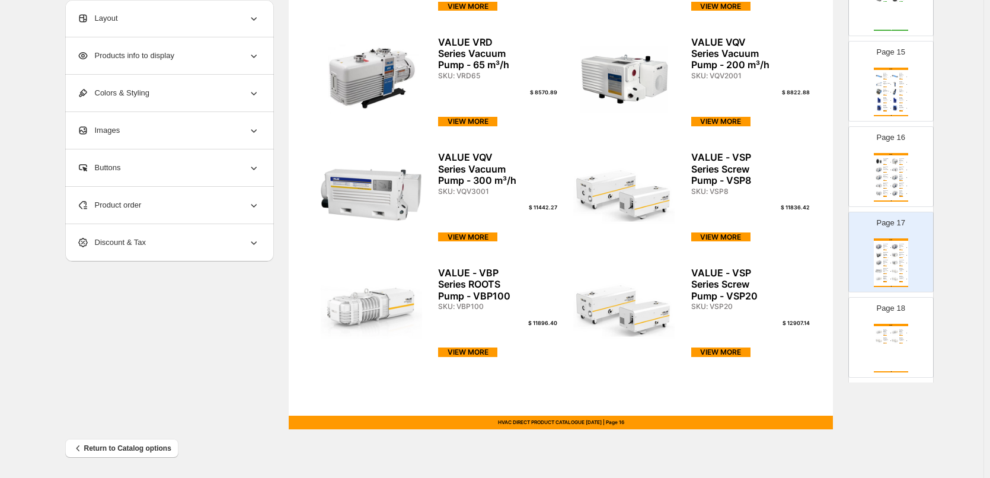
click at [896, 331] on img at bounding box center [895, 331] width 8 height 7
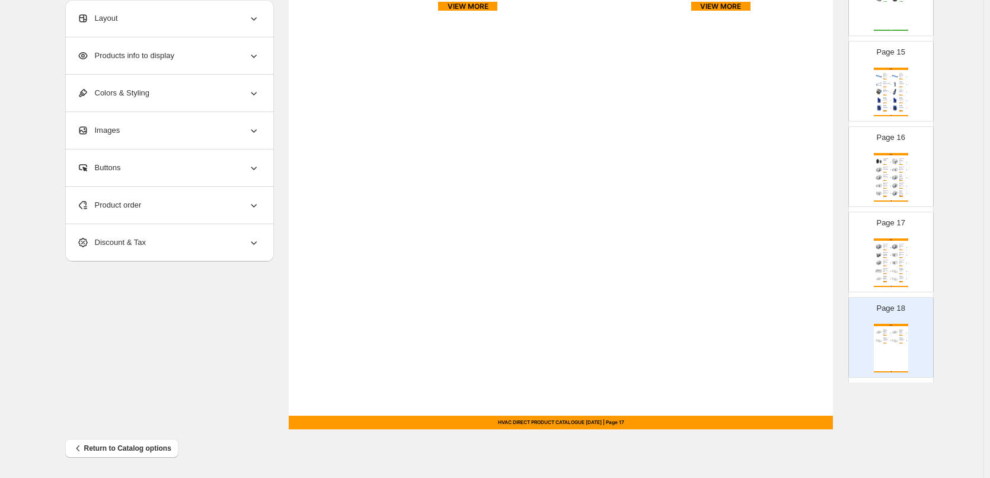
click at [897, 248] on img at bounding box center [895, 246] width 8 height 7
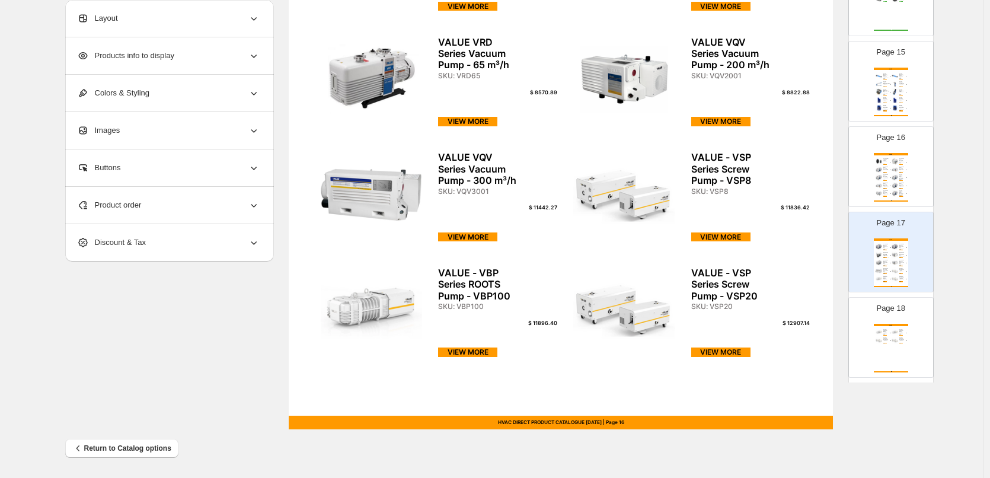
click at [900, 187] on div "VALUE VALUE Oil Mist Filter for VRD pumps SKU: VOT30B $ 297.41 VIEW MORE VALUE …" at bounding box center [891, 177] width 34 height 49
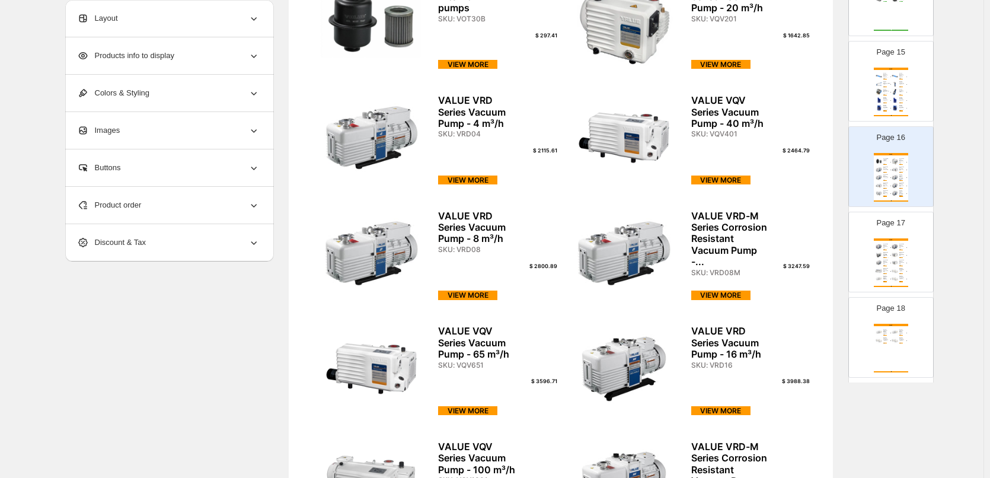
scroll to position [204, 0]
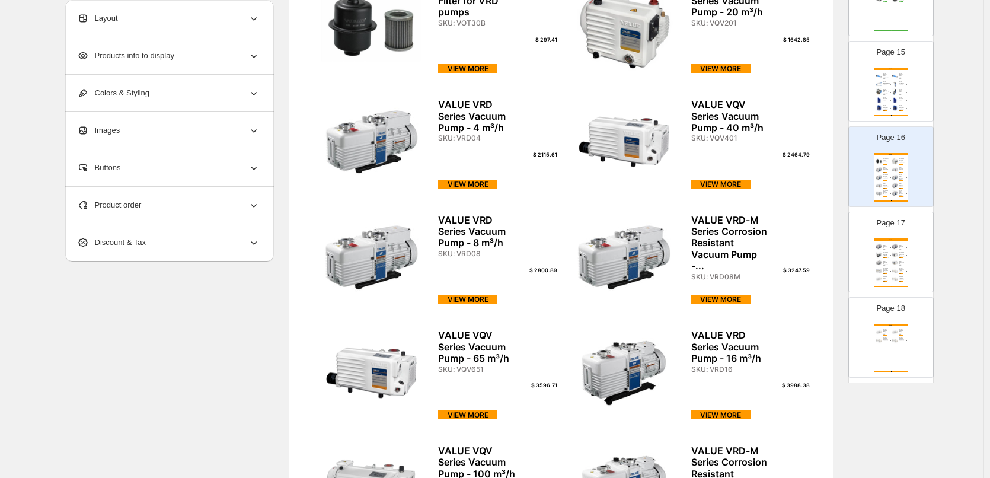
click at [915, 335] on div "Page 18 VALUE VALUE - VBP Series ROOTS Pump - VBP300 SKU: VBP300 $ 12968.16 VIE…" at bounding box center [886, 332] width 75 height 79
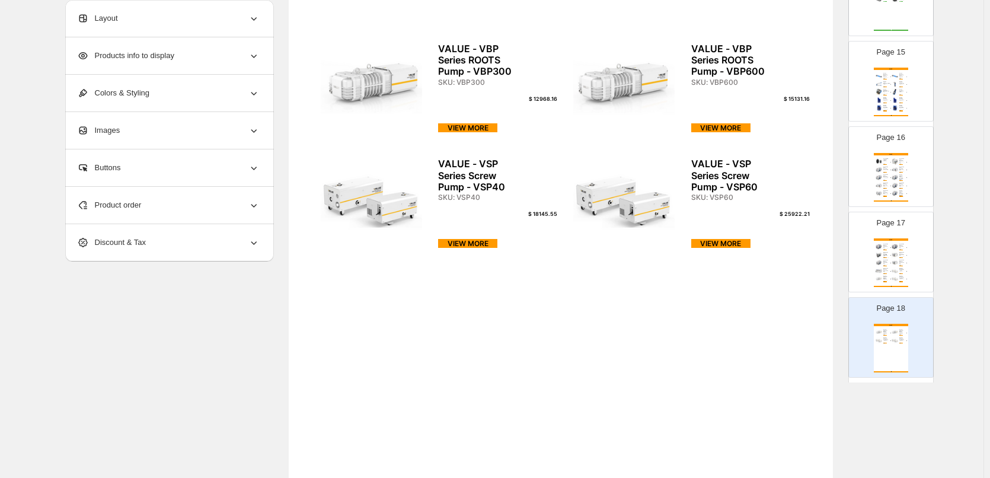
scroll to position [26, 0]
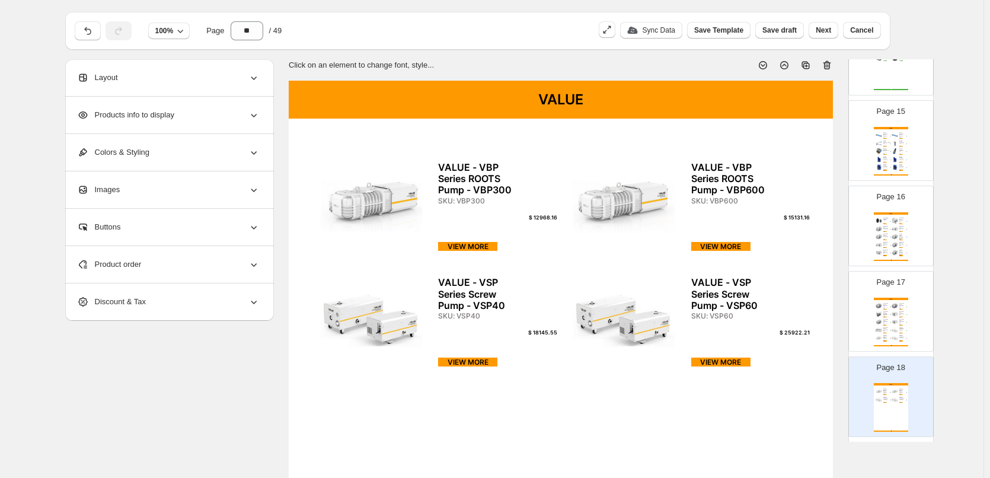
click at [894, 224] on div "VALUE VALUE Oil Mist Filter for VRD pumps SKU: VOT30B $ 297.41 VIEW MORE VALUE …" at bounding box center [891, 236] width 34 height 49
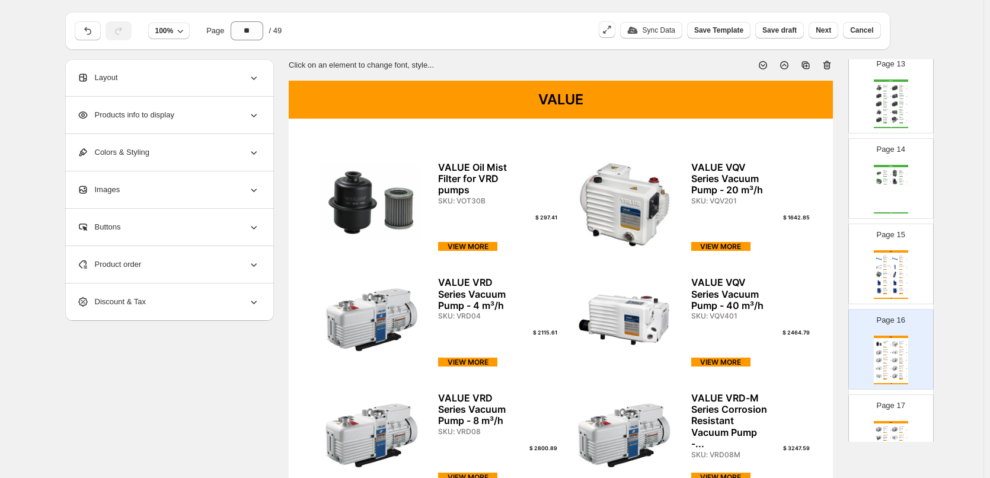
scroll to position [1147, 0]
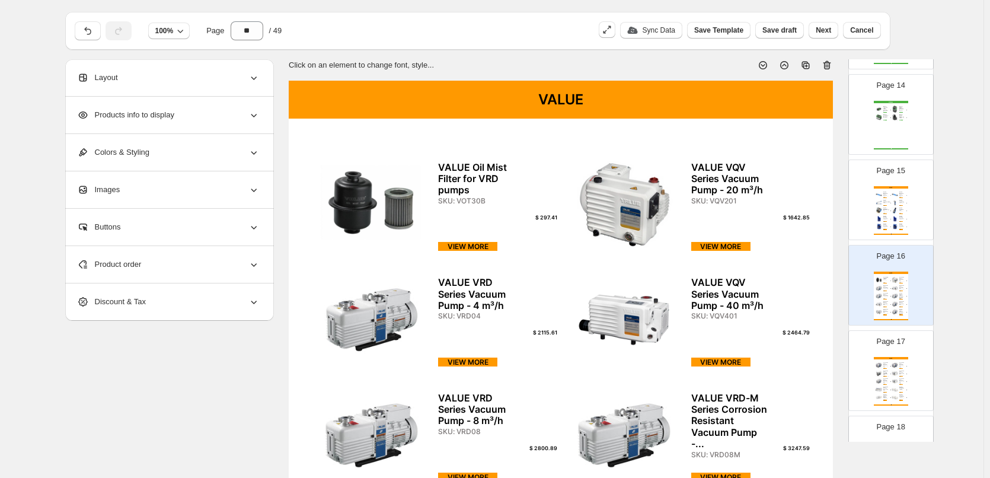
click at [903, 353] on div "Page 17 VALUE VALUE VRD Series Vacuum Pump - 24 m³/h SKU: VRD24 $ 4478.36 VIEW …" at bounding box center [886, 365] width 75 height 79
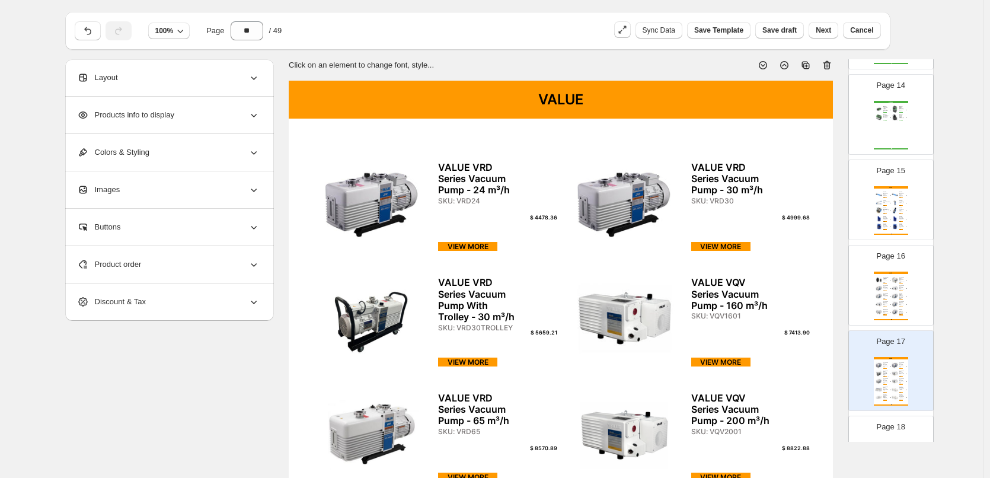
click at [891, 293] on img at bounding box center [895, 295] width 8 height 7
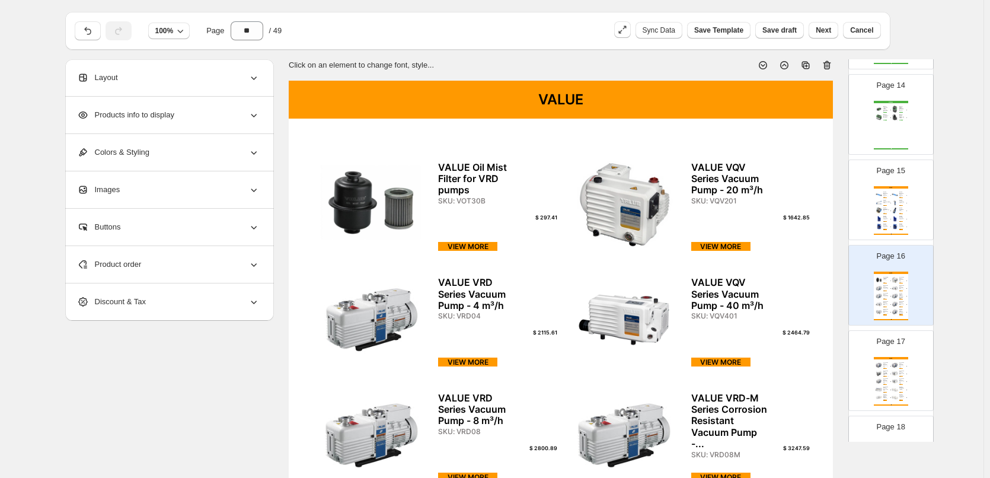
click at [894, 345] on p "Page 17" at bounding box center [890, 341] width 28 height 12
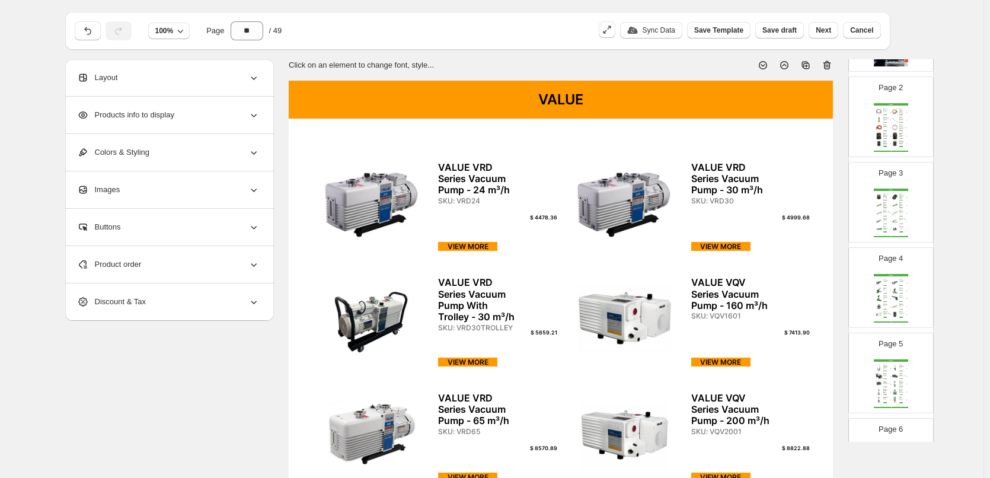
scroll to position [0, 0]
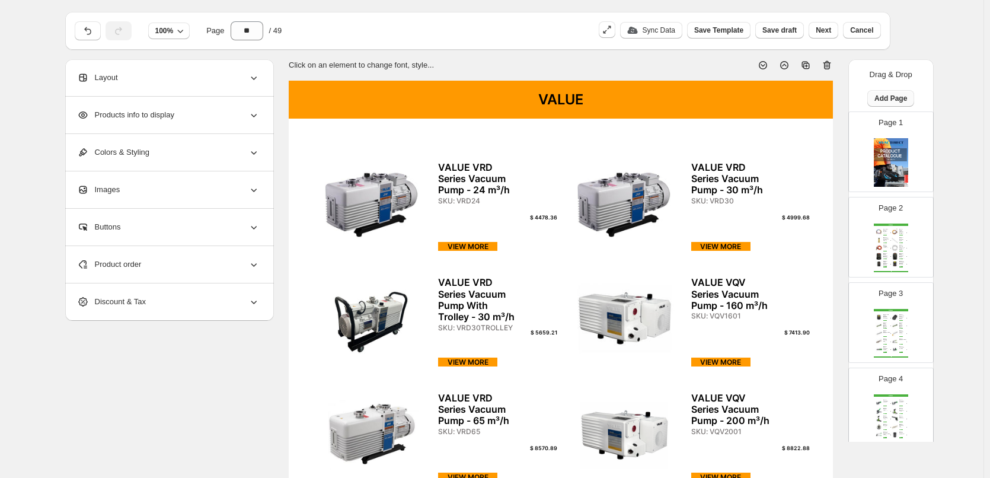
click at [897, 93] on button "Add Page" at bounding box center [890, 98] width 47 height 17
click at [912, 119] on span "Cover / Blank Page" at bounding box center [887, 123] width 66 height 9
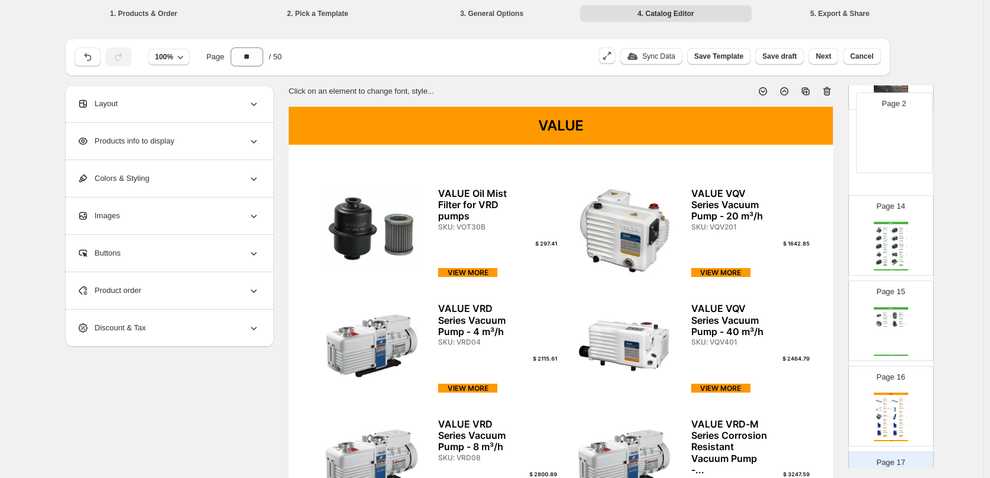
scroll to position [1036, 0]
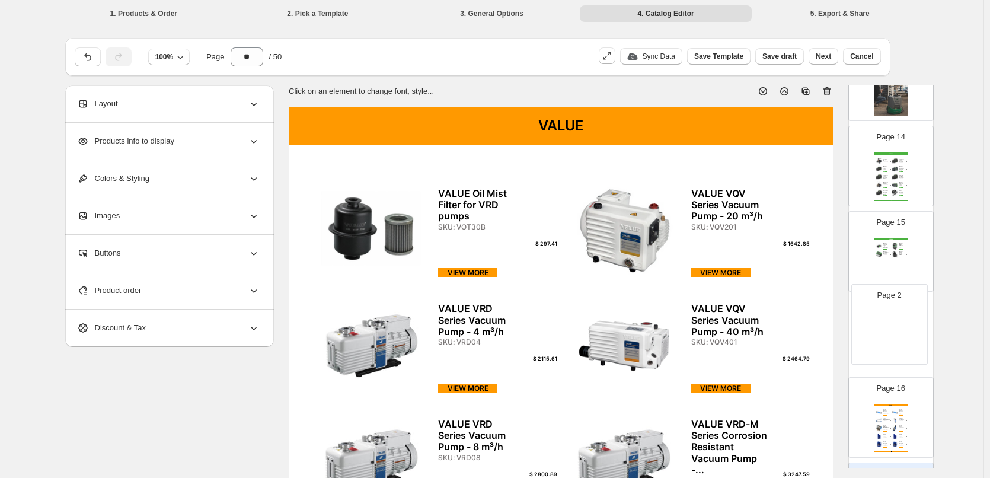
drag, startPoint x: 906, startPoint y: 285, endPoint x: 903, endPoint y: 324, distance: 39.3
click at [886, 338] on img at bounding box center [891, 347] width 34 height 49
type input "**"
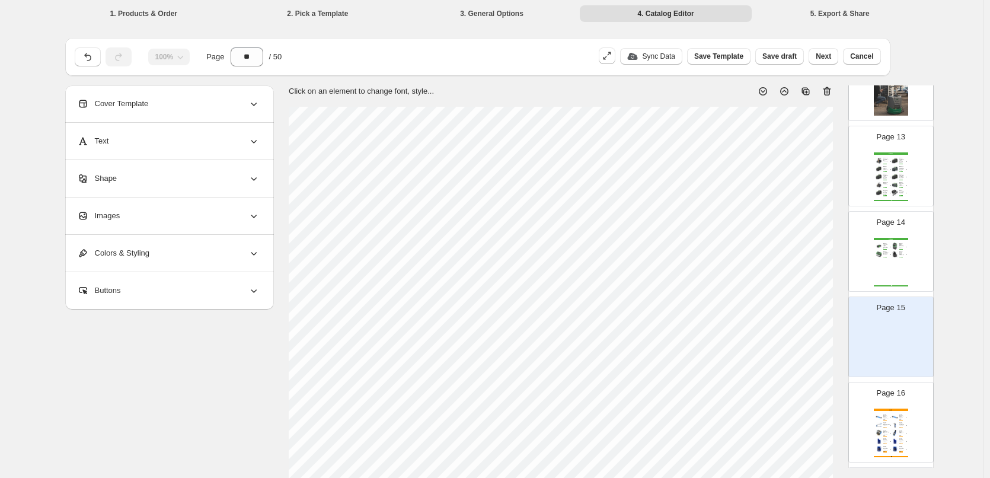
click at [193, 207] on div "Images" at bounding box center [168, 215] width 183 height 37
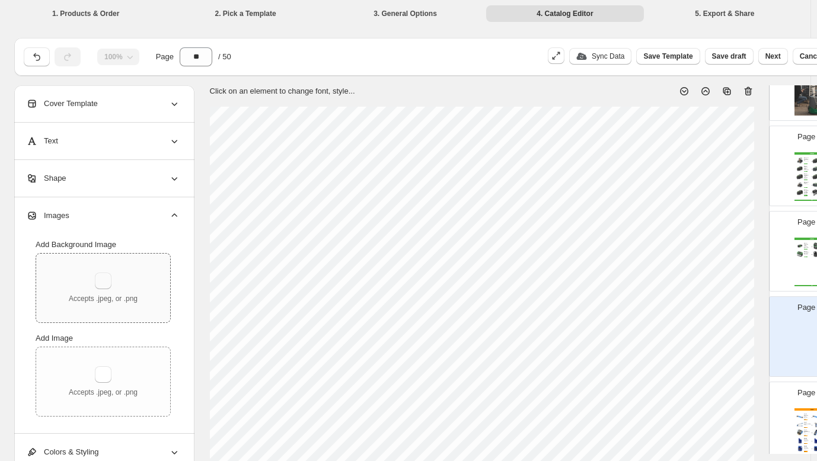
click at [108, 279] on button "button" at bounding box center [103, 281] width 17 height 17
type input "**********"
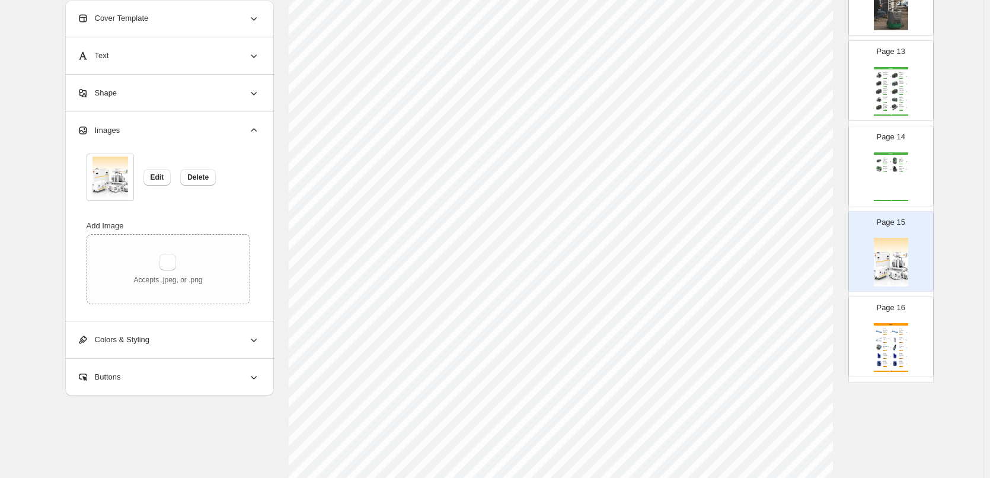
scroll to position [382, 0]
click at [197, 172] on button "Delete" at bounding box center [198, 177] width 36 height 17
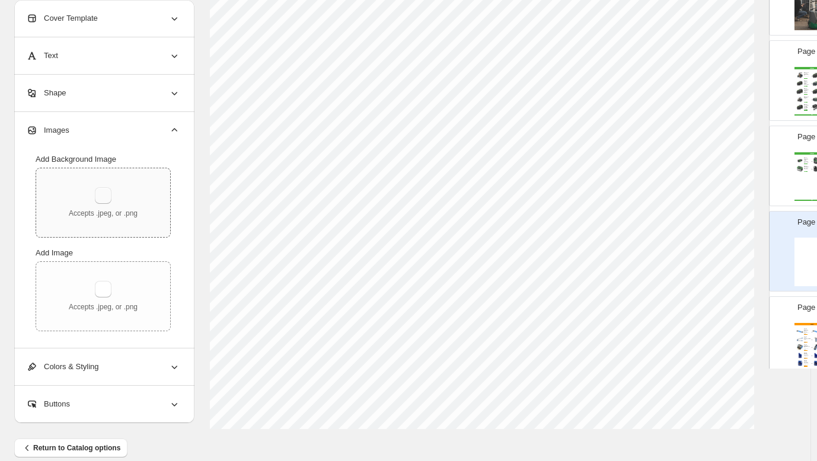
click at [104, 199] on button "button" at bounding box center [103, 195] width 17 height 17
type input "**********"
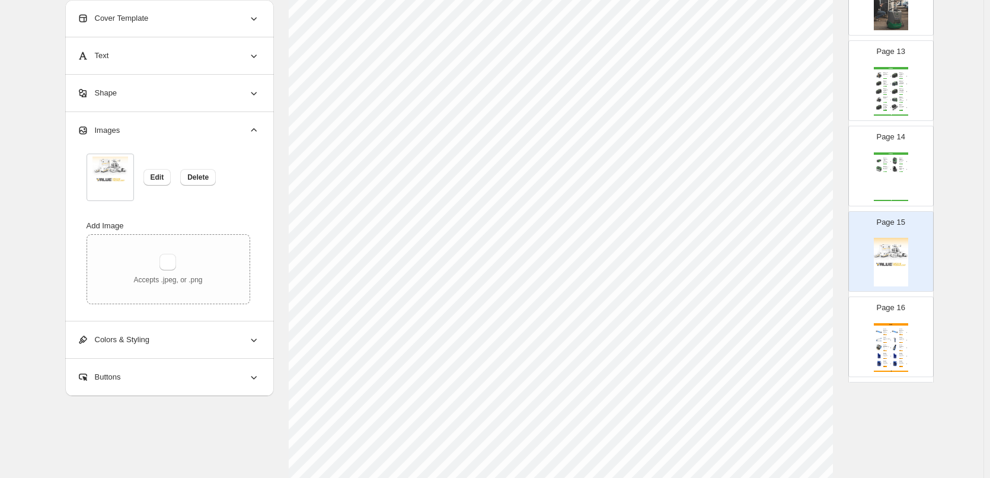
scroll to position [145, 0]
click at [203, 178] on span "Delete" at bounding box center [197, 176] width 21 height 9
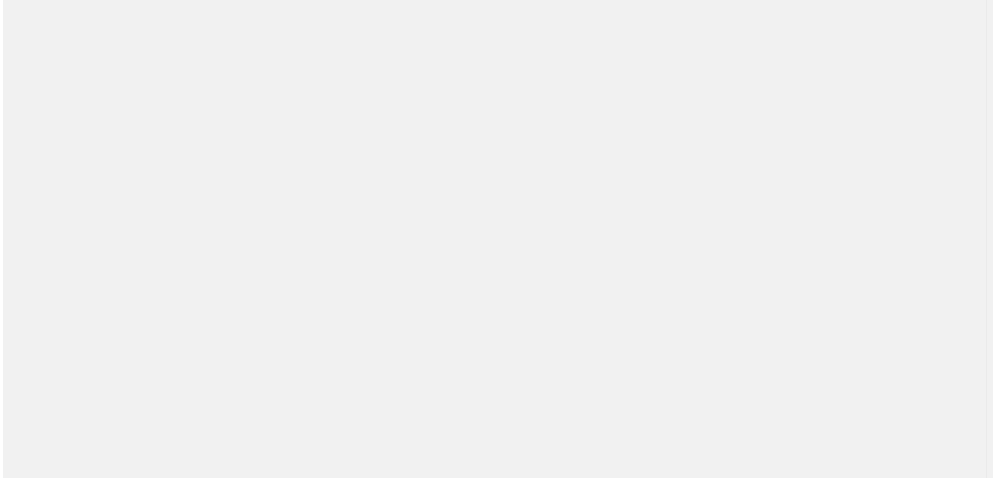
scroll to position [0, 0]
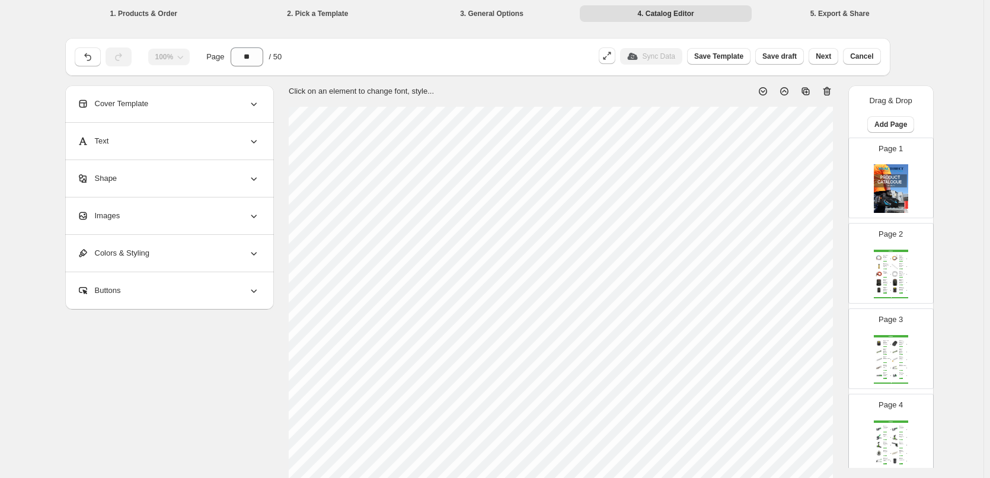
click at [236, 209] on div "Images" at bounding box center [168, 215] width 183 height 37
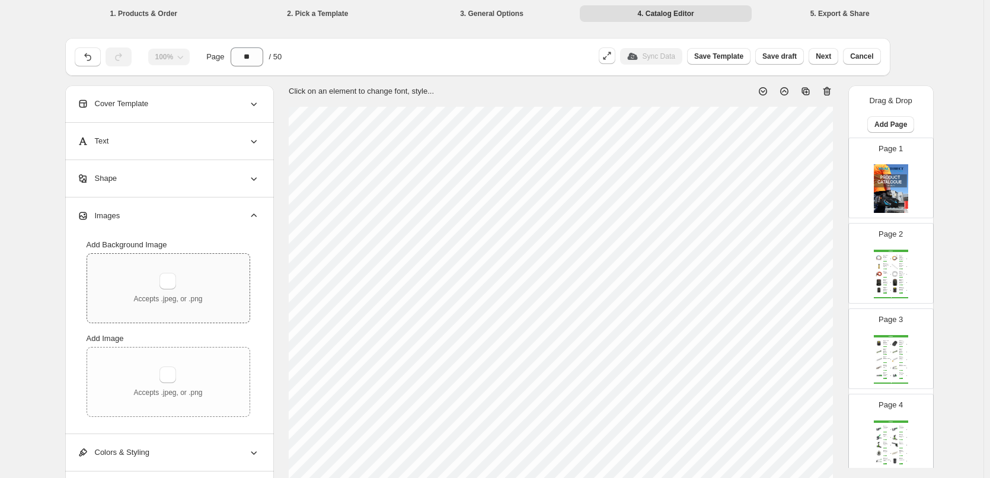
click at [163, 290] on div "Accepts .jpeg, or .png" at bounding box center [167, 288] width 69 height 31
type input "**********"
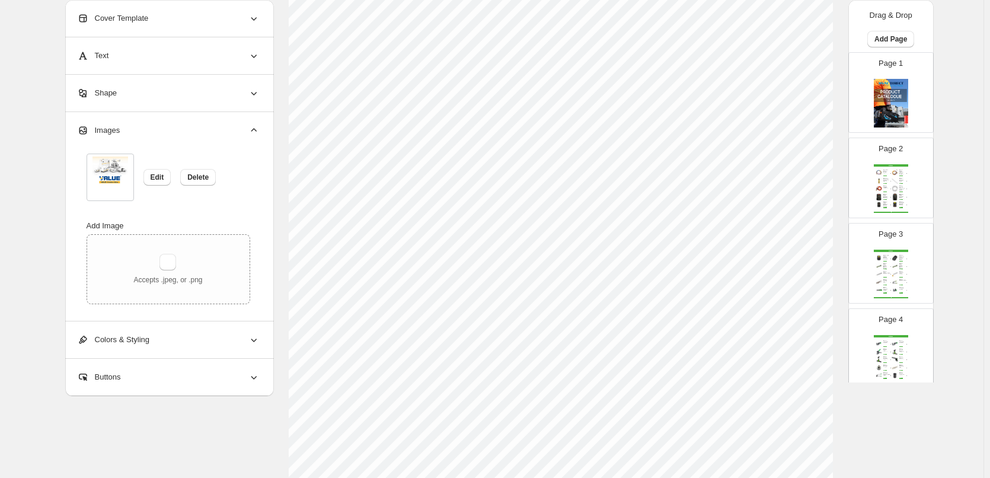
scroll to position [237, 0]
click at [964, 207] on div "1. Products & Order 2. Pick a Template 3. General Options 4. Catalog Editor 5. …" at bounding box center [491, 192] width 983 height 859
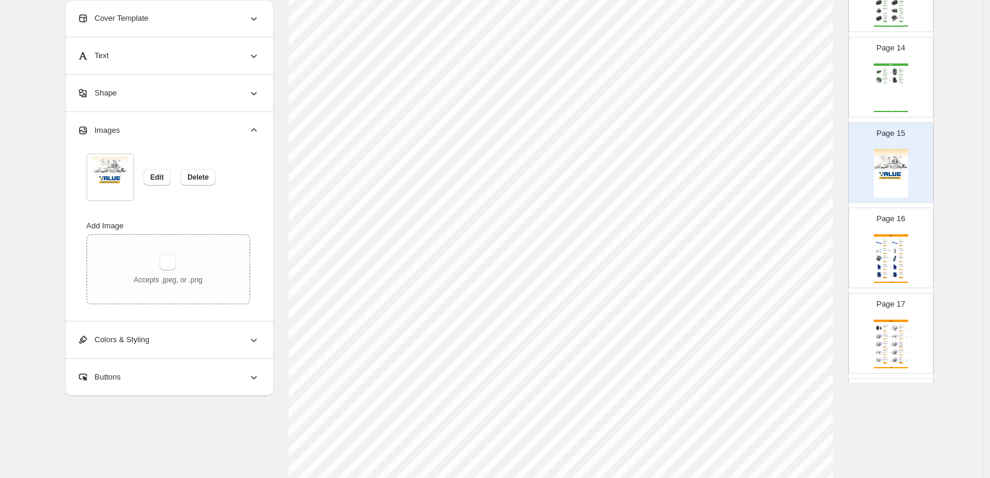
scroll to position [1126, 0]
click at [893, 274] on img at bounding box center [895, 273] width 8 height 7
type input "**"
select select "**********"
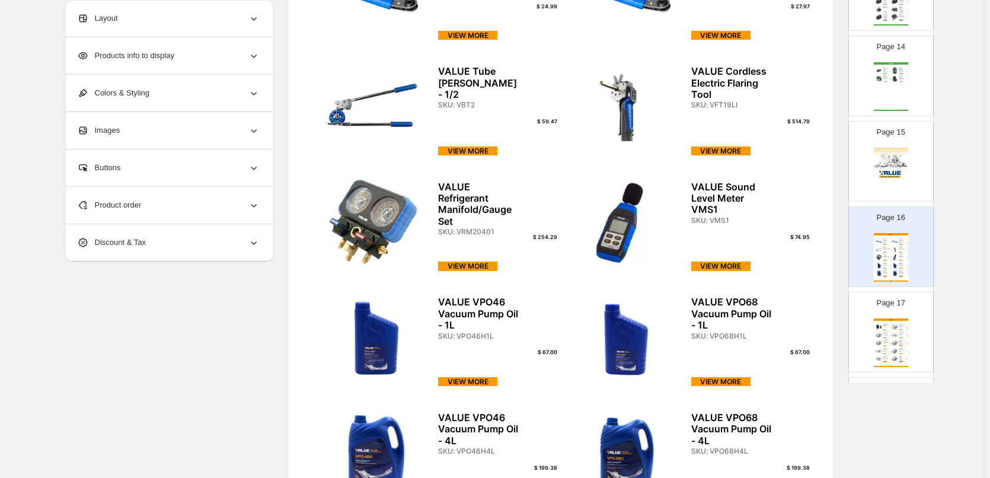
click at [886, 168] on img at bounding box center [891, 172] width 34 height 49
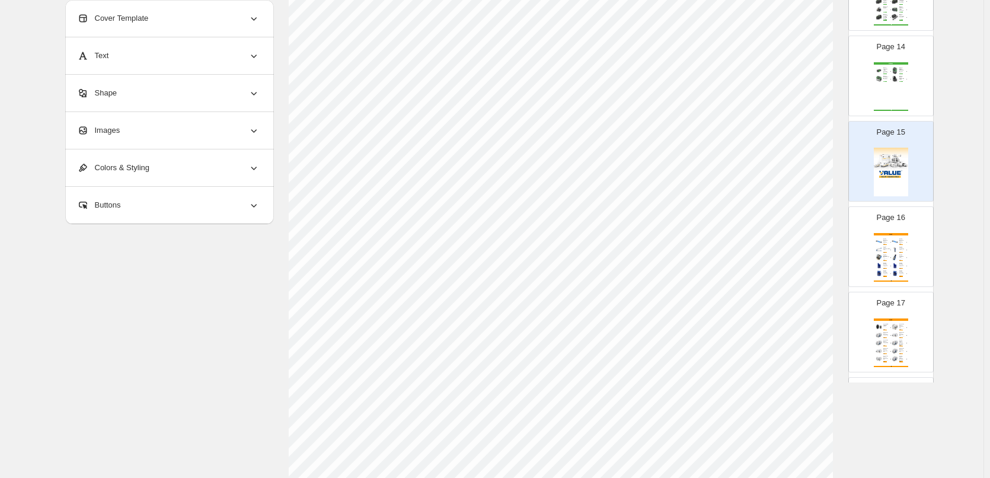
click at [912, 244] on div "Page 16 VALUE VALUE Ratchet Spanner to Valves VRT201 SKU: VRT201 $ 24.99 VIEW M…" at bounding box center [886, 241] width 75 height 79
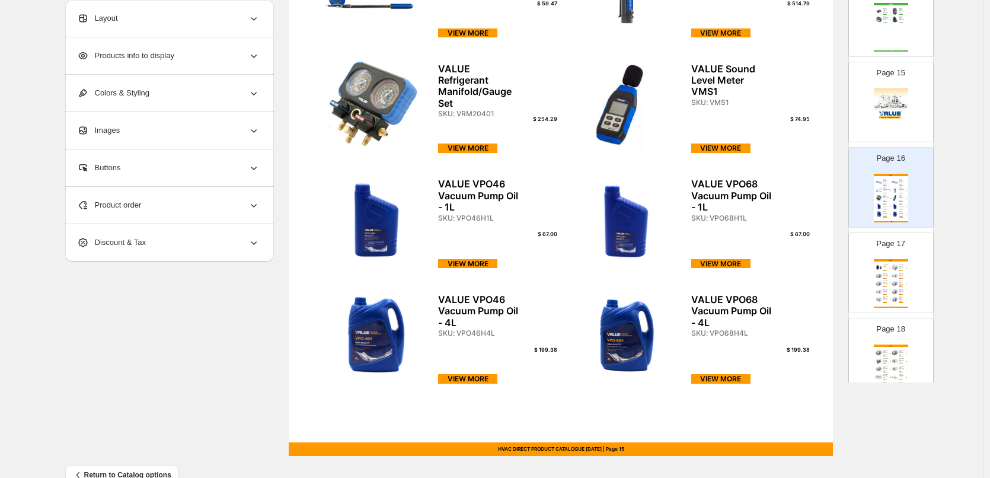
scroll to position [356, 0]
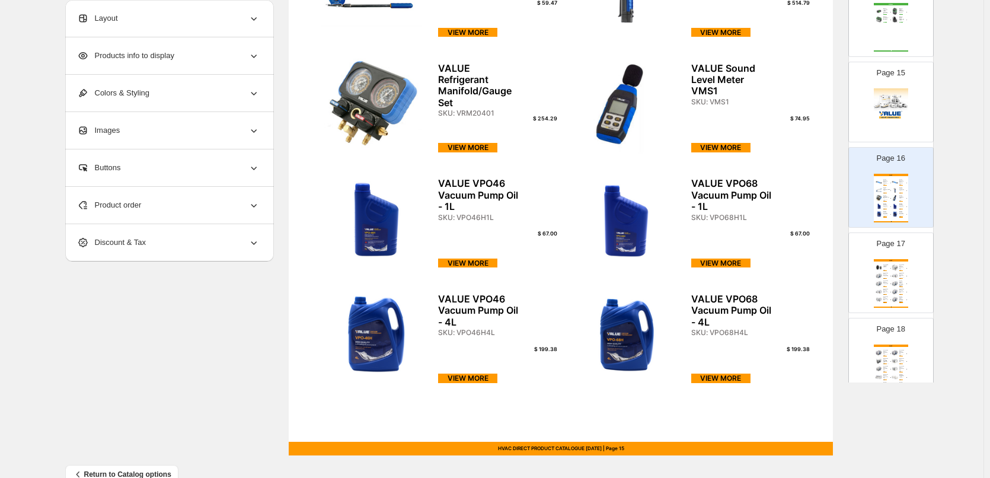
click at [897, 279] on div "VALUE VALUE Oil Mist Filter for VRD pumps SKU: VOT30B $ 297.41 VIEW MORE VALUE …" at bounding box center [891, 283] width 34 height 49
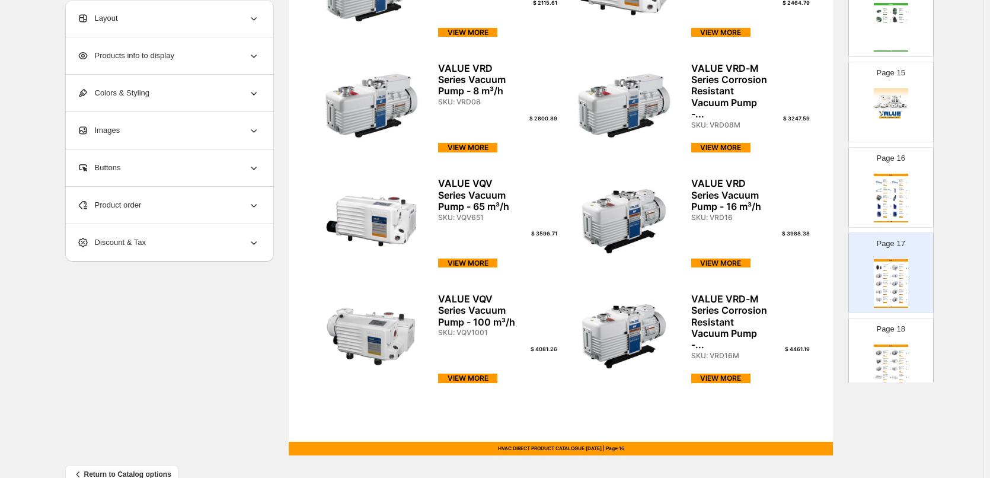
click at [895, 342] on div "Page 18 VALUE VALUE VRD Series Vacuum Pump - 24 m³/h SKU: VRD24 $ 4478.36 VIEW …" at bounding box center [886, 353] width 75 height 79
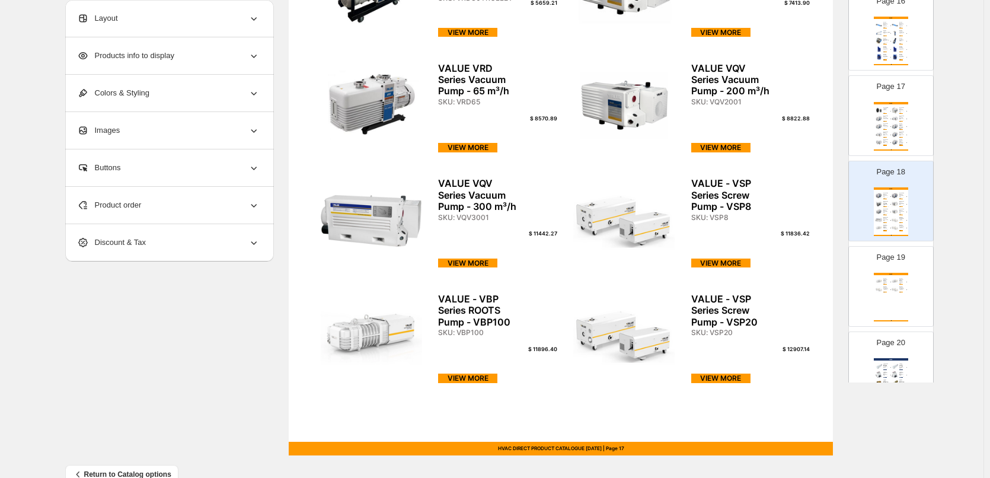
scroll to position [1363, 0]
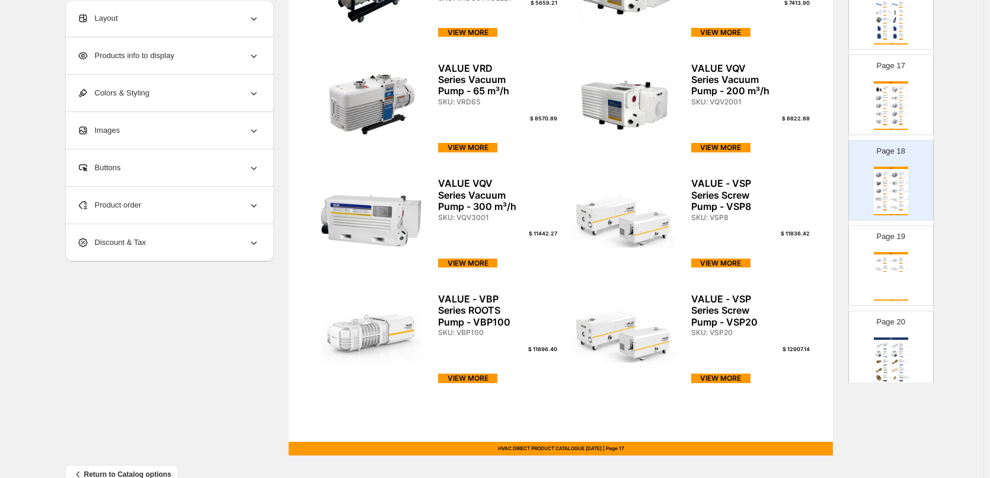
click at [894, 269] on img at bounding box center [895, 268] width 8 height 7
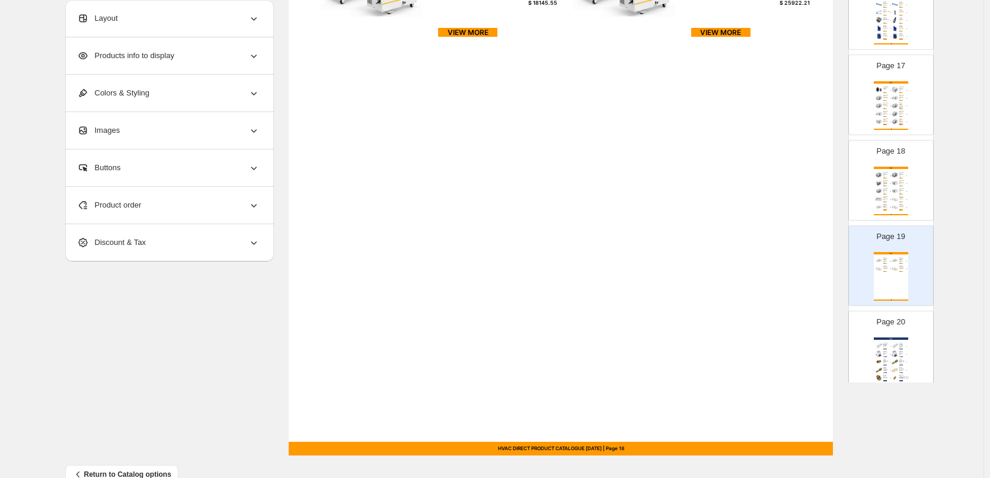
click at [906, 340] on div "JAVAC JAVAC 8mm (ID) Plutone Hose (With Spiral Steel Reinf... SKU: C10341 $ 24.…" at bounding box center [891, 361] width 34 height 49
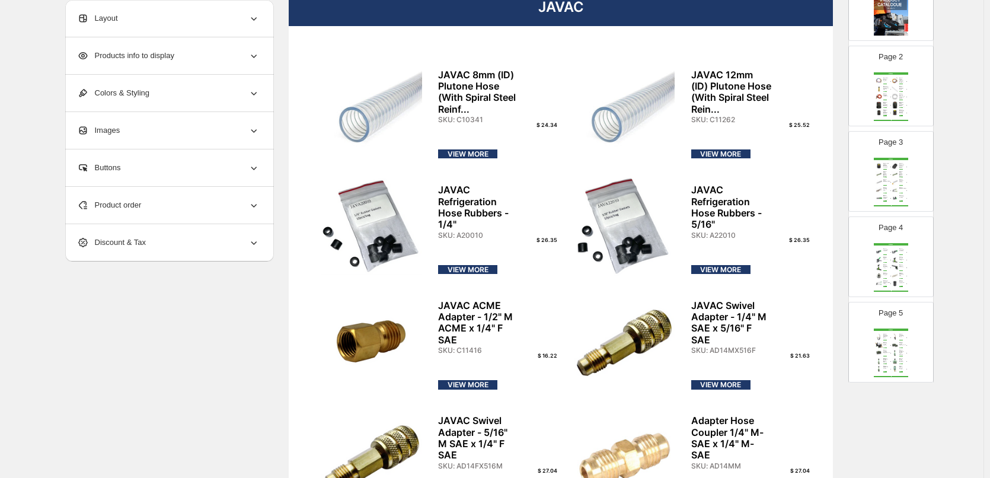
scroll to position [0, 0]
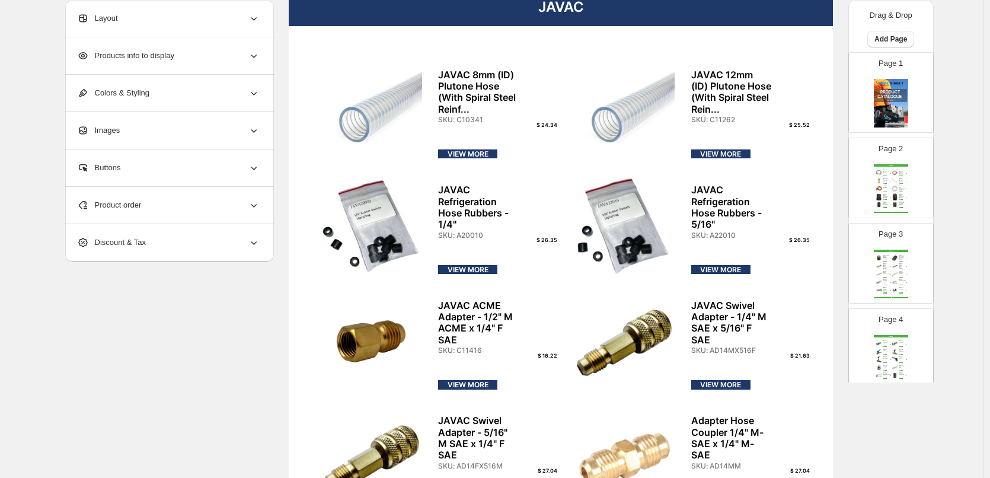
click at [904, 178] on div "WIPCOOL Wipcool Ball Valves Hose Set 3*1.5m SKU: MRH1CV60 $ 143.37 VIEW MORE Wi…" at bounding box center [891, 188] width 34 height 49
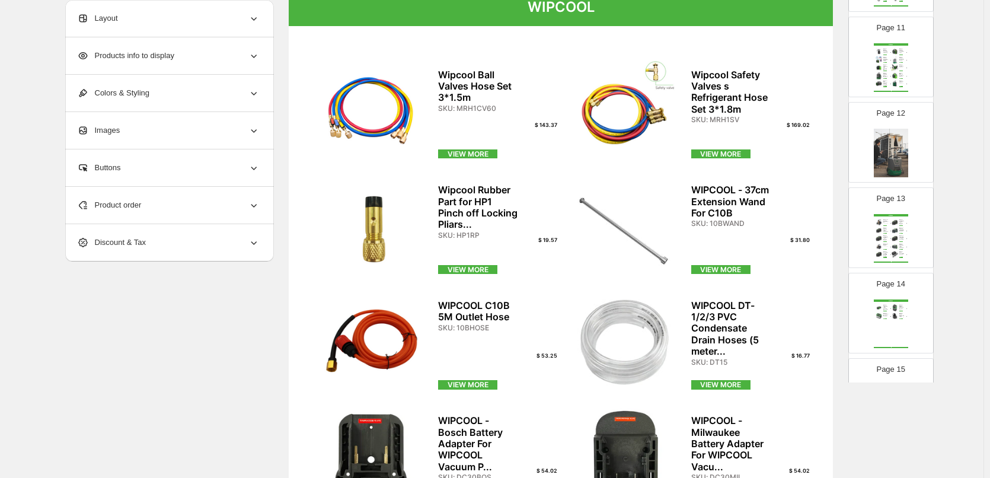
scroll to position [1185, 0]
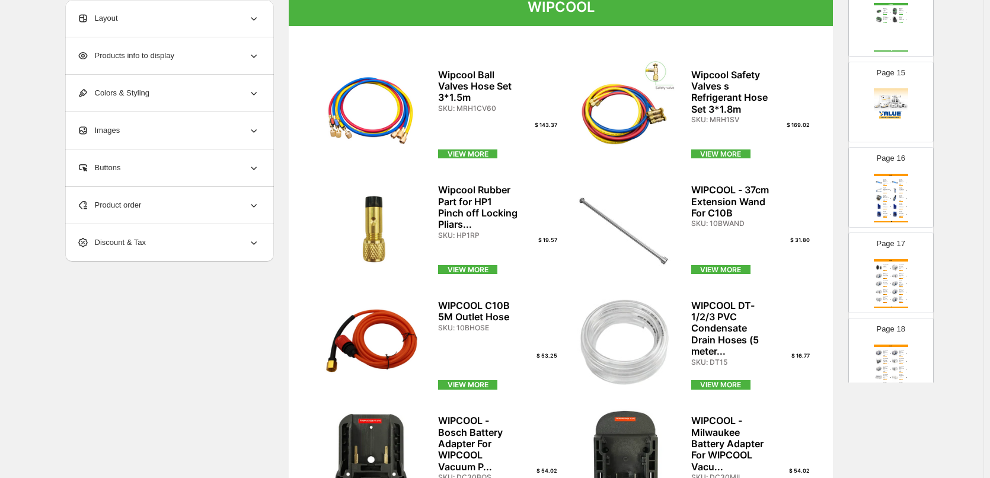
click at [896, 133] on img at bounding box center [891, 112] width 34 height 49
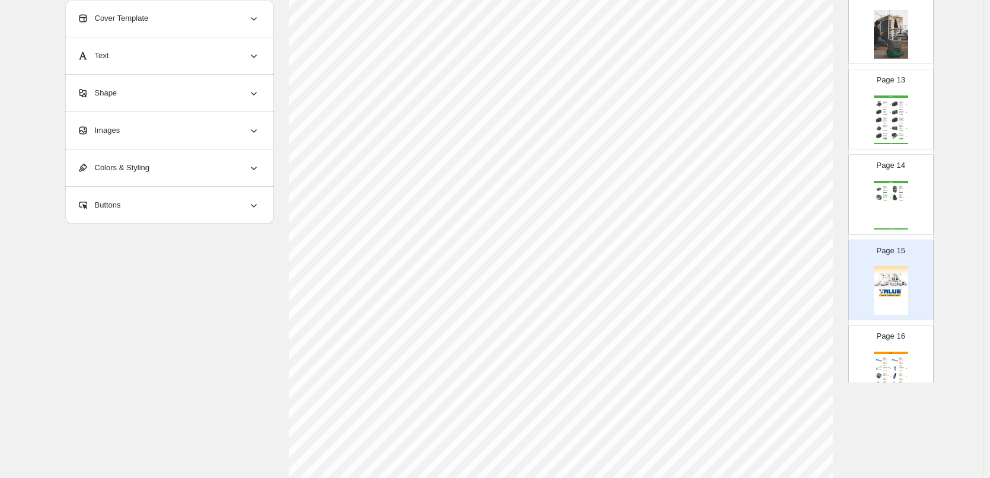
scroll to position [948, 0]
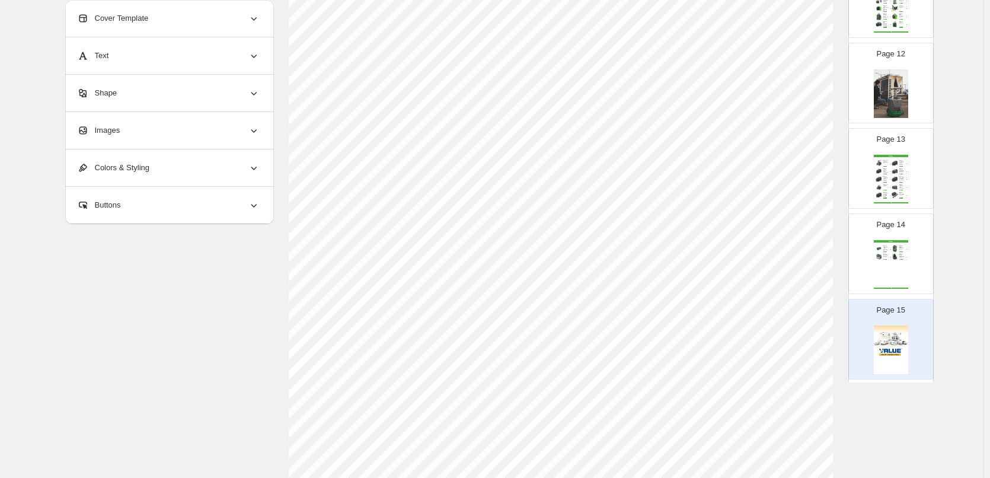
click at [897, 232] on div "Page 14 WIPCOOL WIPCOOL 240v, 566 L/min, 2-stage Vacuum Pump - R32 C... SKU: 2F…" at bounding box center [886, 248] width 75 height 79
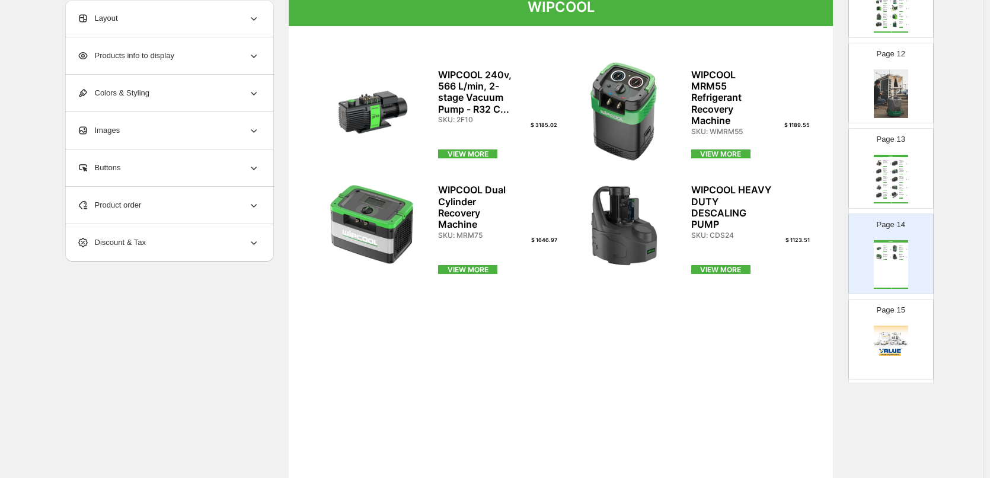
click at [874, 92] on img at bounding box center [891, 93] width 34 height 49
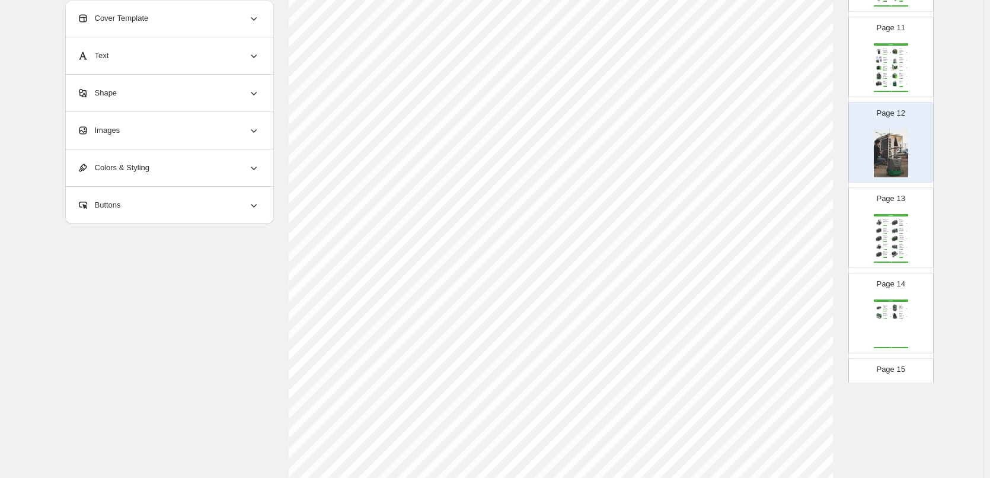
click at [886, 69] on div "WIPCOOL - 240V Adjustable High Pressure Cleaning Mac... SKU: C40T" at bounding box center [887, 68] width 8 height 6
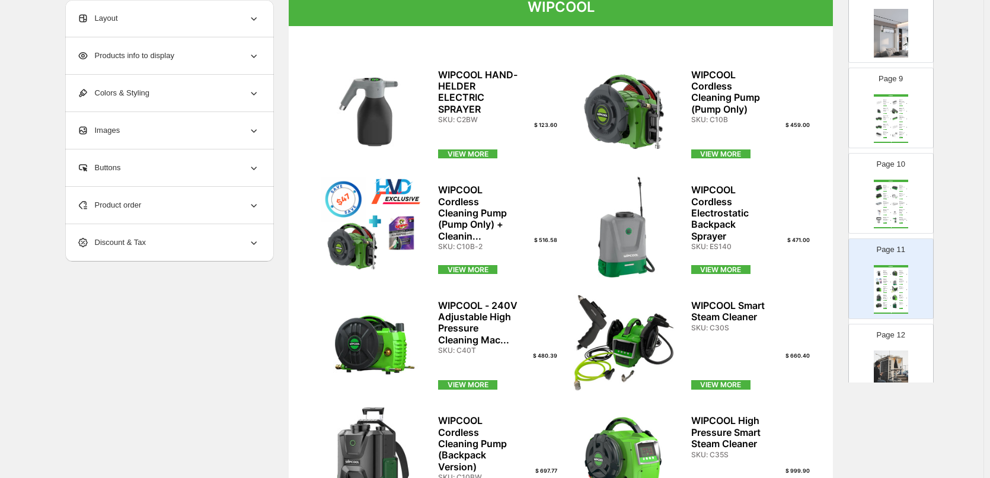
scroll to position [593, 0]
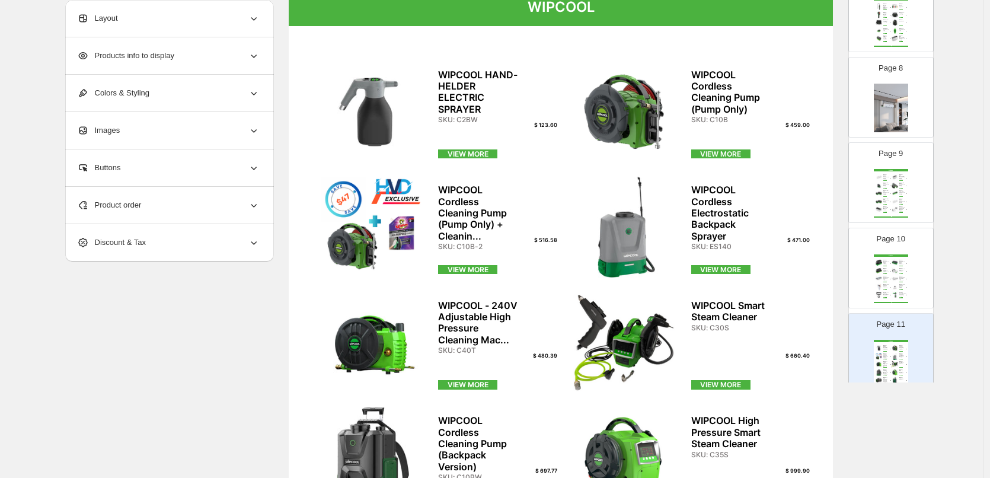
click at [900, 123] on img at bounding box center [891, 108] width 34 height 49
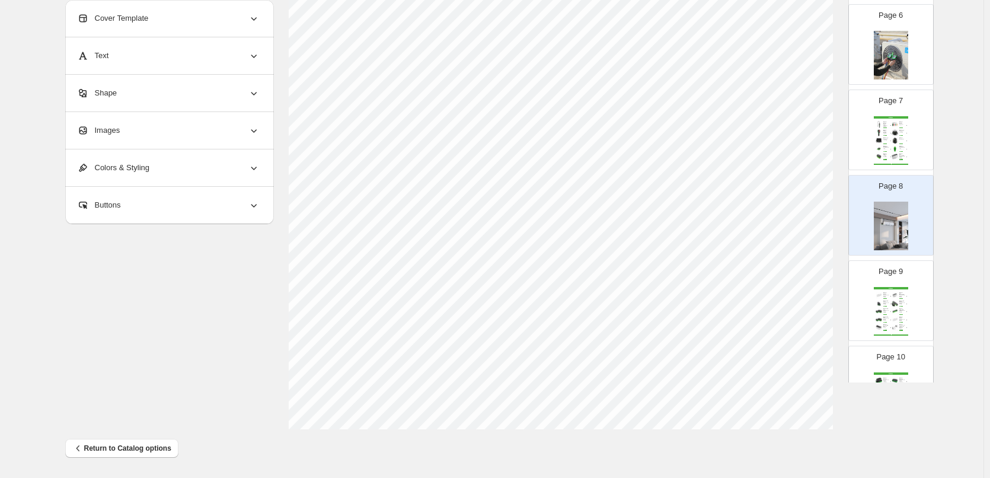
scroll to position [474, 0]
click at [902, 135] on div "WIPCOOL WIPCOOL ALD-2 Heated Diode Refrigerant Leak Detector SKU: ALD2 $ 251.45…" at bounding box center [891, 141] width 34 height 49
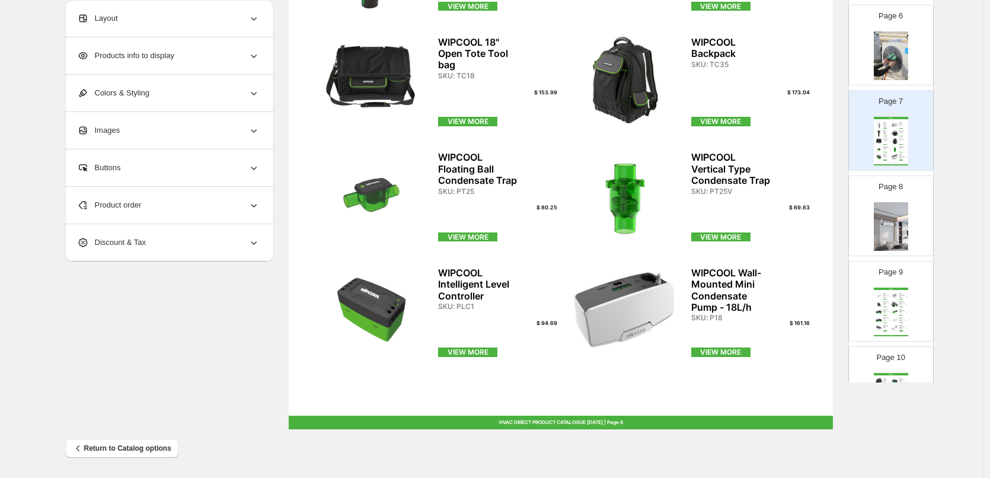
click at [897, 79] on img at bounding box center [891, 55] width 34 height 49
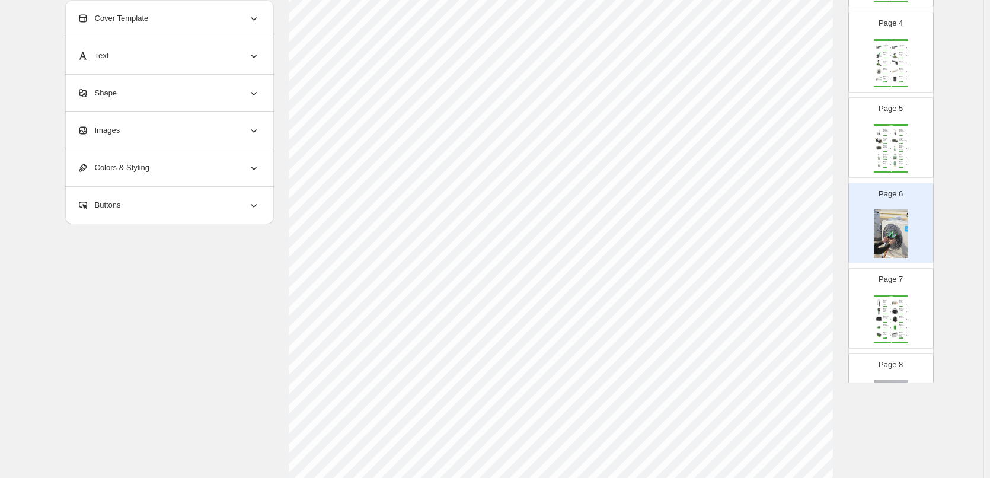
scroll to position [263, 0]
click at [878, 135] on img at bounding box center [879, 132] width 8 height 7
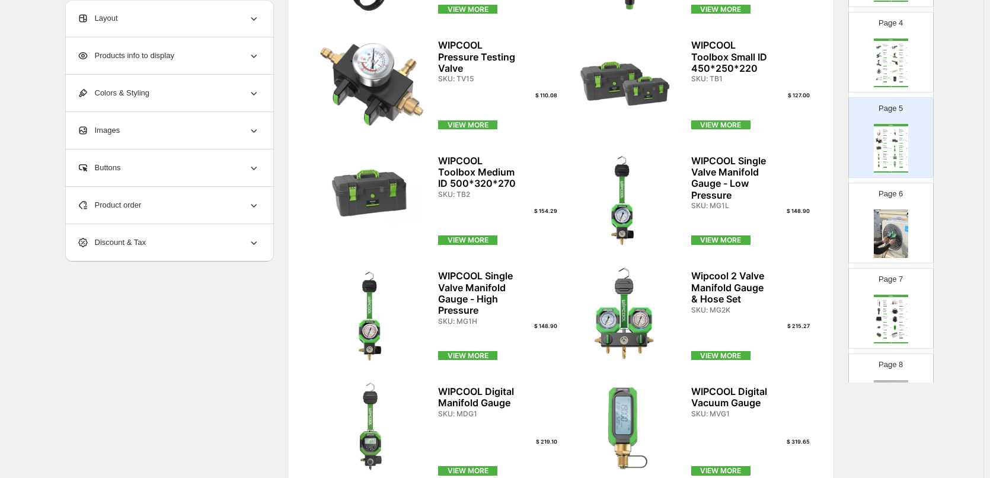
click at [895, 75] on div "WIPCOOL Wipcool Tube Cutter - 4-32mm SKU: HC32 $ 50.70 VIEW MORE Wipcool Tube C…" at bounding box center [891, 63] width 34 height 49
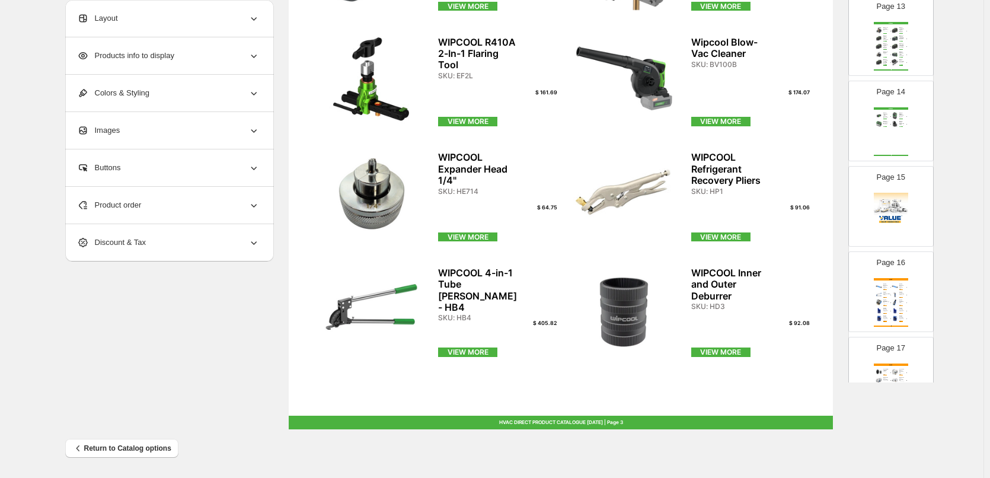
scroll to position [1185, 0]
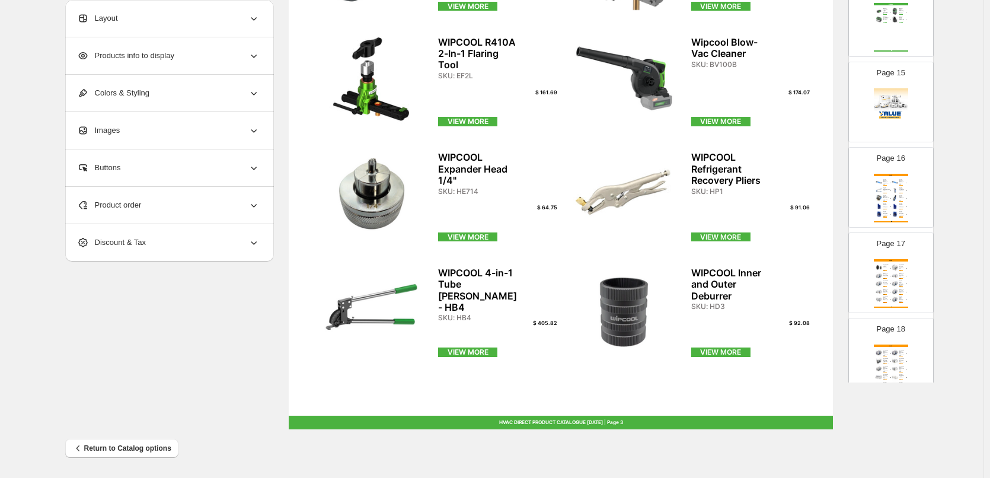
click at [887, 125] on img at bounding box center [891, 112] width 34 height 49
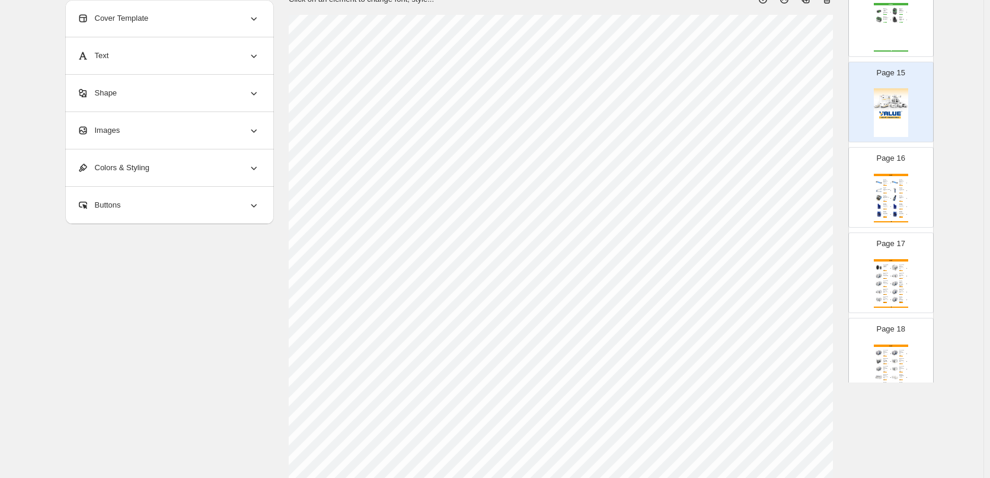
scroll to position [85, 0]
click at [891, 193] on img at bounding box center [895, 190] width 8 height 7
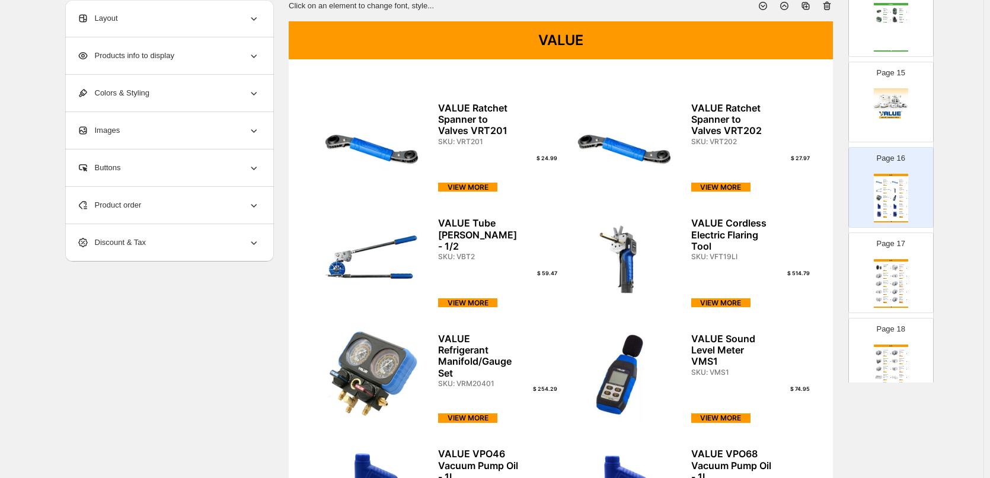
click at [895, 268] on img at bounding box center [895, 267] width 8 height 7
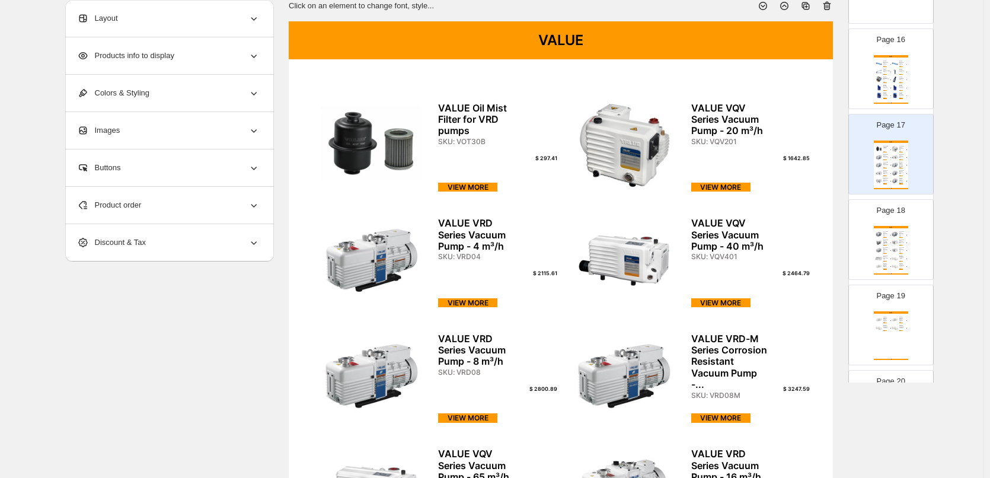
click at [896, 289] on div "Page 19 VALUE VALUE - VBP Series ROOTS Pump - VBP300 SKU: VBP300 $ 12968.16 VIE…" at bounding box center [886, 319] width 75 height 79
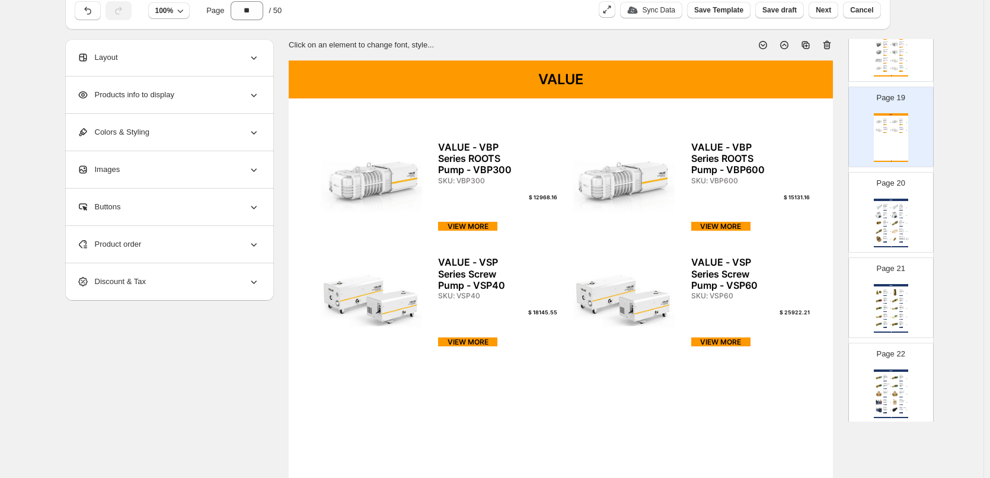
scroll to position [0, 0]
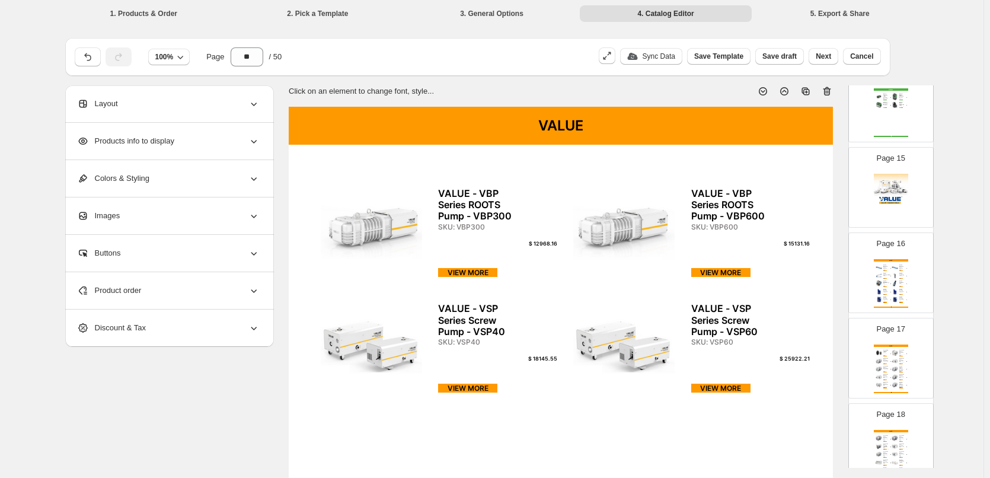
click at [900, 203] on img at bounding box center [891, 198] width 34 height 49
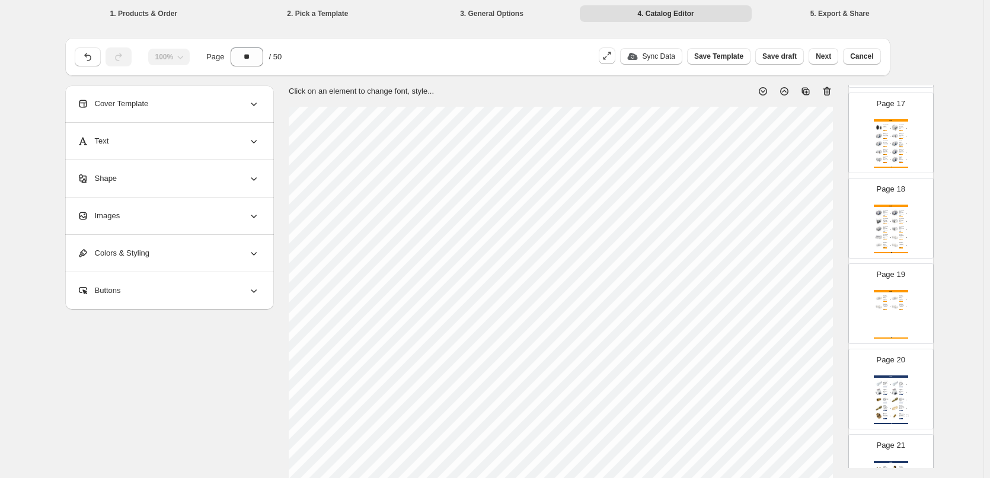
scroll to position [1423, 0]
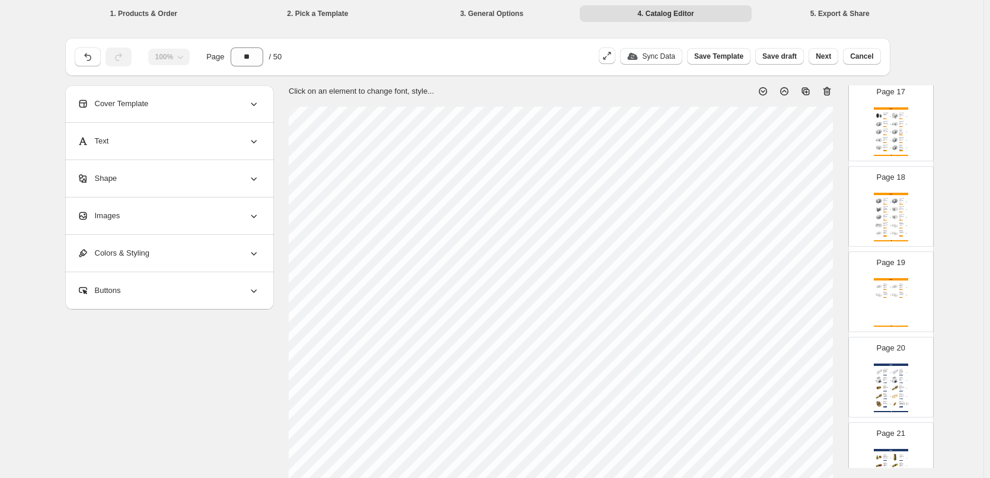
click at [893, 136] on img at bounding box center [895, 139] width 8 height 7
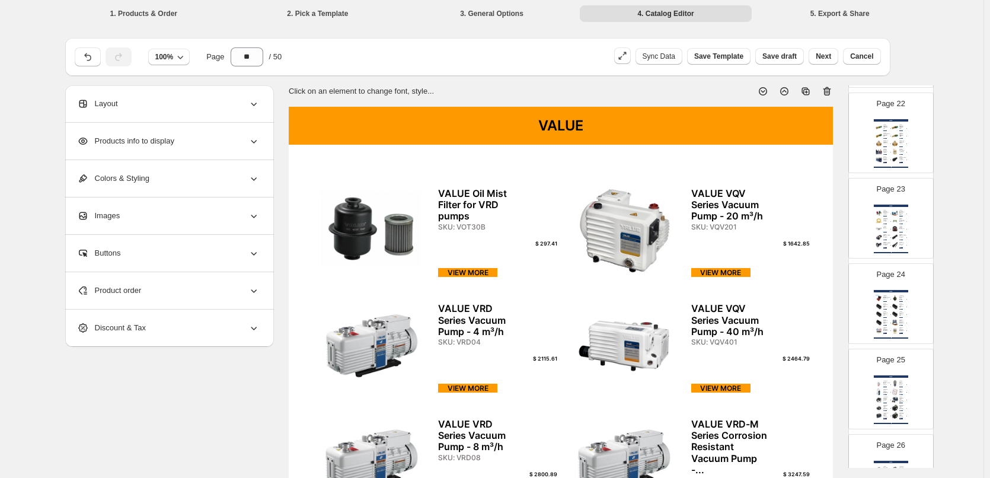
scroll to position [1660, 0]
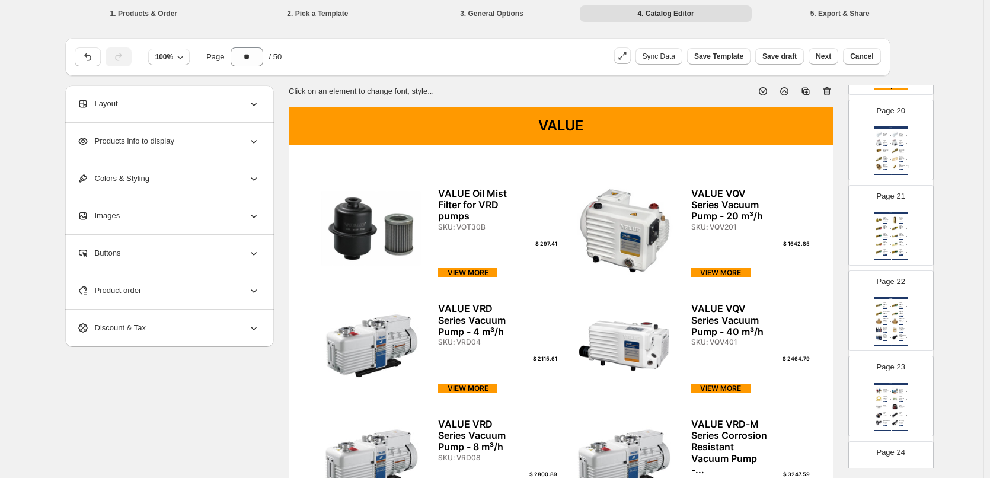
click at [896, 204] on div "Page 21 JAVAC JAVAC Refrigerant Cylinder Adapter - 3/4" NPS x 1/4"... SKU: C125…" at bounding box center [886, 220] width 75 height 79
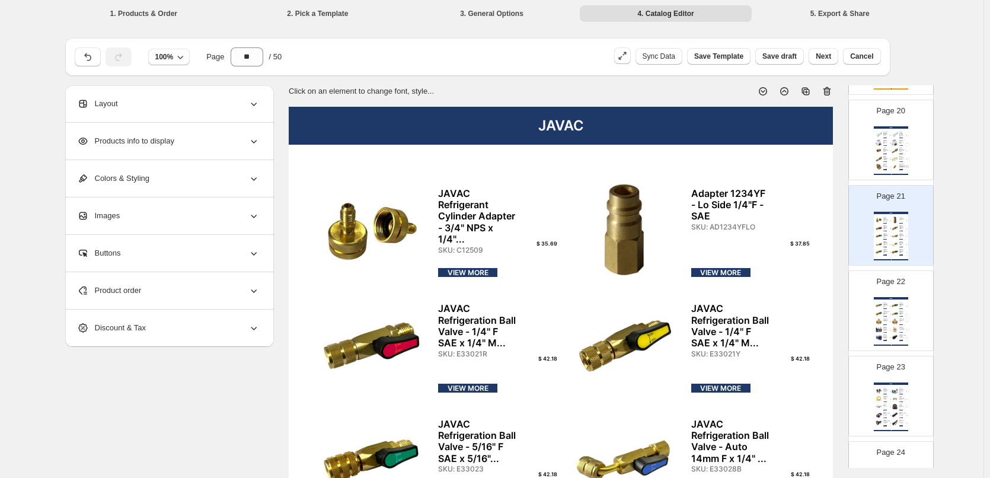
scroll to position [178, 0]
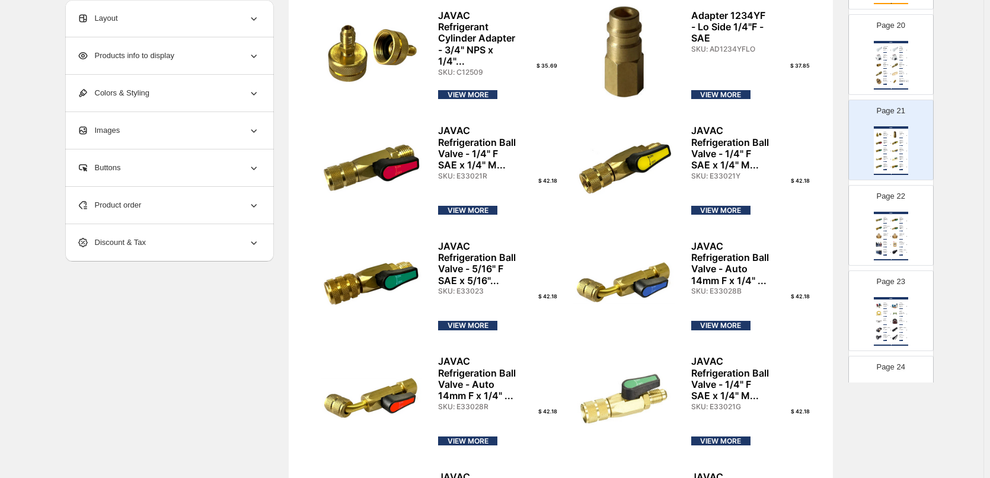
click at [897, 298] on div "JAVAC" at bounding box center [891, 298] width 34 height 2
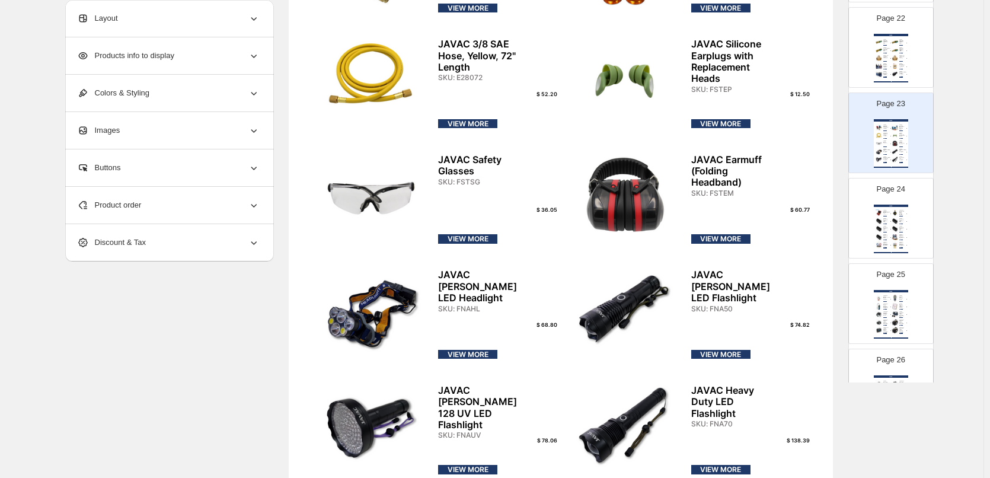
scroll to position [382, 0]
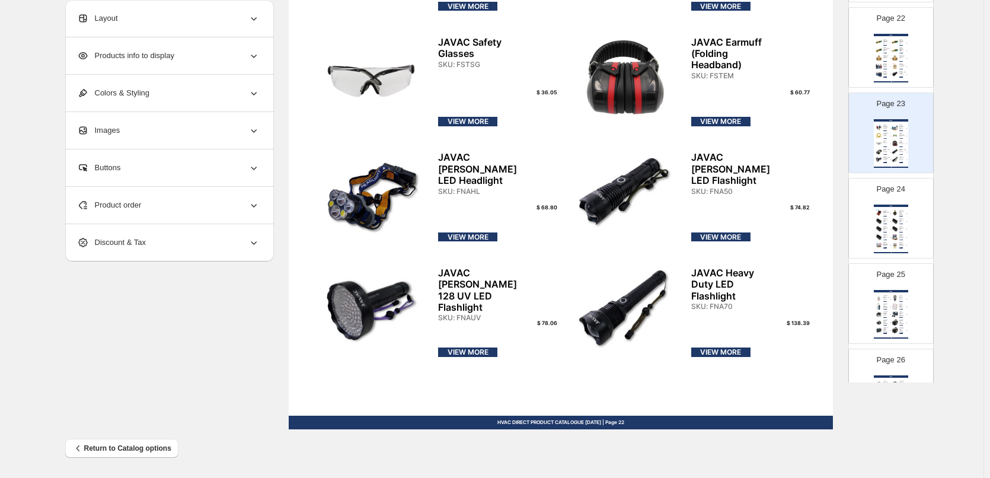
click at [891, 348] on div "Page 26 JAVAC JAVAC BULLDOG, 160 L/min, 2-stage Vacuum Pump - R32 ... SKU: VBD1…" at bounding box center [886, 383] width 75 height 79
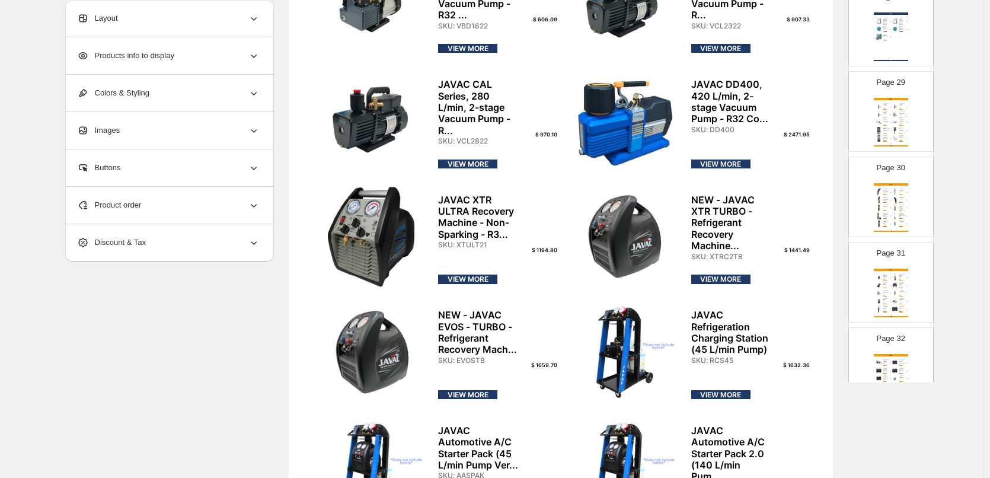
scroll to position [85, 0]
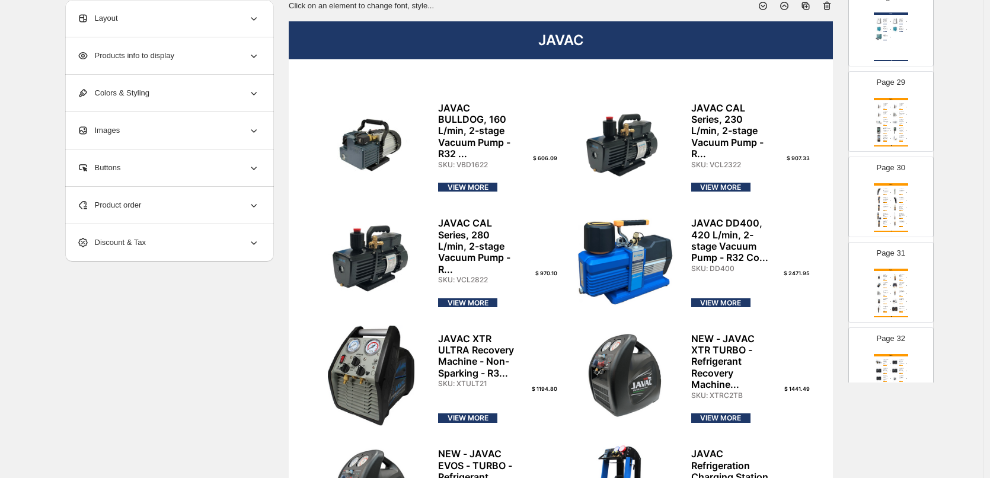
click at [896, 273] on div "TESTO Testo Refrigerant valve with Bluetooth SKU: 0560 5600 $ 404.79 VIEW MORE …" at bounding box center [891, 293] width 34 height 49
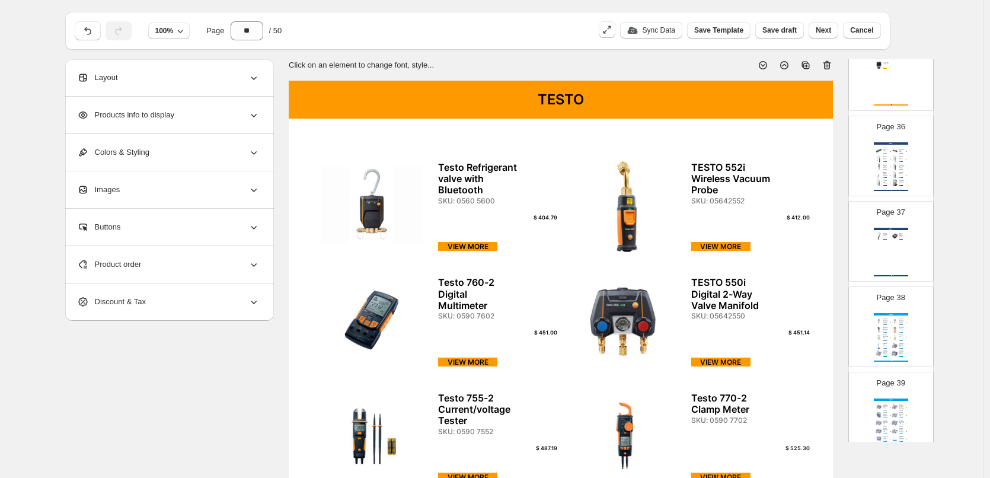
scroll to position [3082, 0]
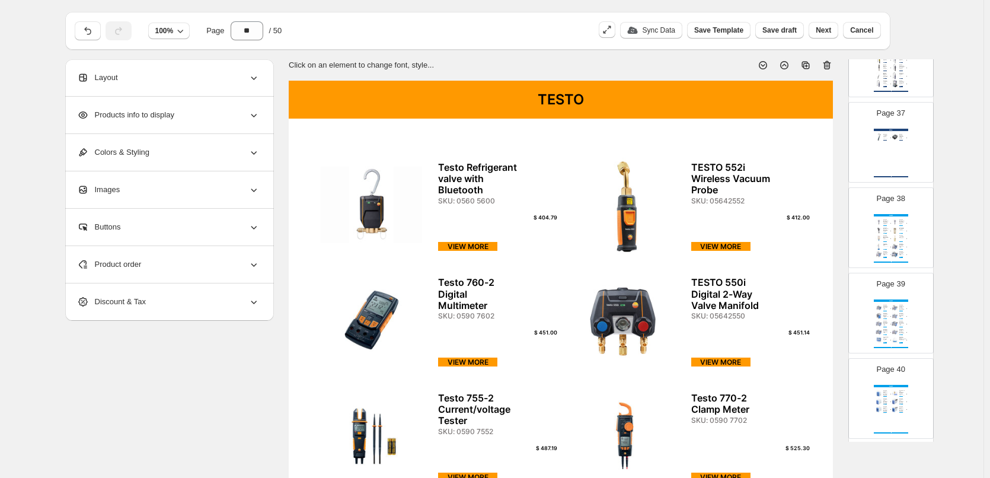
click at [891, 234] on img at bounding box center [895, 230] width 8 height 7
type input "**"
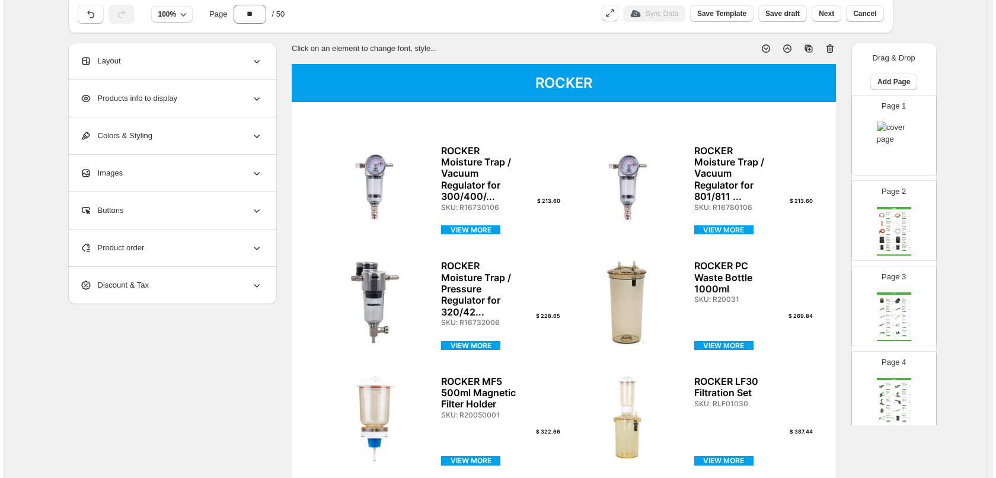
scroll to position [0, 0]
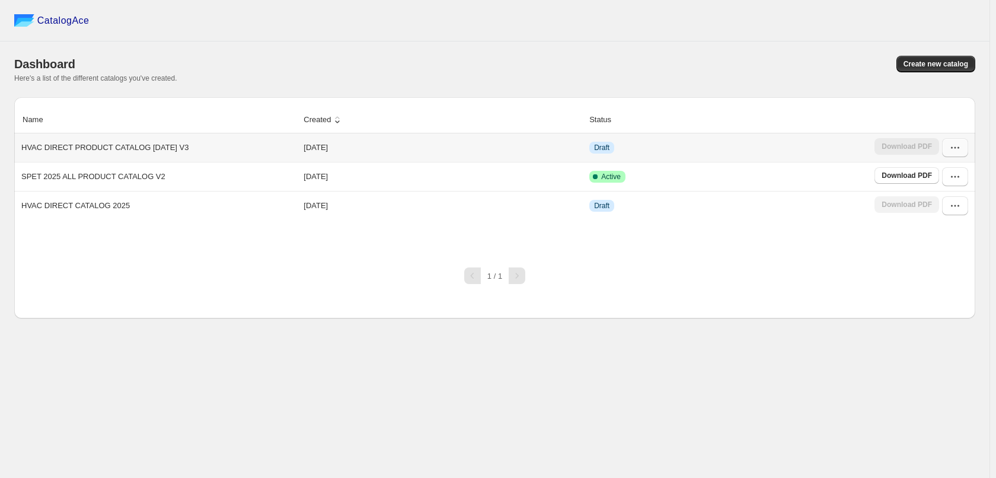
click at [967, 154] on button "button" at bounding box center [955, 147] width 26 height 19
click at [953, 236] on span "Edit" at bounding box center [948, 235] width 61 height 12
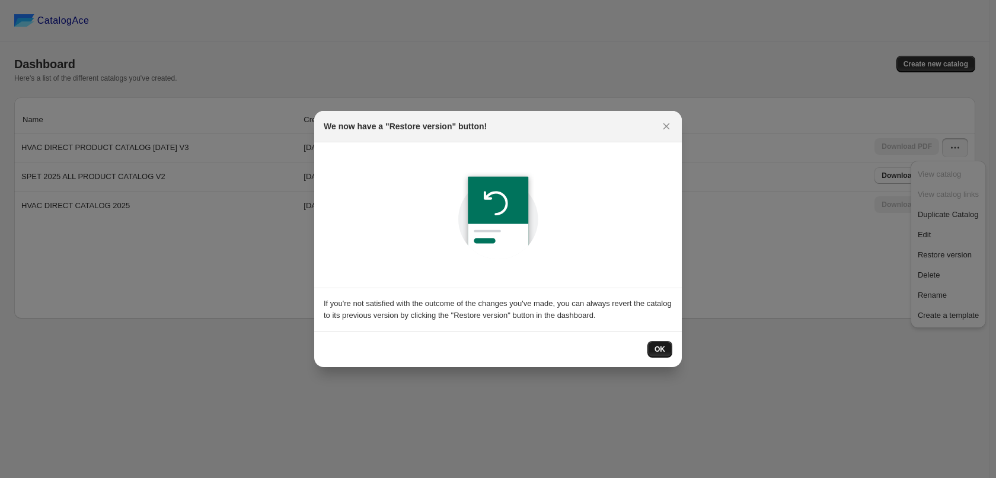
click at [657, 343] on button "OK" at bounding box center [659, 349] width 25 height 17
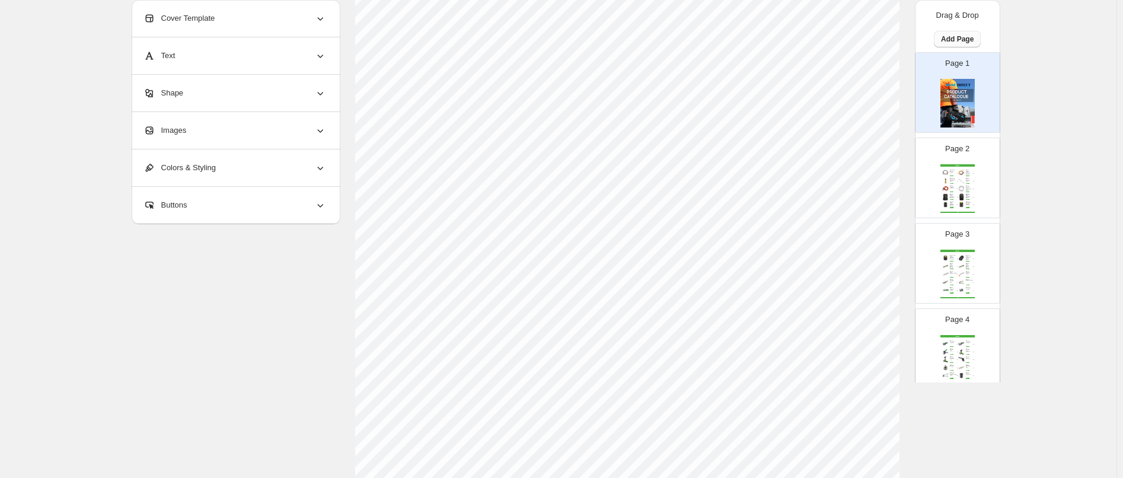
click at [967, 42] on span "Add Page" at bounding box center [957, 38] width 33 height 9
click at [973, 59] on span "Cover / Blank Page" at bounding box center [953, 63] width 66 height 9
click at [957, 169] on img at bounding box center [957, 188] width 34 height 49
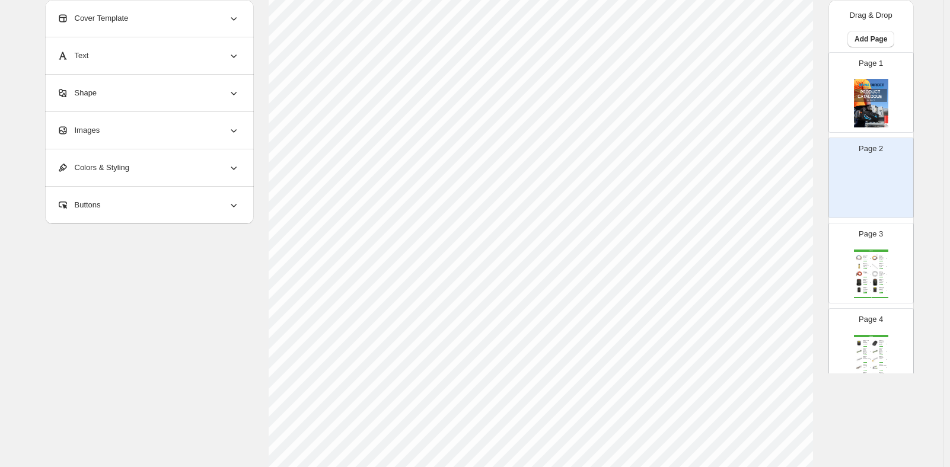
click at [867, 166] on img at bounding box center [871, 188] width 34 height 49
click at [146, 132] on div "Images" at bounding box center [148, 130] width 183 height 37
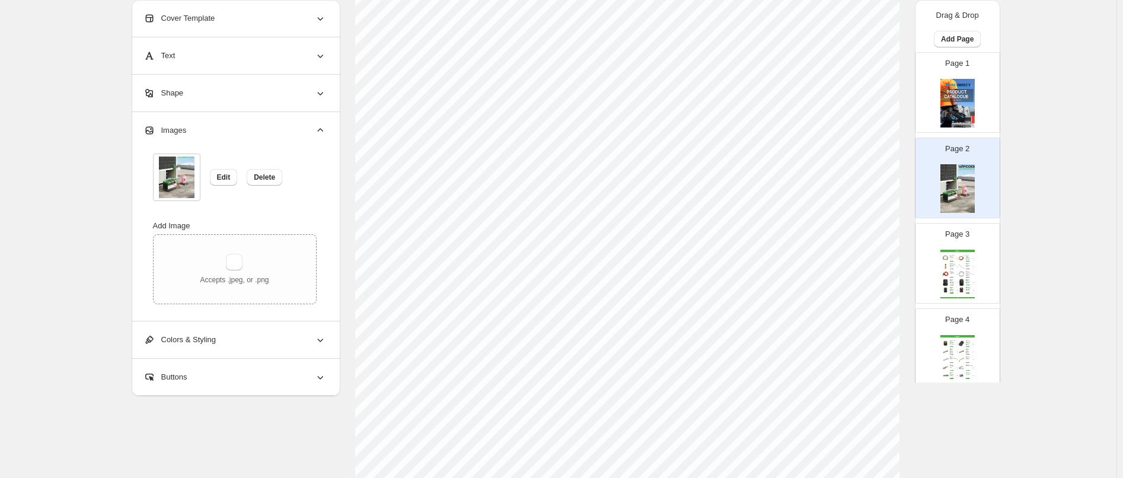
scroll to position [85, 0]
click at [956, 250] on div "WIPCOOL" at bounding box center [957, 251] width 34 height 2
type input "*"
select select "**********"
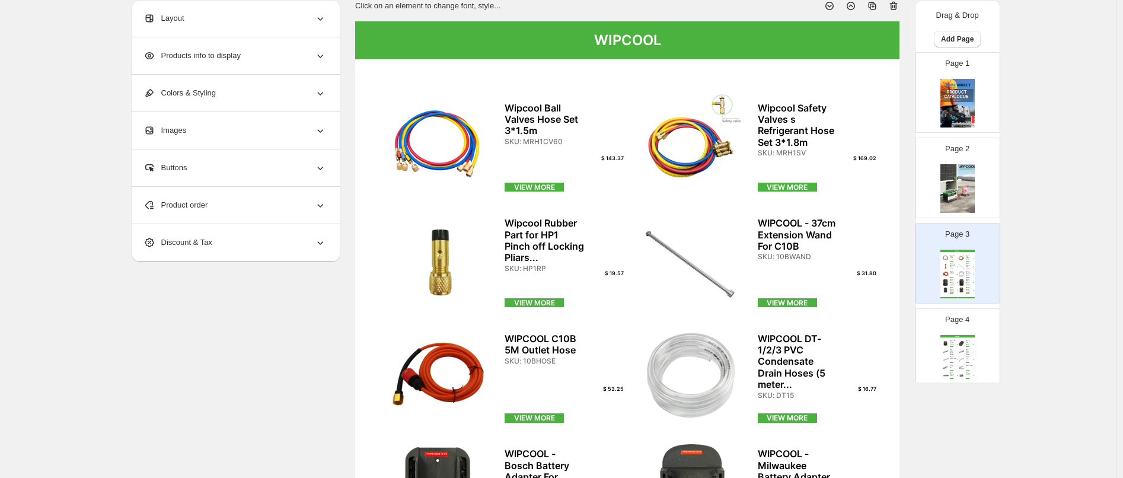
click at [953, 180] on img at bounding box center [957, 188] width 34 height 49
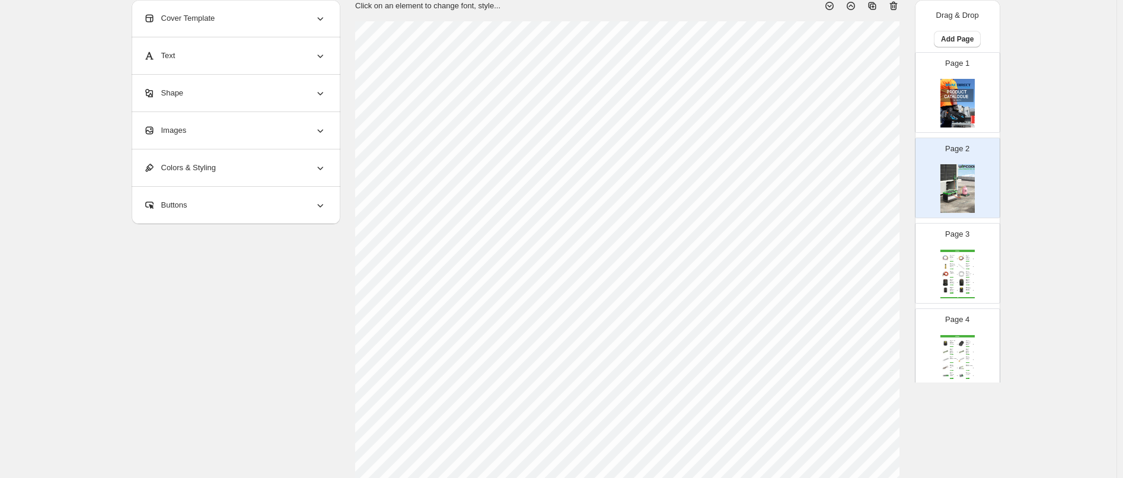
click at [963, 256] on img at bounding box center [961, 257] width 8 height 7
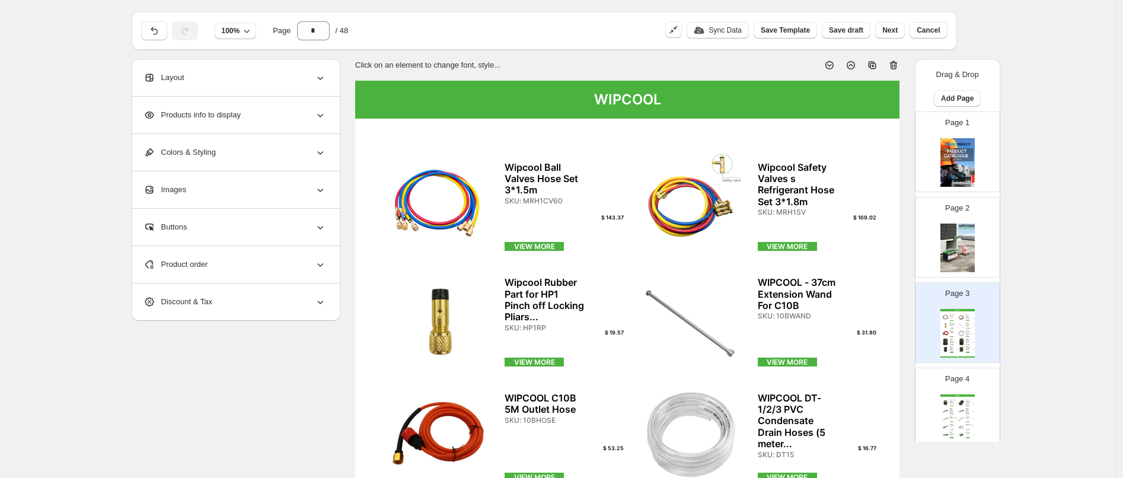
scroll to position [0, 0]
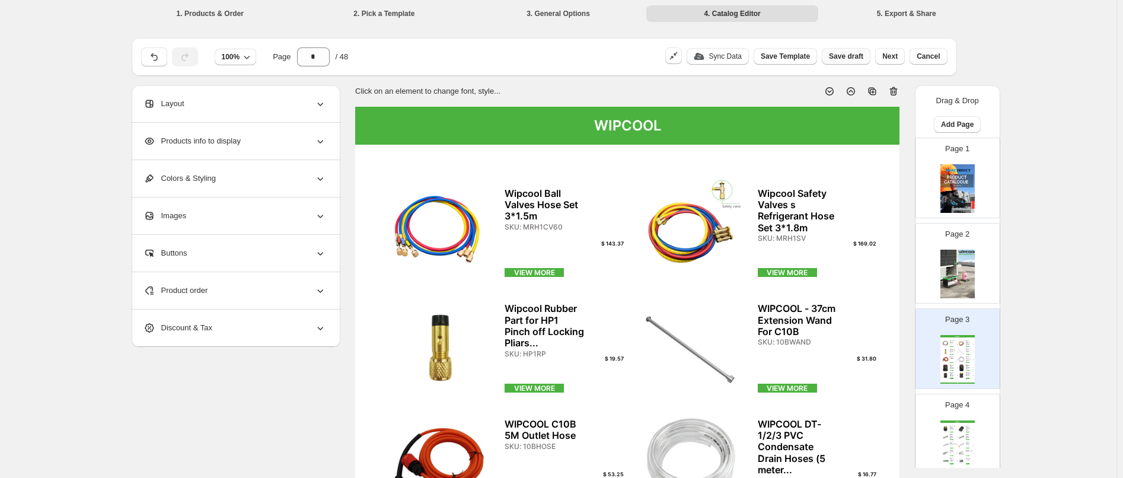
click at [863, 57] on span "Save draft" at bounding box center [846, 56] width 34 height 9
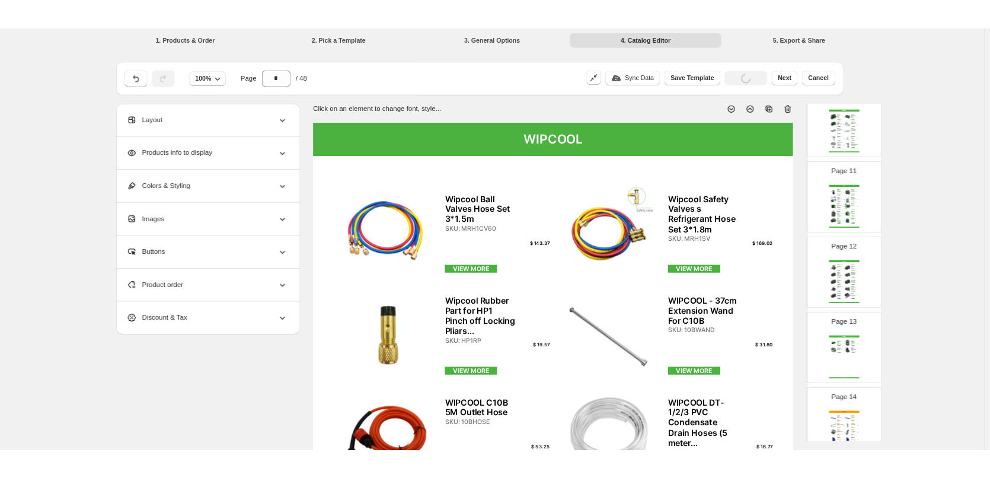
scroll to position [948, 0]
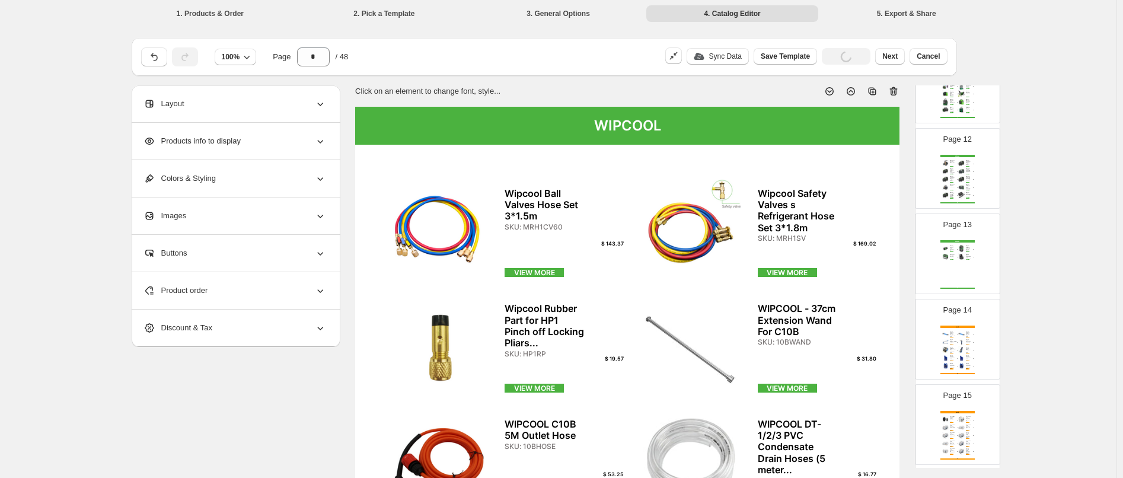
click at [971, 324] on div "Page 14 VALUE VALUE Ratchet Spanner to Valves VRT201 SKU: VRT201 $ 24.99 VIEW M…" at bounding box center [952, 334] width 75 height 79
type input "**"
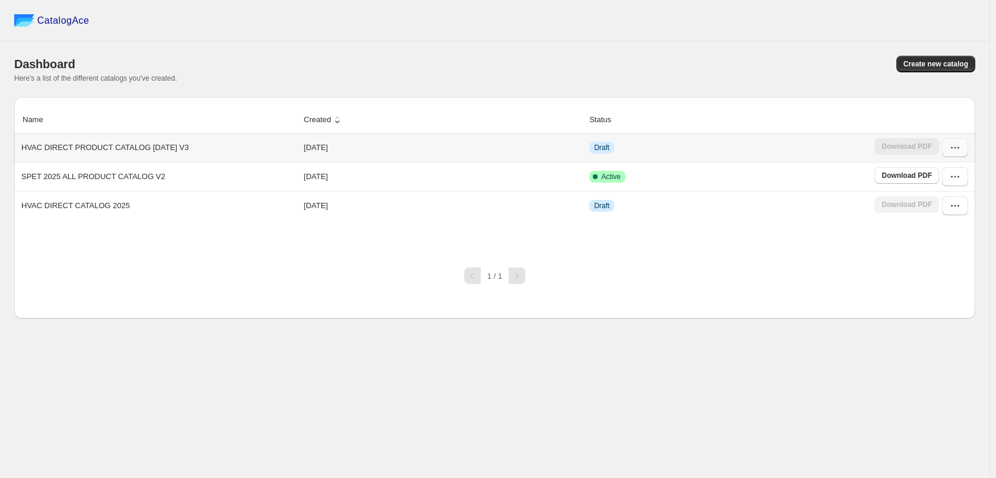
click at [964, 142] on button "button" at bounding box center [955, 147] width 26 height 19
click at [954, 224] on ul "View catalog View catalog links Duplicate Catalog Edit Restore version Delete R…" at bounding box center [948, 244] width 68 height 160
click at [950, 231] on span "Edit" at bounding box center [948, 235] width 61 height 12
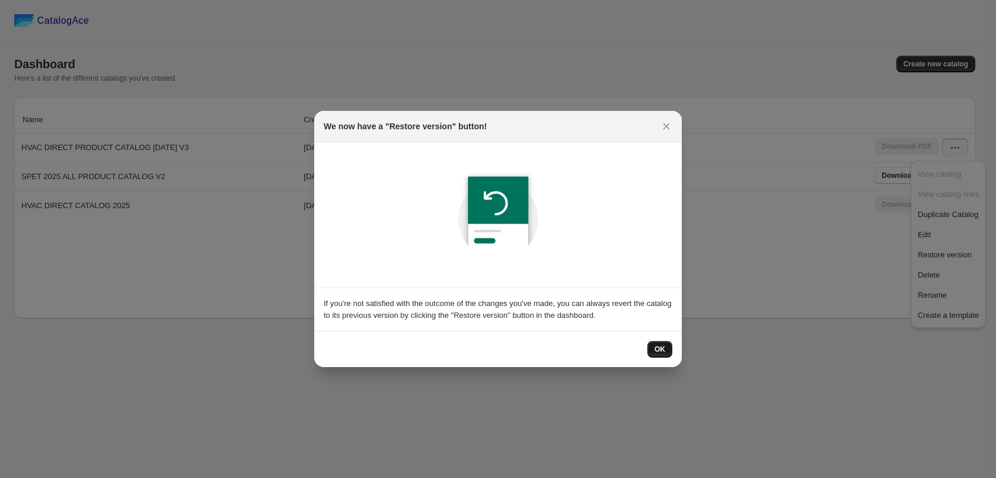
click at [657, 347] on span "OK" at bounding box center [659, 348] width 11 height 9
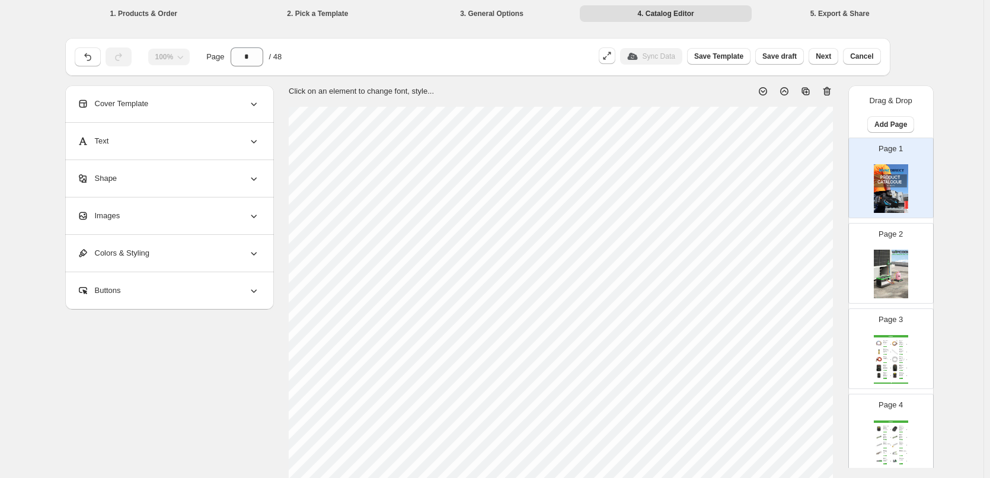
click at [891, 264] on img at bounding box center [891, 274] width 34 height 49
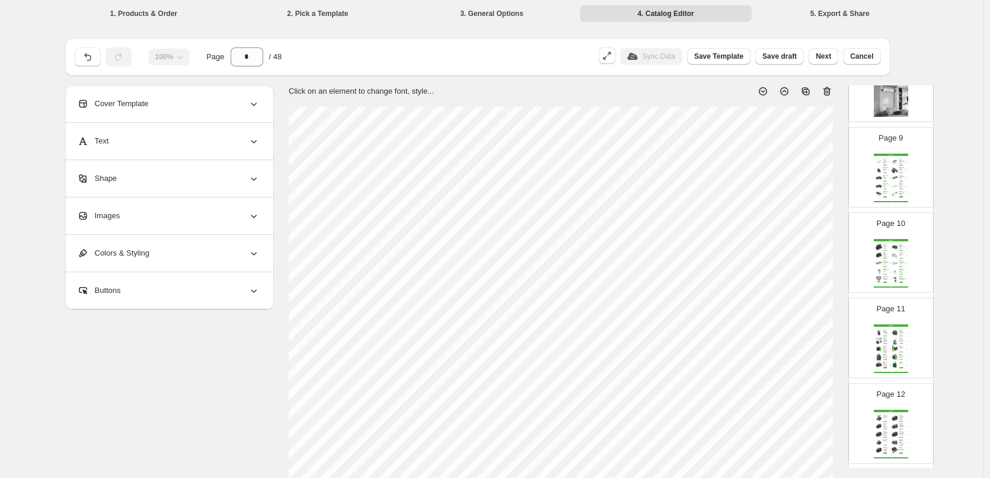
scroll to position [711, 0]
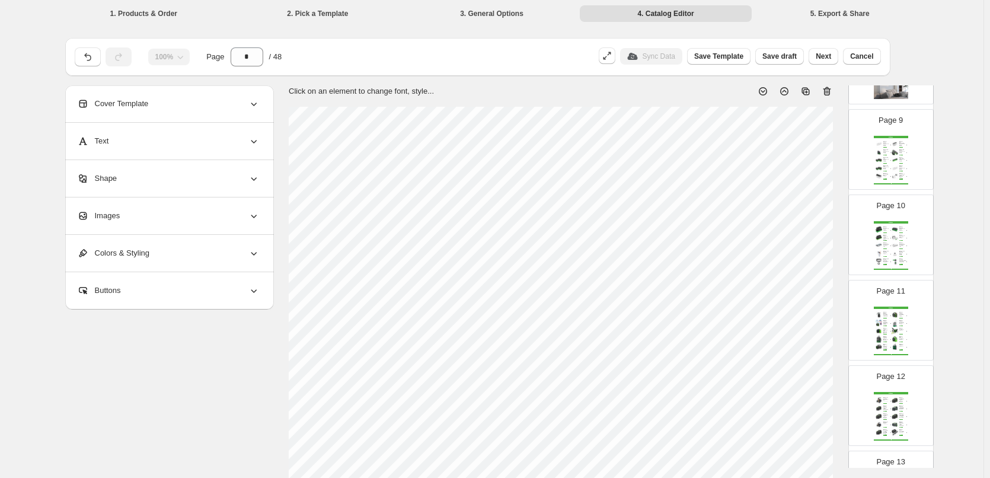
click at [900, 324] on div "SKU: ES140" at bounding box center [901, 324] width 5 height 1
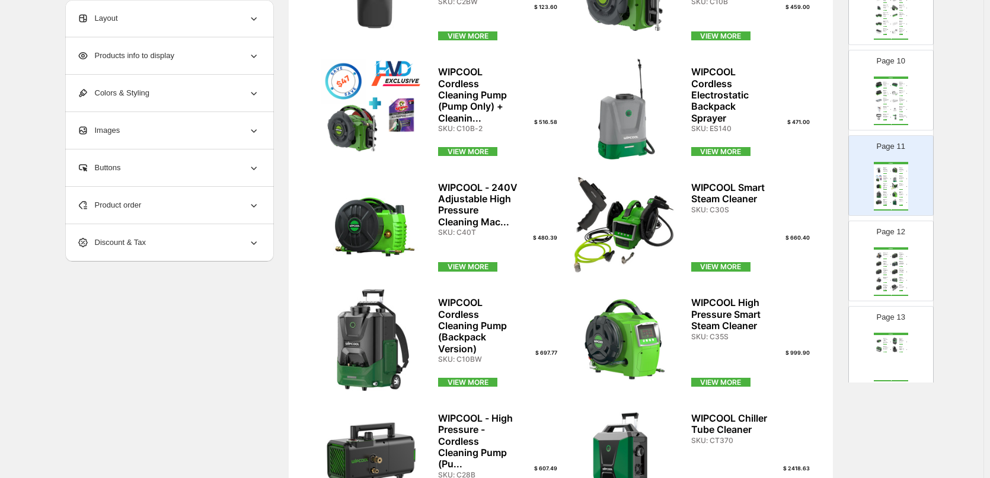
scroll to position [237, 0]
click at [894, 176] on img at bounding box center [895, 178] width 8 height 7
click at [899, 253] on div "WIPCOOL 240V Series, 45 L/min, 2-stage Vacuum Pump -..." at bounding box center [901, 254] width 5 height 5
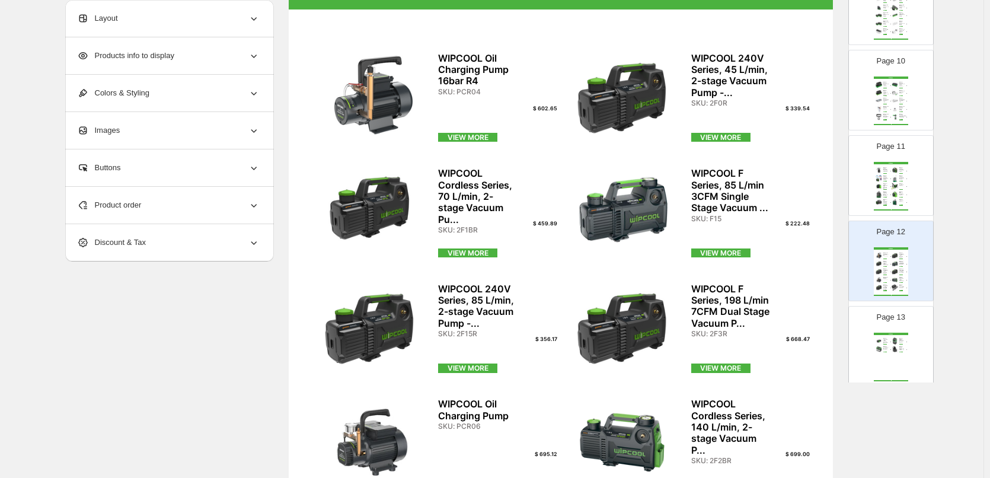
scroll to position [119, 0]
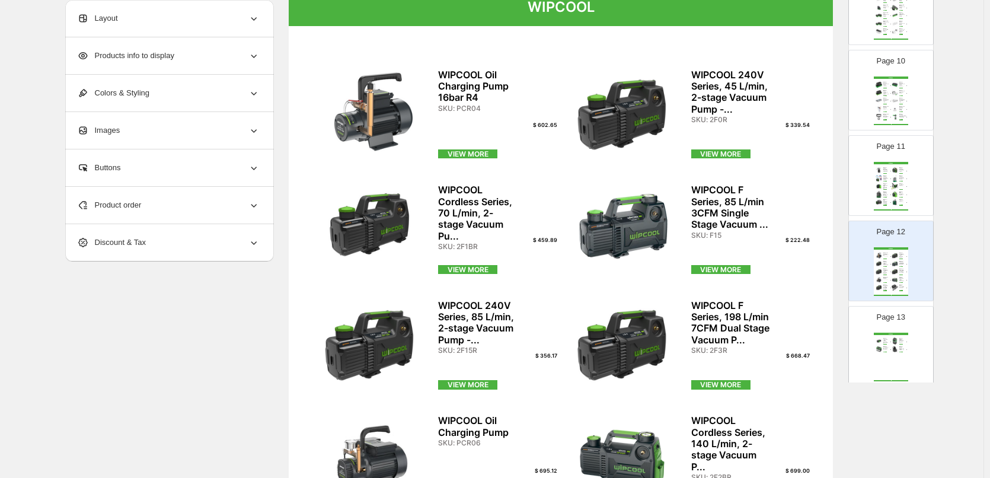
click at [891, 187] on img at bounding box center [895, 186] width 8 height 7
type input "**"
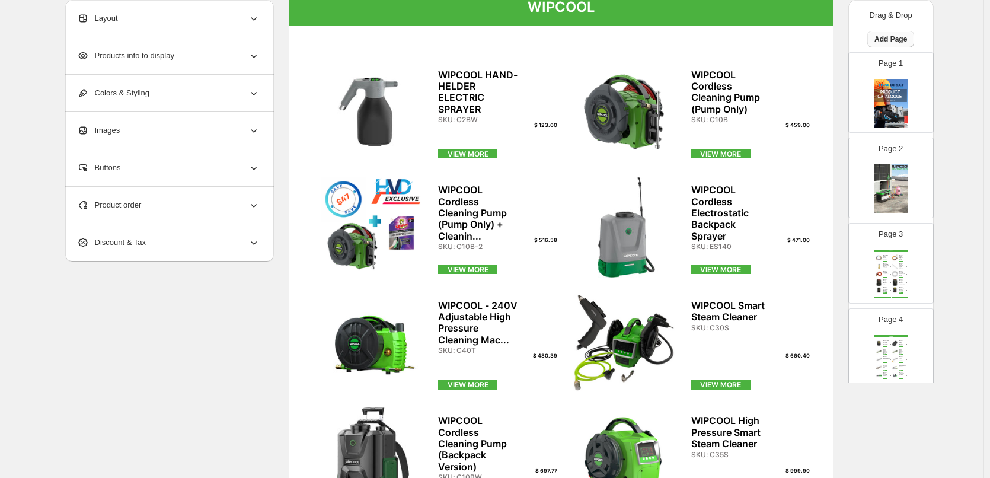
click at [891, 34] on button "Add Page" at bounding box center [890, 39] width 47 height 17
click at [905, 61] on span "Cover / Blank Page" at bounding box center [887, 63] width 66 height 9
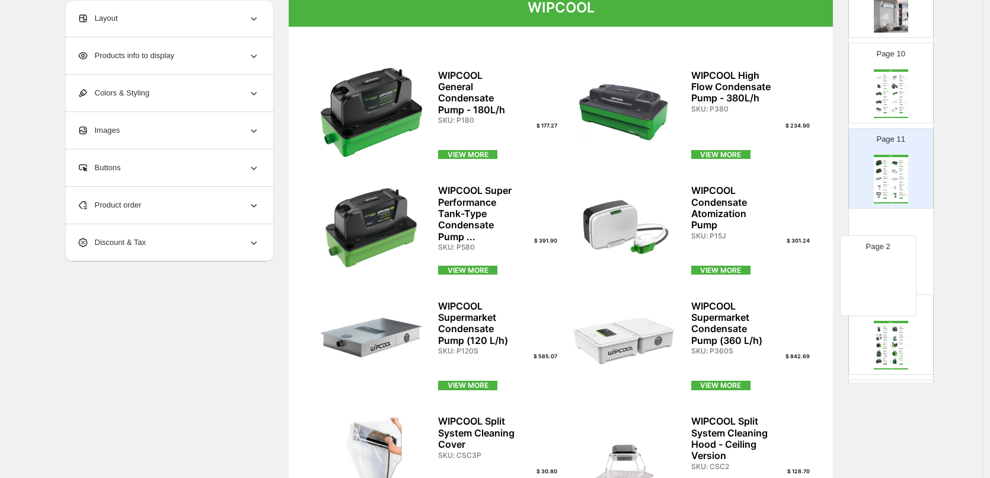
scroll to position [693, 0]
drag, startPoint x: 902, startPoint y: 108, endPoint x: 894, endPoint y: 231, distance: 123.5
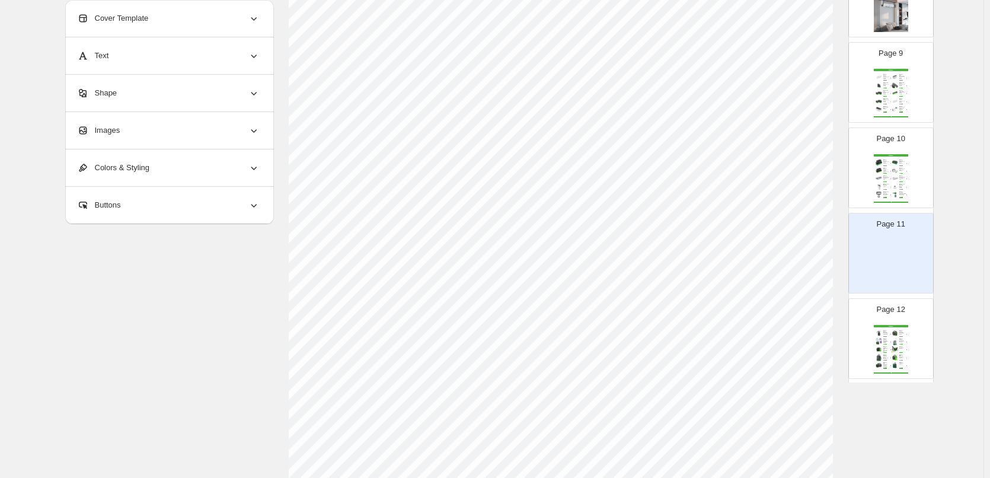
click at [891, 189] on img at bounding box center [895, 186] width 8 height 7
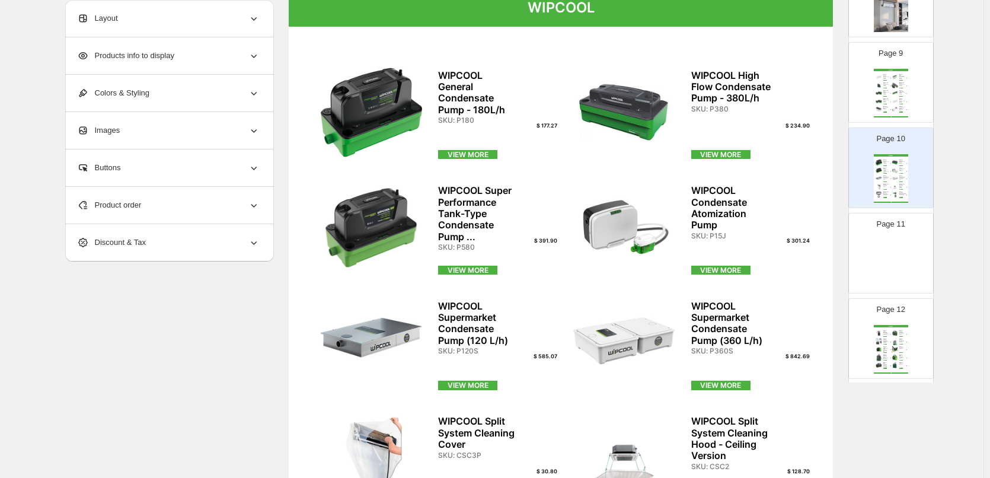
click at [896, 250] on img at bounding box center [891, 263] width 34 height 49
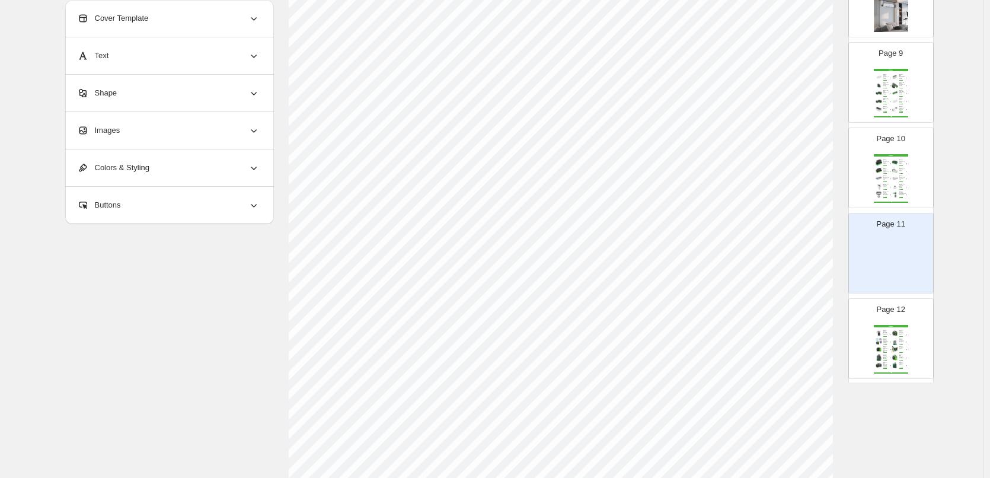
click at [909, 186] on div "Page 10 WIPCOOL WIPCOOL General Condensate Pump - 180L/h SKU: P180 $ 177.27 VIE…" at bounding box center [886, 162] width 75 height 79
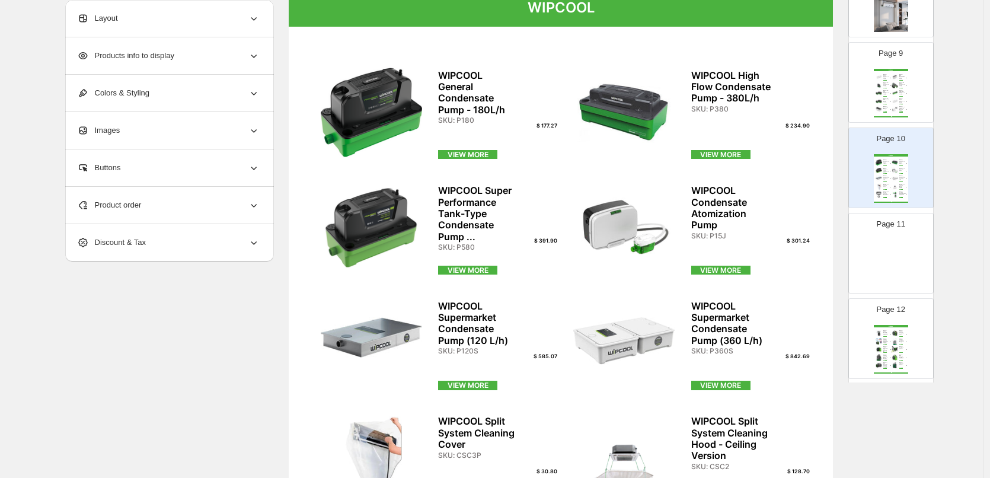
click at [891, 258] on img at bounding box center [891, 263] width 34 height 49
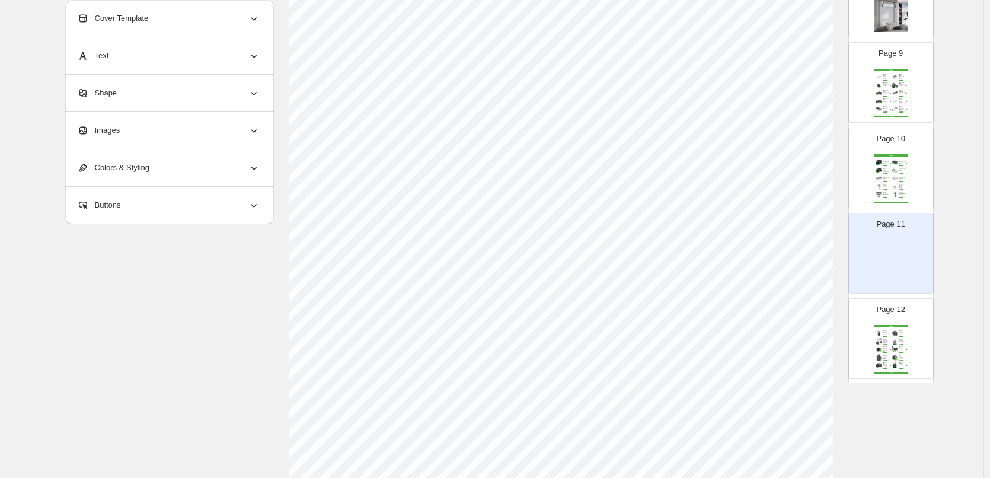
click at [886, 106] on div "WIPCOOL Resistant Dirty Mini Tank Pump" at bounding box center [885, 107] width 5 height 3
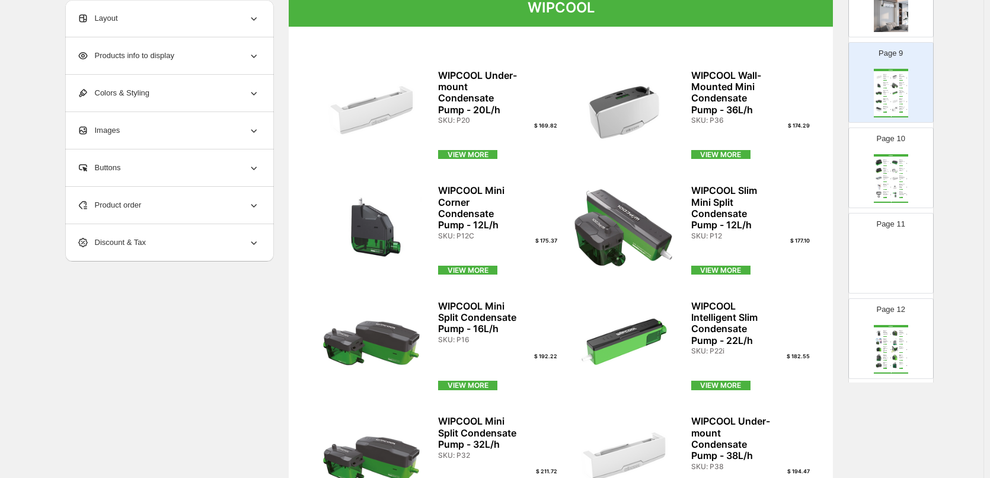
click at [897, 191] on img at bounding box center [895, 194] width 8 height 7
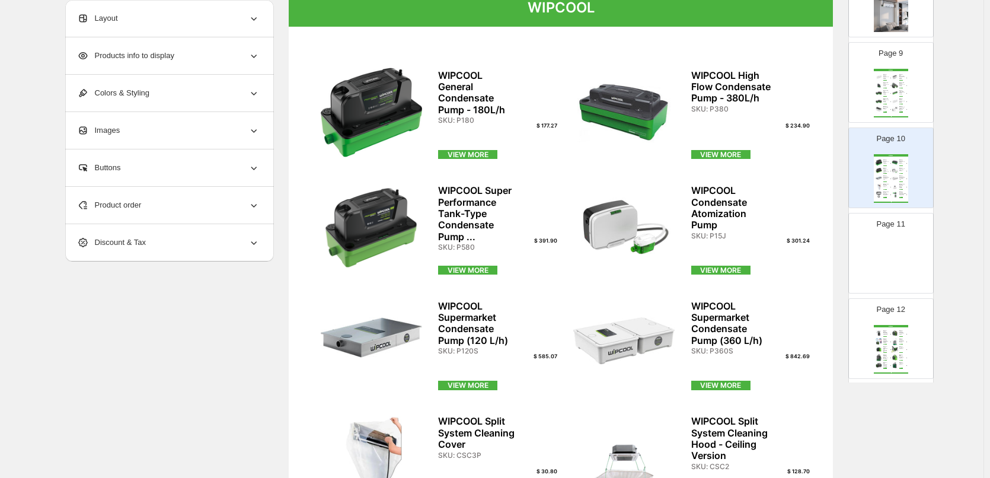
click at [899, 343] on div "SKU: ES140" at bounding box center [901, 343] width 5 height 1
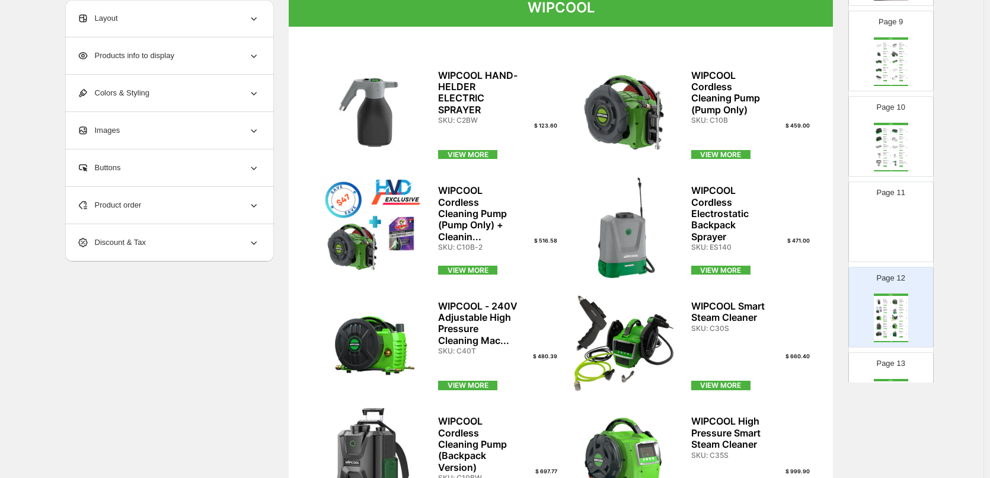
scroll to position [752, 0]
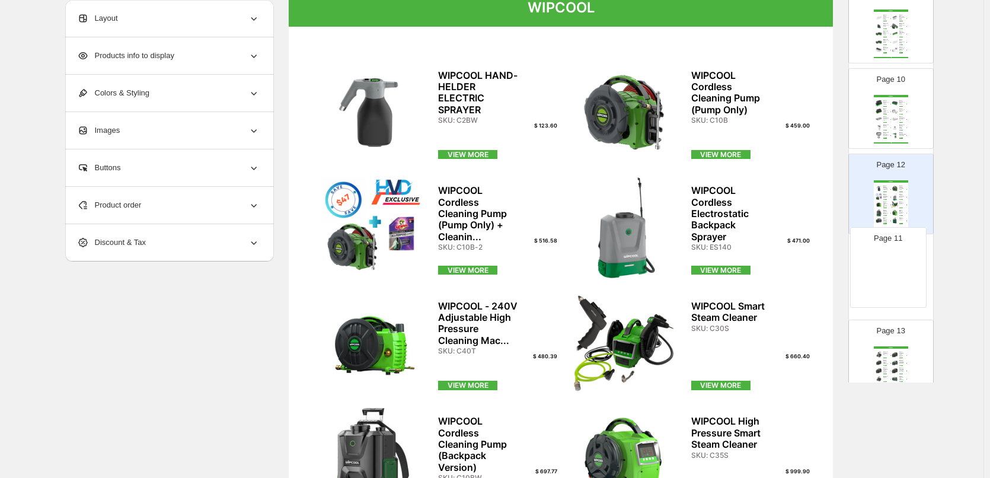
drag, startPoint x: 894, startPoint y: 187, endPoint x: 892, endPoint y: 264, distance: 77.1
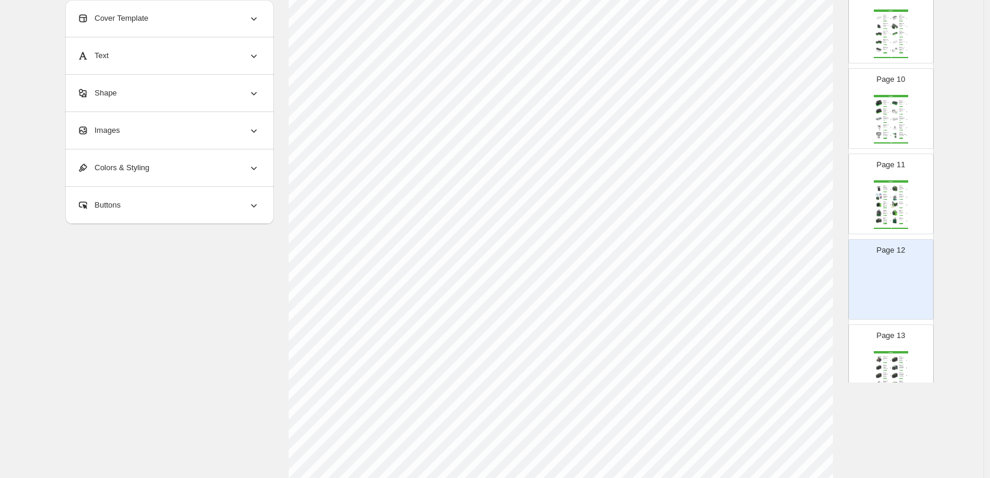
click at [893, 204] on img at bounding box center [895, 204] width 8 height 7
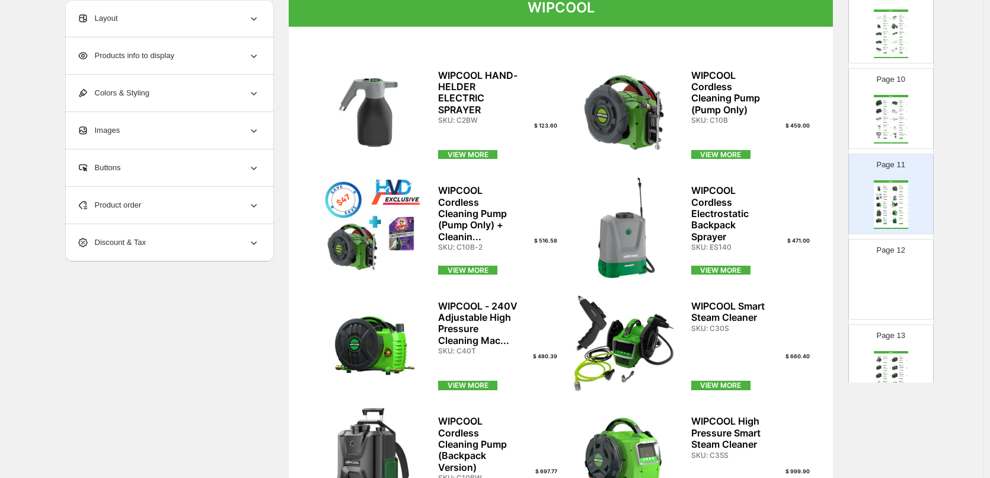
click at [896, 277] on img at bounding box center [891, 290] width 34 height 49
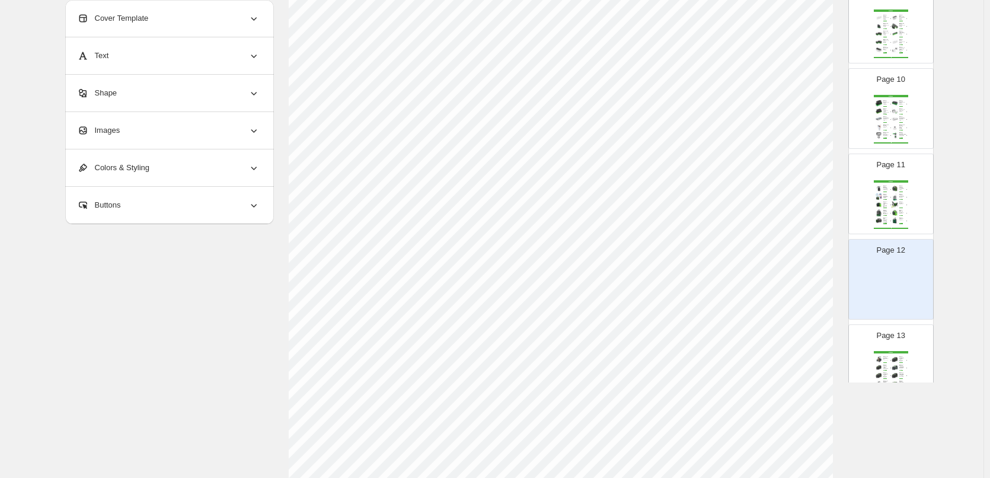
scroll to position [811, 0]
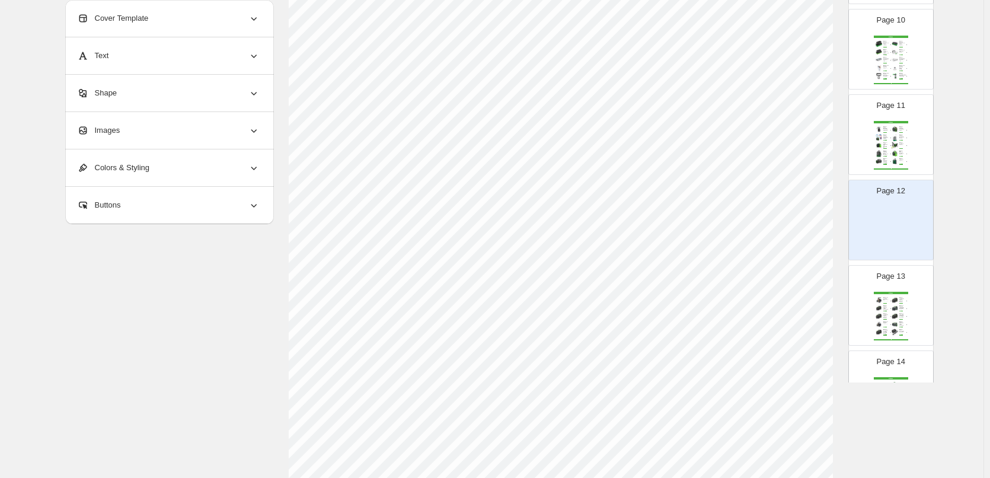
click at [895, 278] on p "Page 13" at bounding box center [890, 276] width 28 height 12
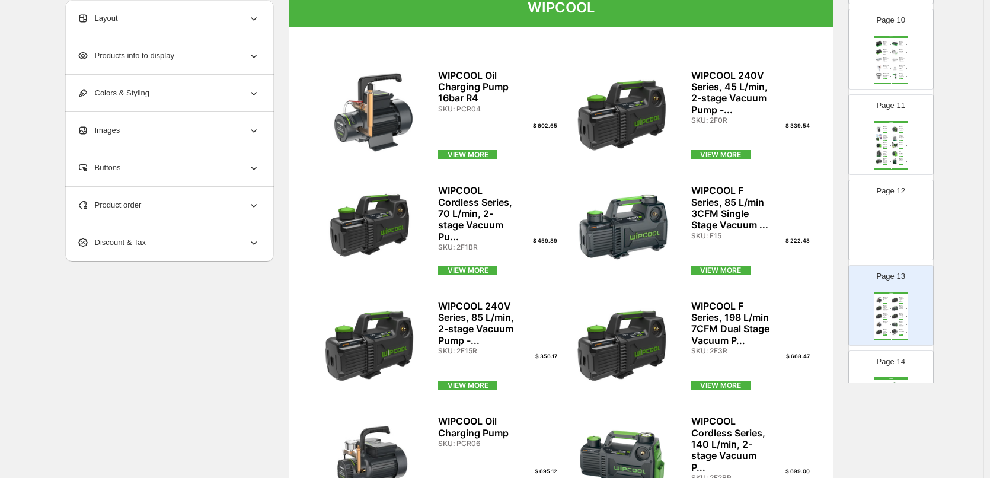
click at [894, 208] on img at bounding box center [891, 230] width 34 height 49
type input "**"
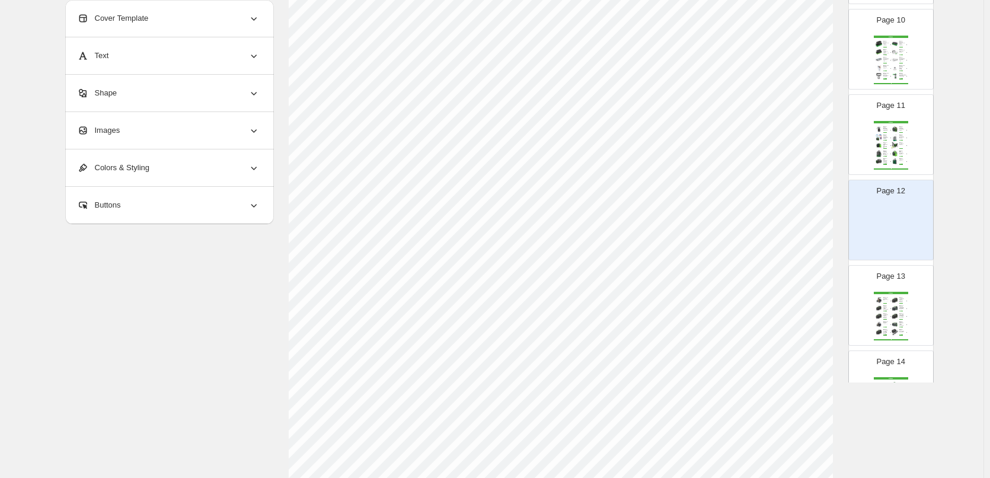
click at [198, 129] on div "Images" at bounding box center [168, 130] width 183 height 37
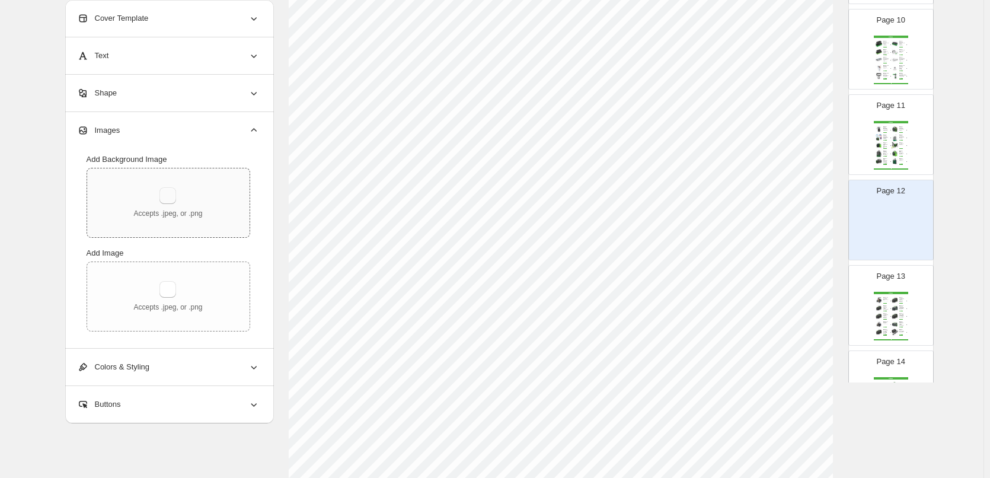
click at [176, 200] on button "button" at bounding box center [167, 195] width 17 height 17
type input "**********"
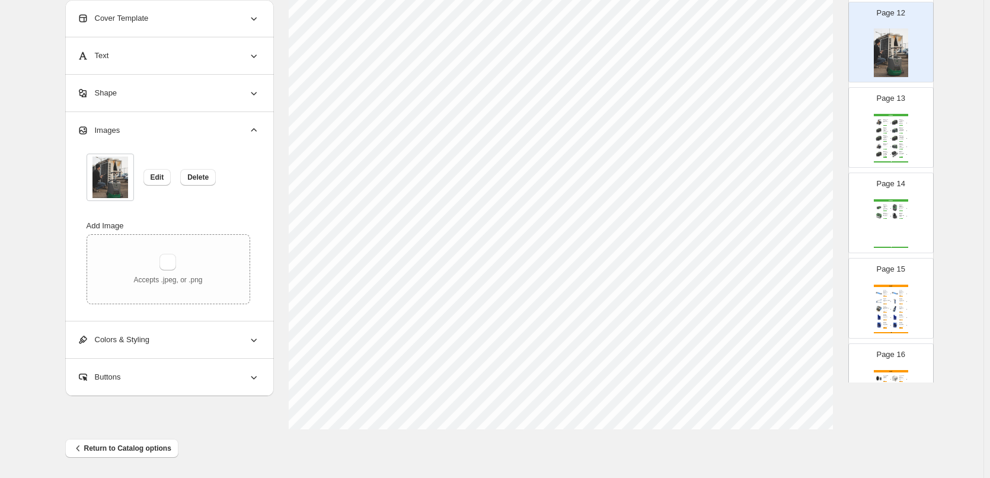
scroll to position [26, 0]
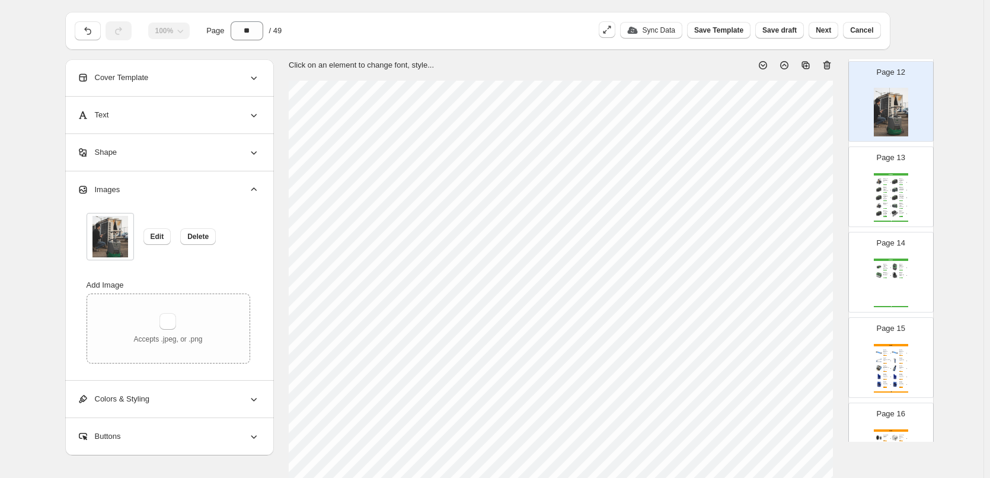
click at [888, 188] on div "WIPCOOL Cordless Series, 70 L/min, 2-stage Vacuum Pu... SKU: 2F1BR" at bounding box center [887, 189] width 8 height 5
type input "**"
select select "**********"
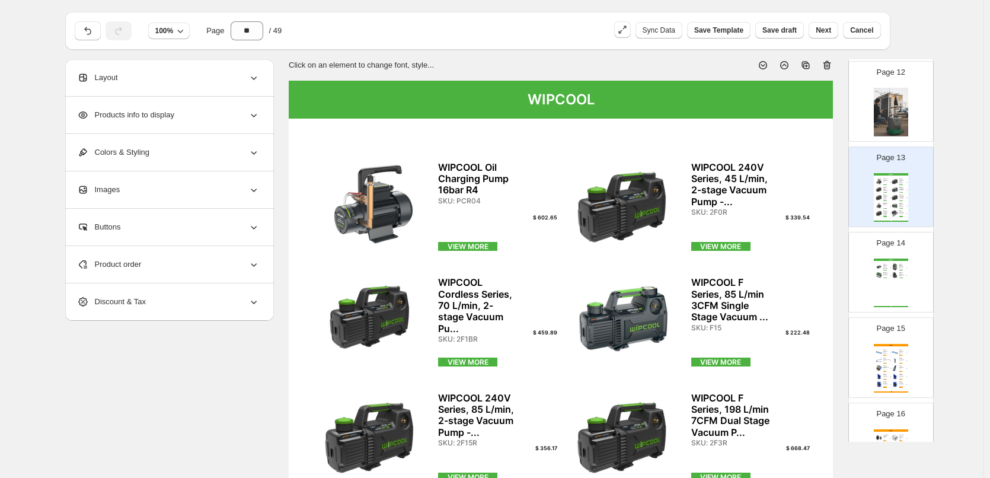
click at [889, 258] on div "WIPCOOL" at bounding box center [891, 259] width 34 height 2
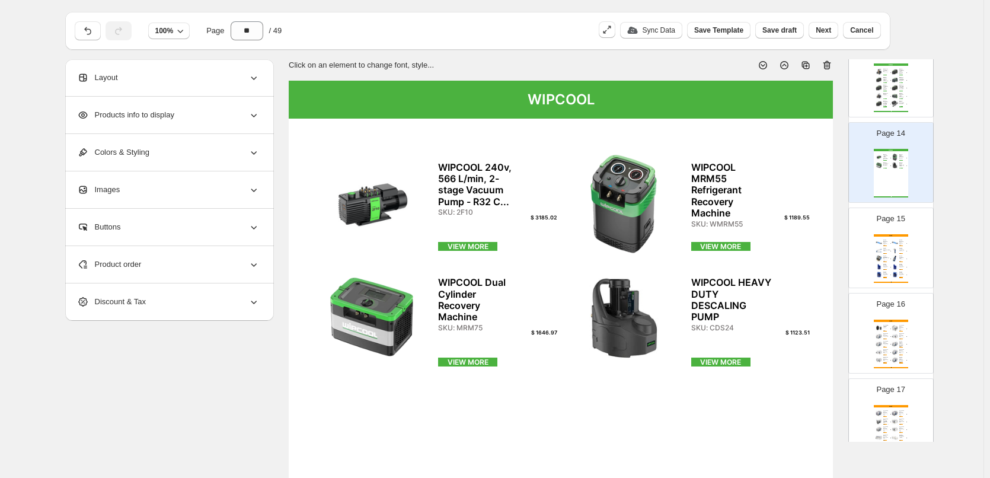
scroll to position [1108, 0]
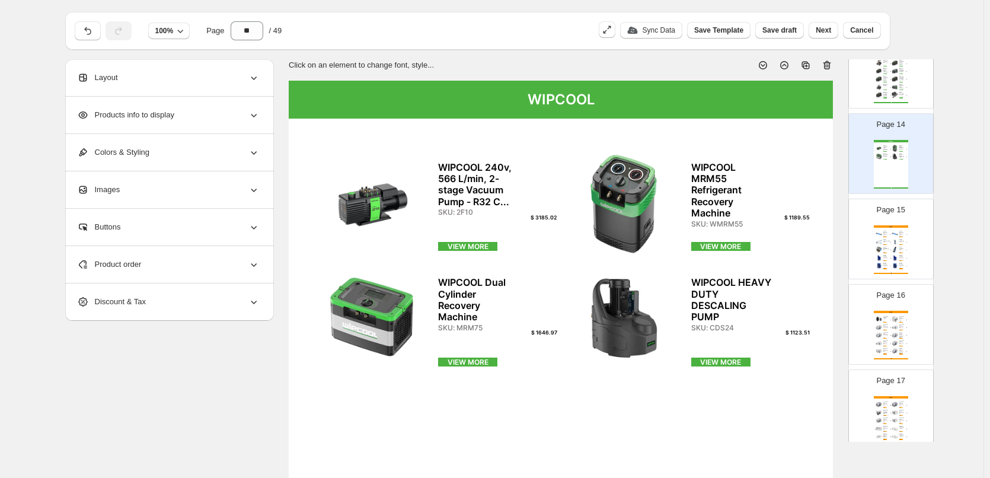
click at [891, 258] on img at bounding box center [895, 257] width 8 height 7
type input "**"
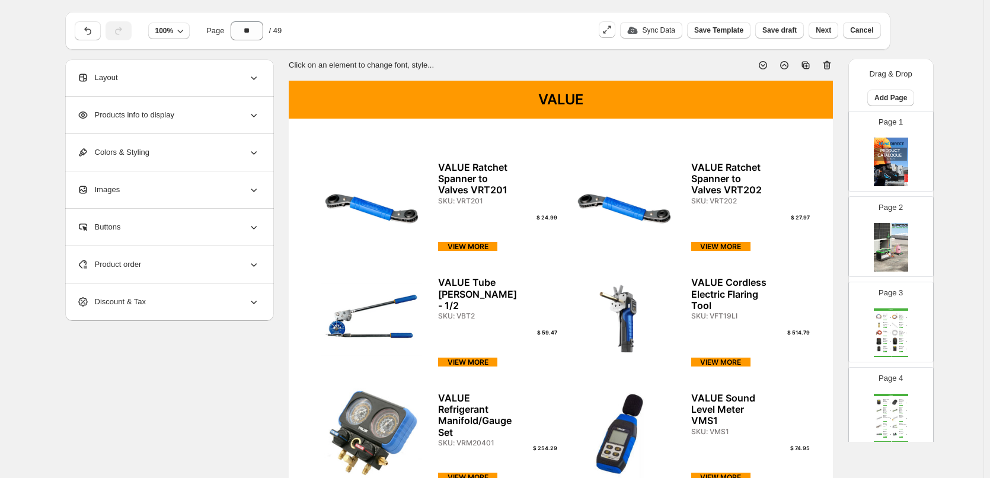
scroll to position [0, 0]
click at [900, 94] on span "Add Page" at bounding box center [890, 98] width 33 height 9
click at [899, 124] on span "Cover / Blank Page" at bounding box center [887, 123] width 66 height 9
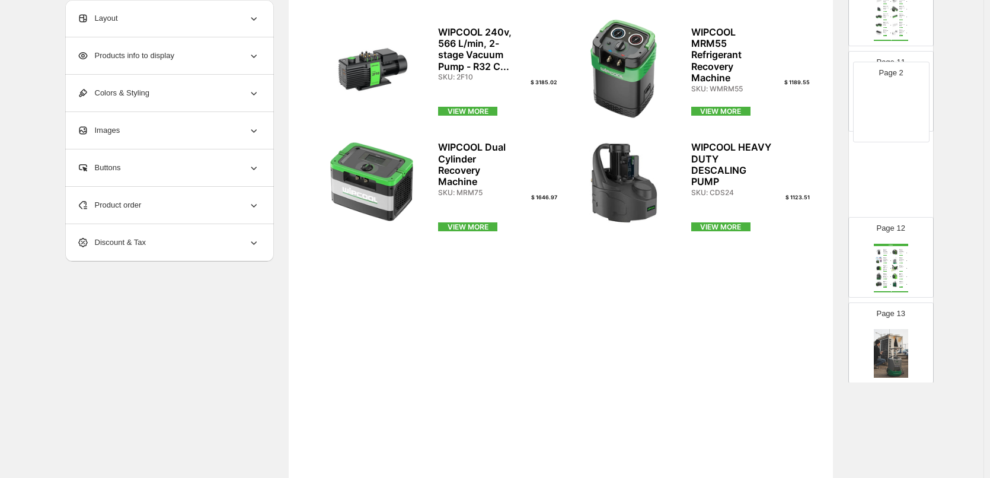
scroll to position [155, 0]
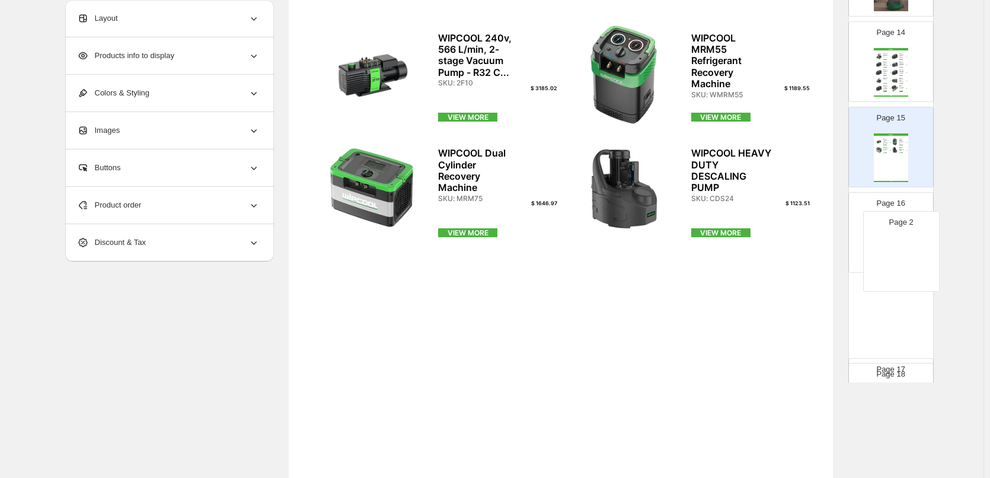
drag, startPoint x: 893, startPoint y: 255, endPoint x: 904, endPoint y: 240, distance: 19.4
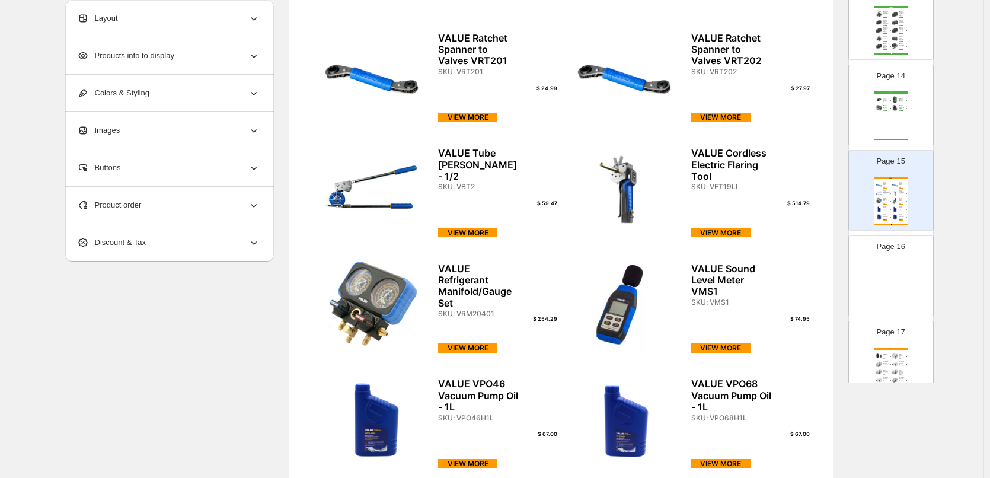
scroll to position [1117, 0]
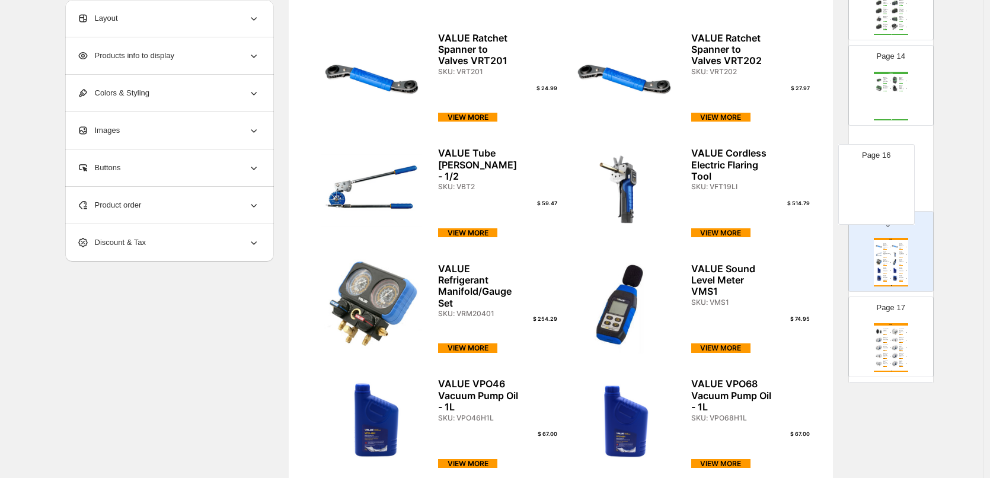
drag, startPoint x: 920, startPoint y: 248, endPoint x: 906, endPoint y: 174, distance: 75.4
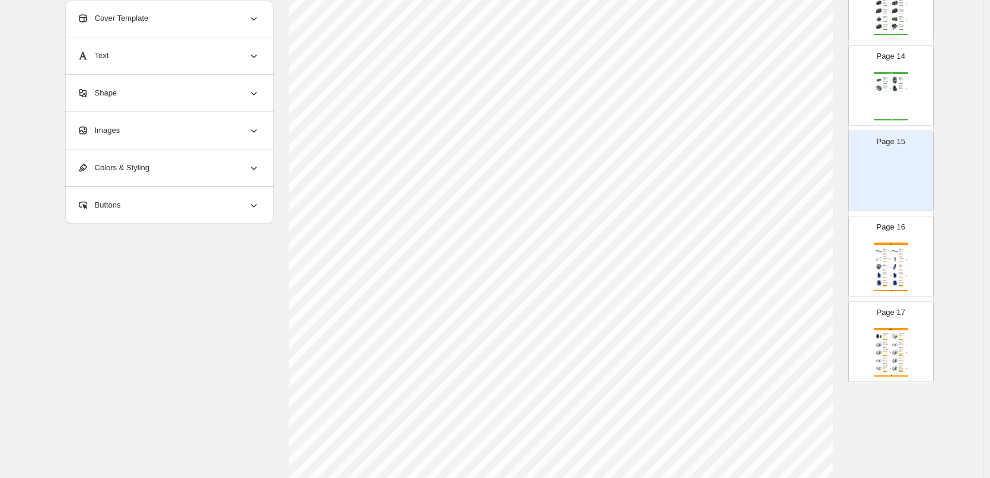
scroll to position [96, 0]
click at [190, 123] on div "Images" at bounding box center [168, 130] width 183 height 37
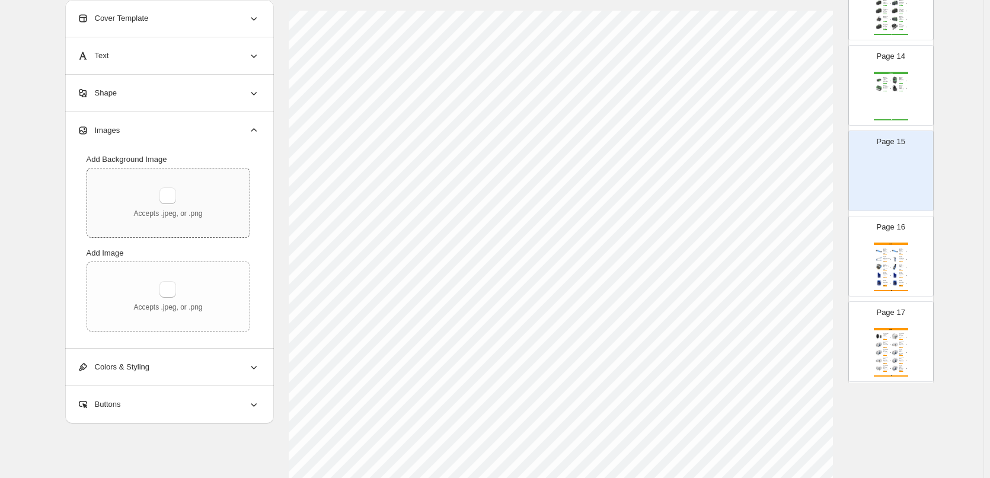
click at [183, 189] on div "Accepts .jpeg, or .png" at bounding box center [167, 202] width 69 height 31
type input "**********"
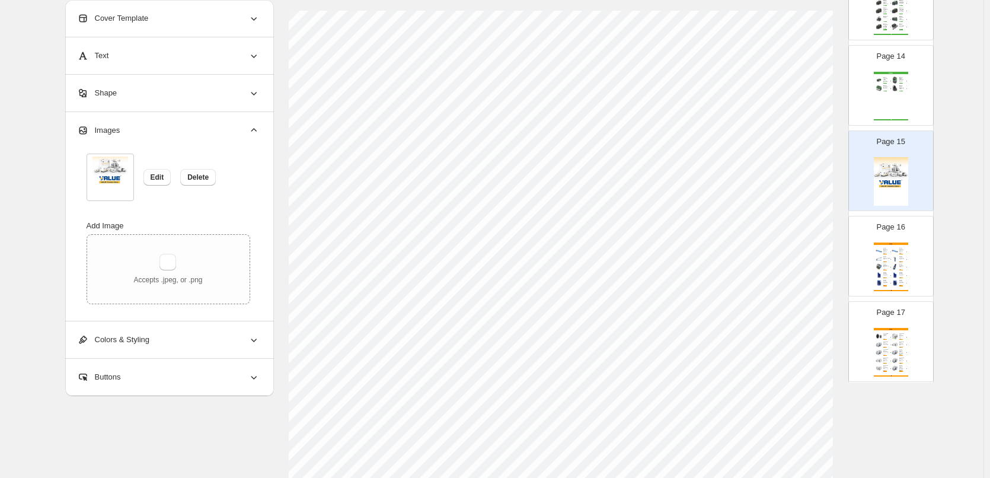
click at [899, 259] on div "SKU: VFT19LI" at bounding box center [901, 259] width 5 height 1
type input "**"
select select "**********"
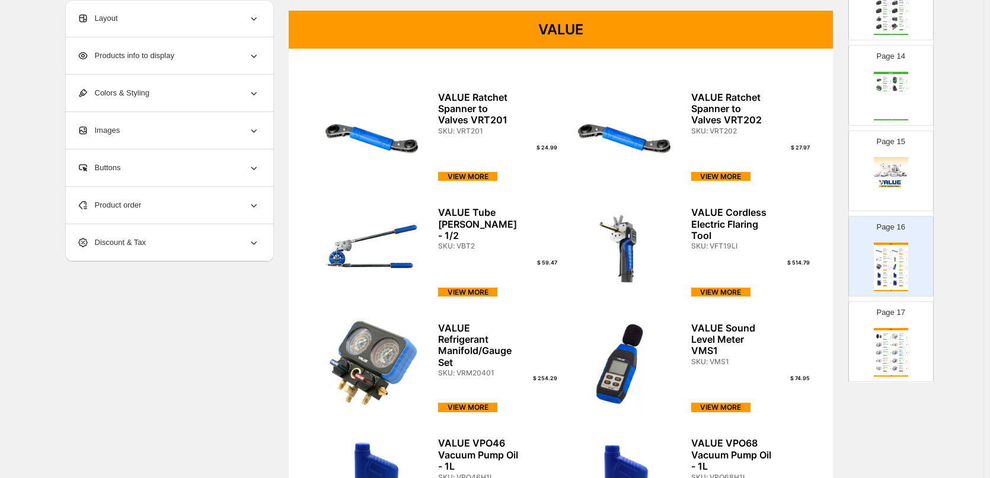
click at [900, 187] on img at bounding box center [891, 181] width 34 height 49
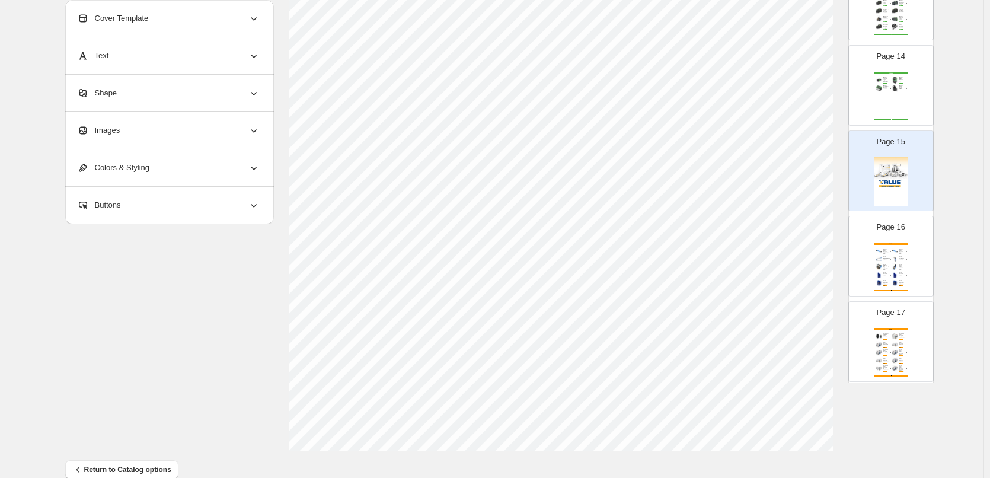
scroll to position [382, 0]
click at [899, 254] on div "VIEW MORE" at bounding box center [901, 254] width 4 height 1
type input "**"
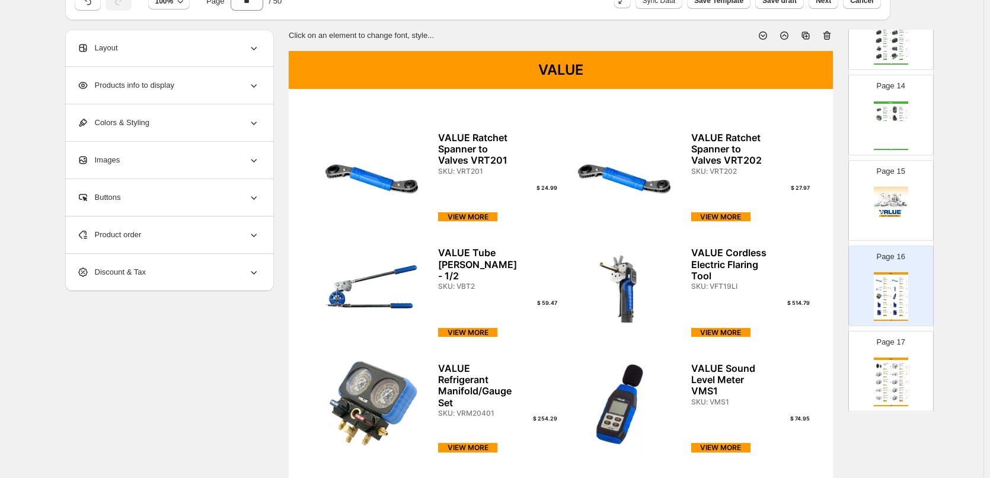
scroll to position [26, 0]
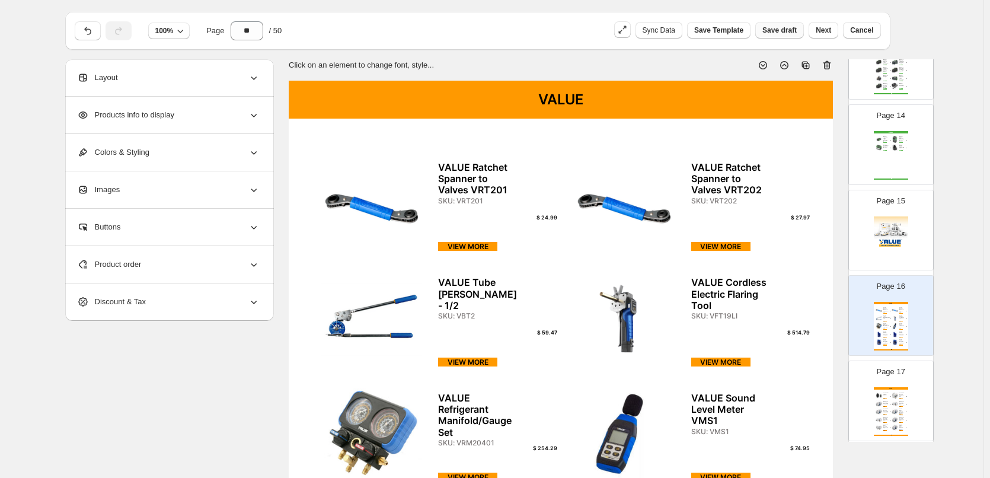
click at [779, 26] on span "Save draft" at bounding box center [779, 29] width 34 height 9
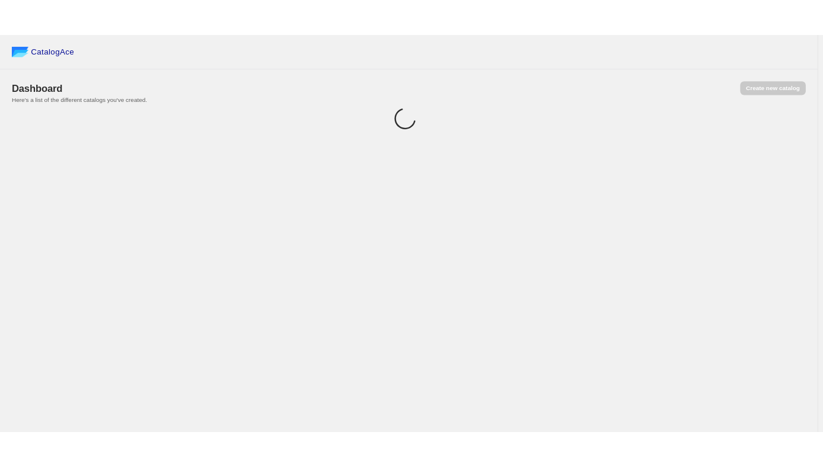
scroll to position [0, 0]
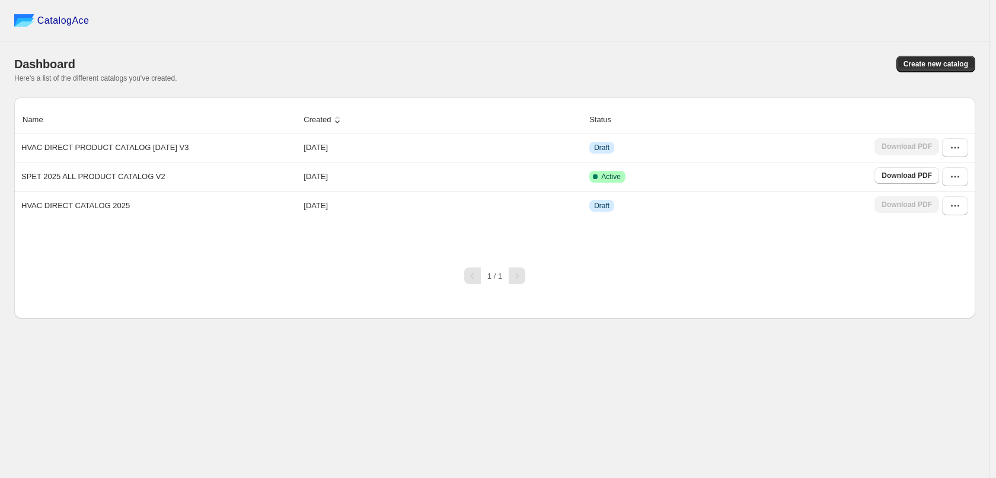
click at [624, 396] on div "CatalogAce Dashboard Create new catalog Here's a list of the different catalogs…" at bounding box center [494, 239] width 989 height 478
click at [771, 424] on div "CatalogAce Dashboard Create new catalog Here's a list of the different catalogs…" at bounding box center [494, 239] width 989 height 478
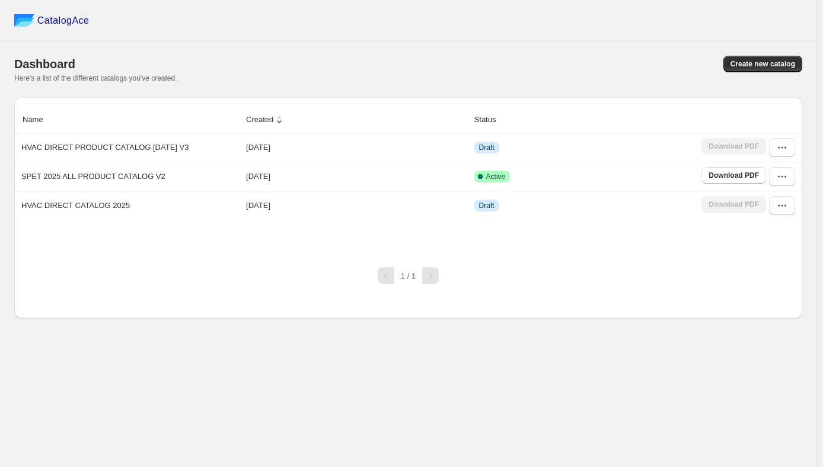
click at [311, 418] on div "CatalogAce Dashboard Create new catalog Here's a list of the different catalogs…" at bounding box center [408, 233] width 816 height 467
click at [298, 370] on div "CatalogAce Dashboard Create new catalog Here's a list of the different catalogs…" at bounding box center [408, 233] width 816 height 467
